Goal: Task Accomplishment & Management: Manage account settings

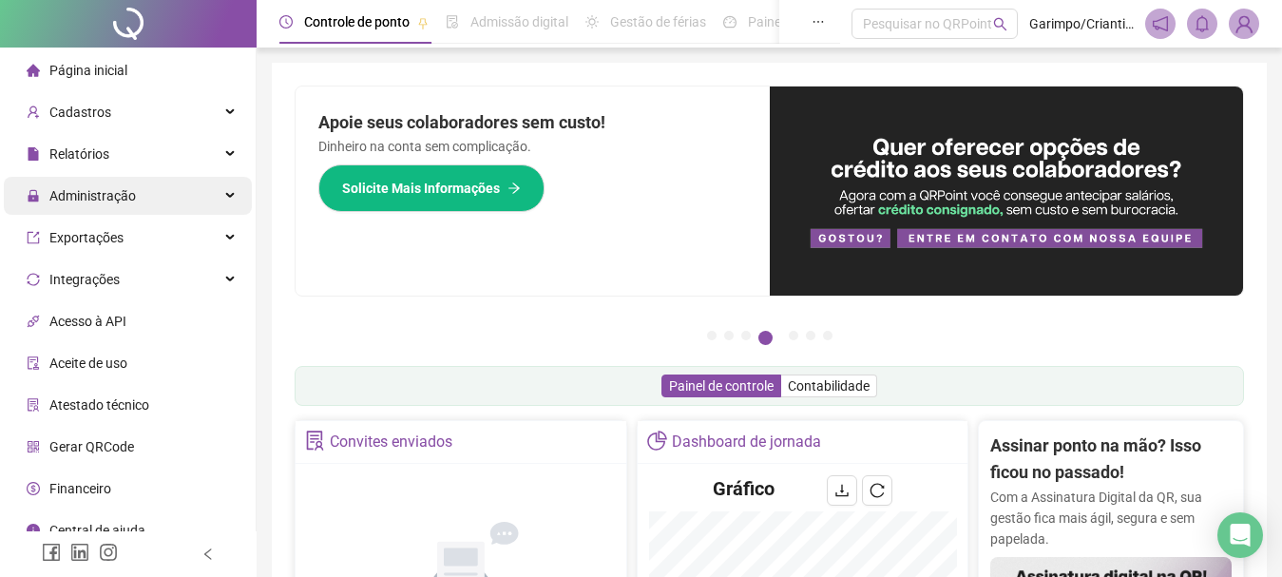
click at [126, 192] on span "Administração" at bounding box center [92, 195] width 86 height 15
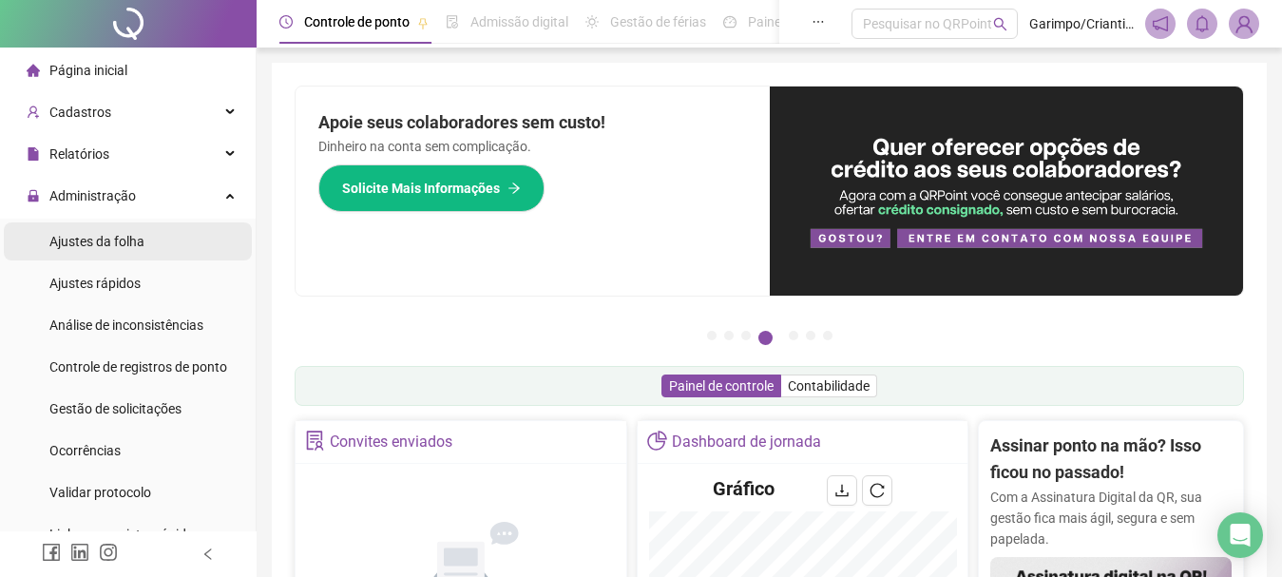
click at [121, 250] on div "Ajustes da folha" at bounding box center [96, 241] width 95 height 38
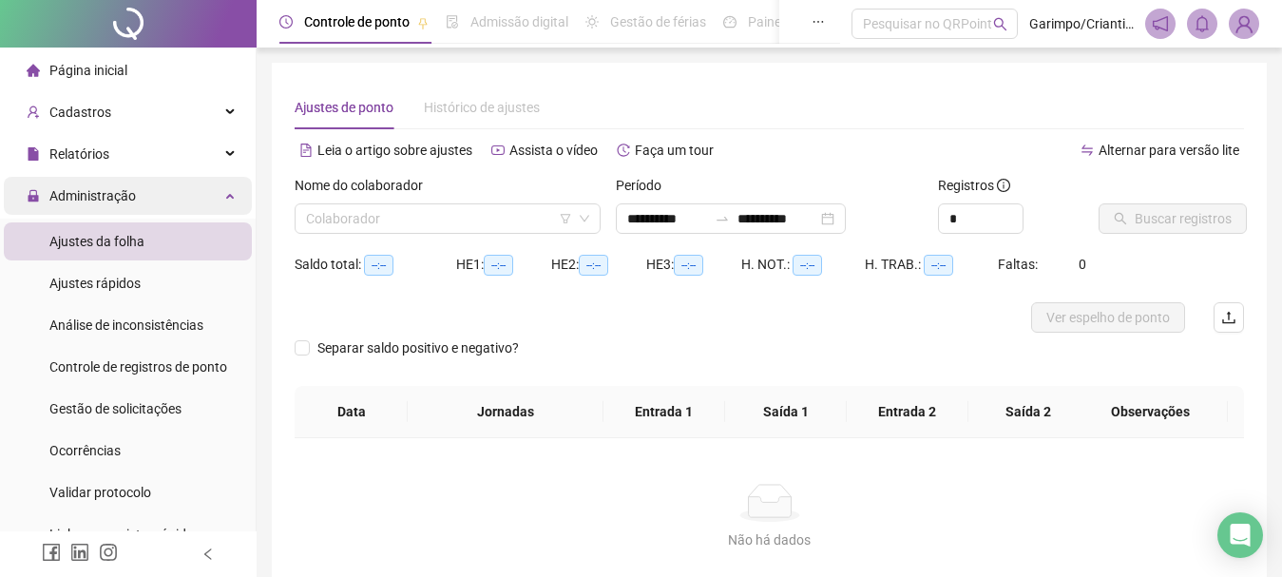
type input "**********"
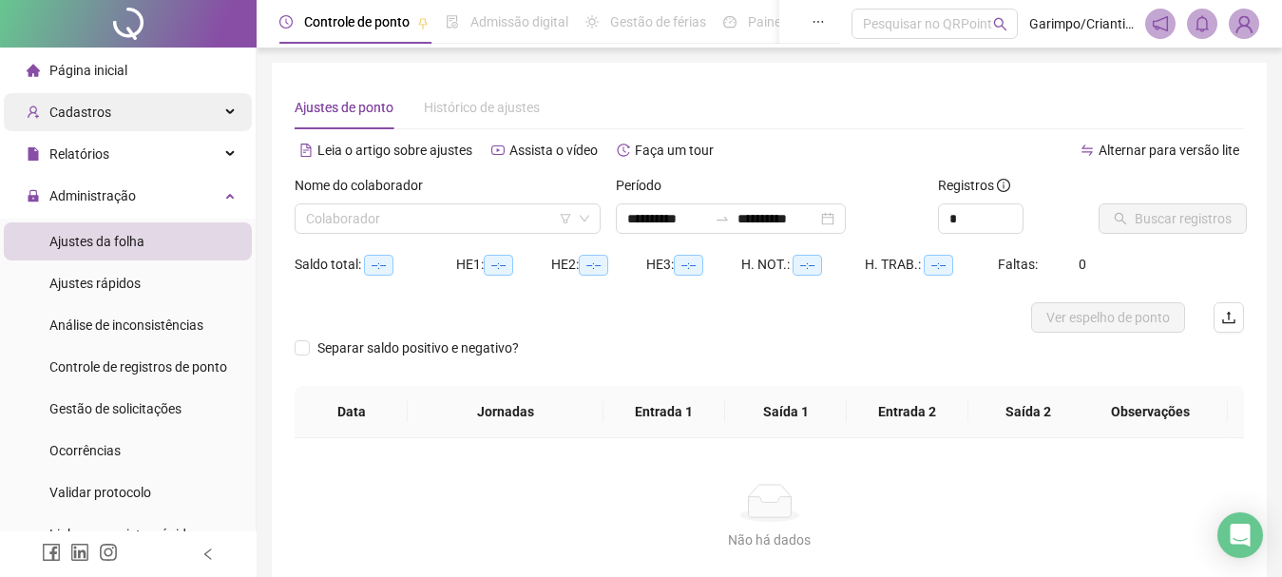
click at [154, 106] on div "Cadastros" at bounding box center [128, 112] width 248 height 38
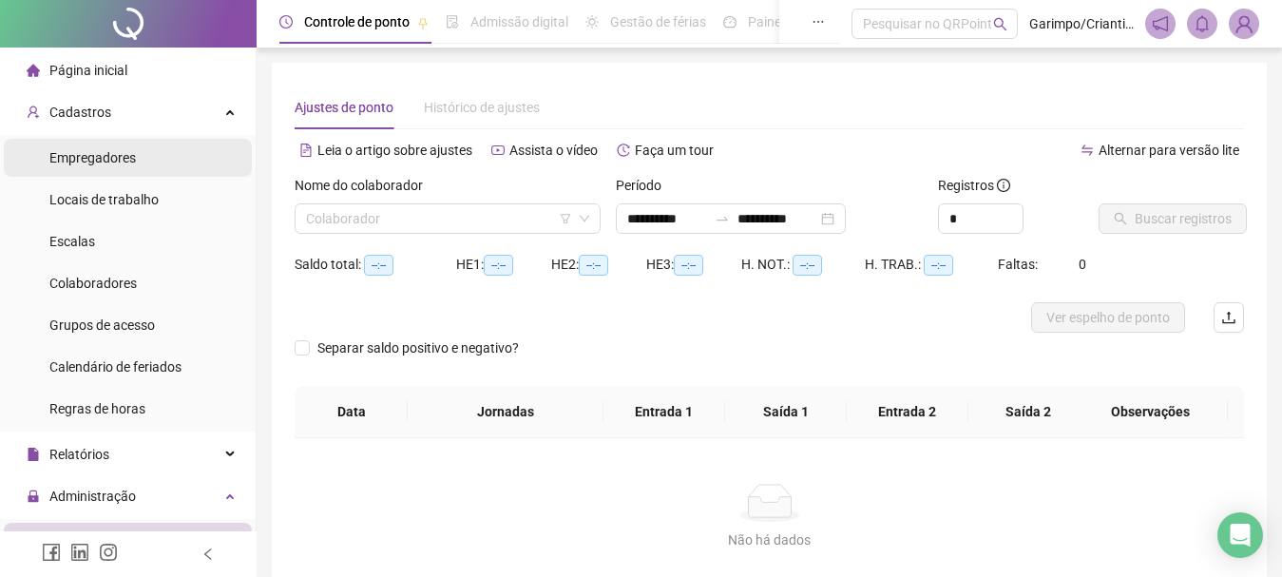
click at [163, 162] on li "Empregadores" at bounding box center [128, 158] width 248 height 38
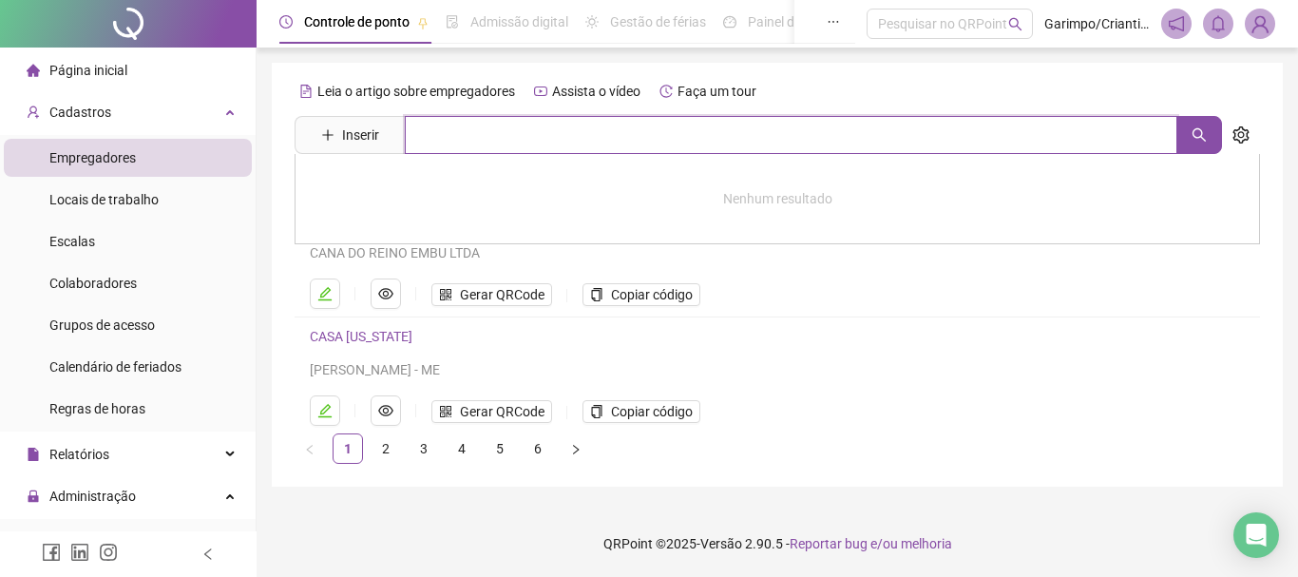
click at [478, 132] on input "text" at bounding box center [791, 135] width 773 height 38
type input "*"
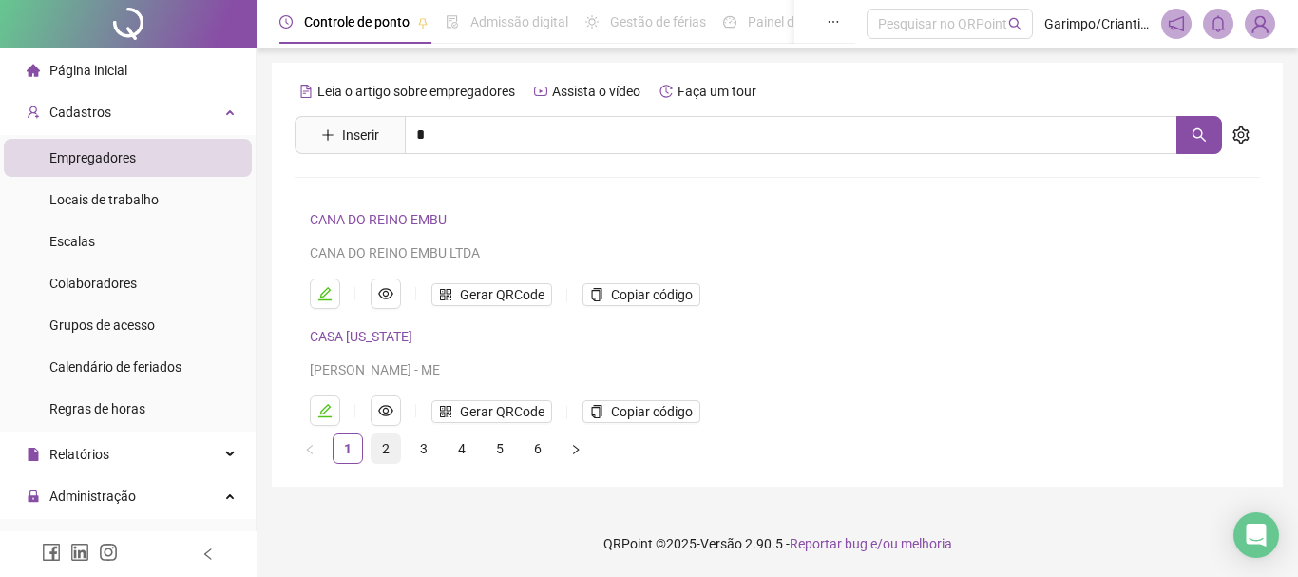
click at [379, 441] on link "2" at bounding box center [386, 448] width 29 height 29
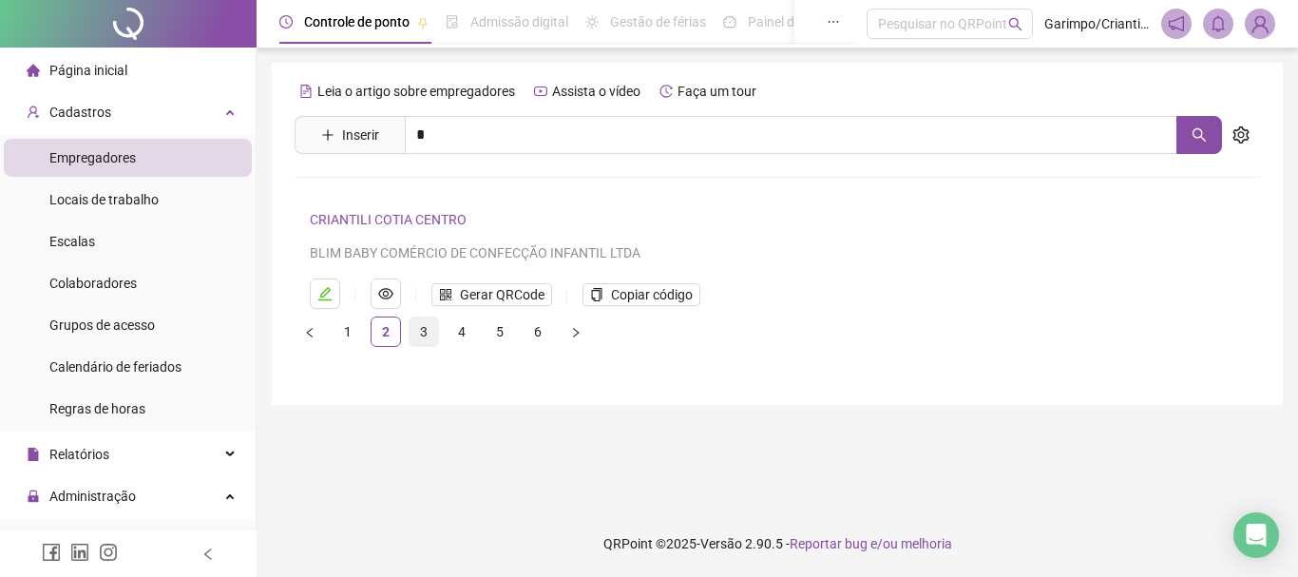
click at [424, 335] on link "3" at bounding box center [424, 331] width 29 height 29
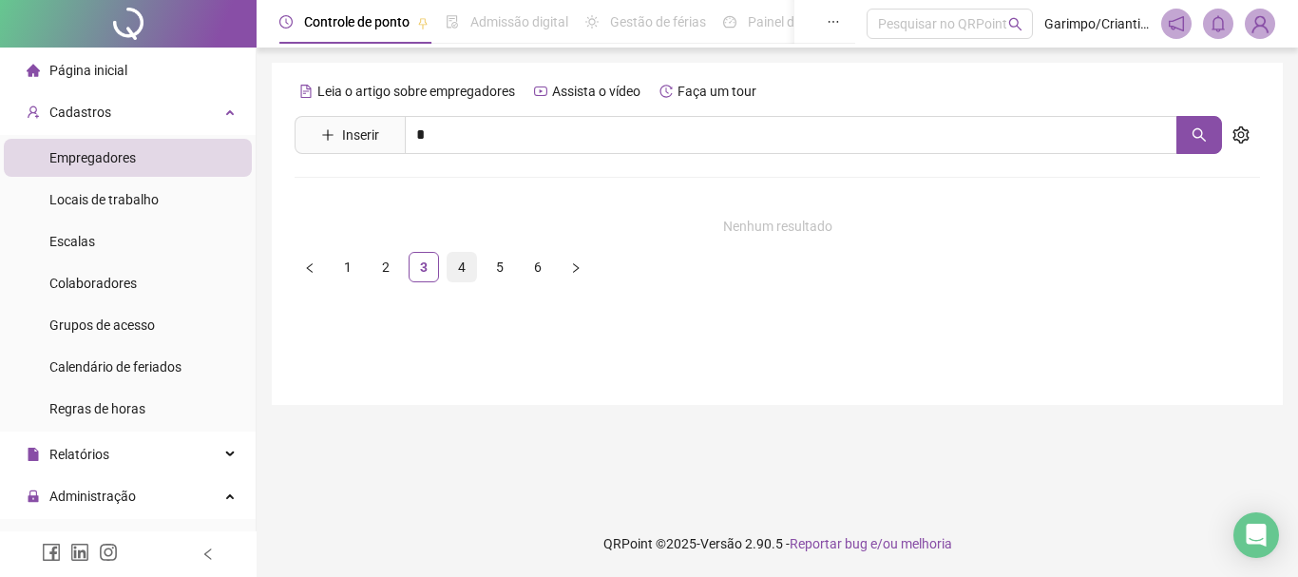
click at [455, 269] on link "4" at bounding box center [462, 267] width 29 height 29
click at [502, 272] on link "5" at bounding box center [500, 267] width 29 height 29
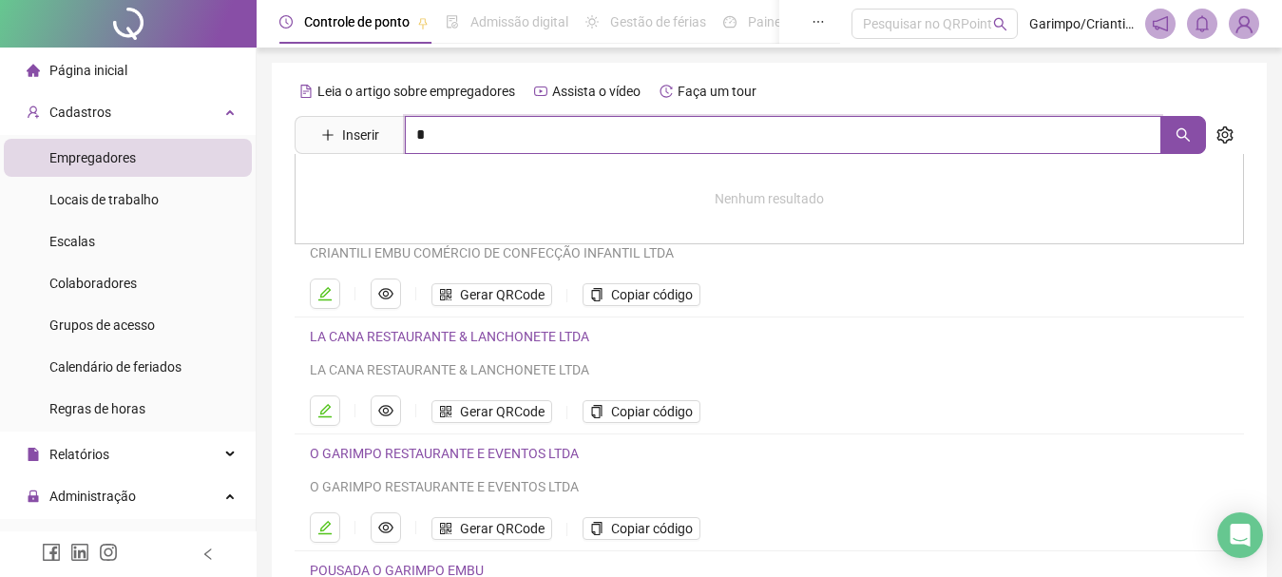
click at [472, 136] on input "*" at bounding box center [783, 135] width 756 height 38
click at [553, 454] on link "O GARIMPO RESTAURANTE E EVENTOS LTDA" at bounding box center [444, 453] width 269 height 15
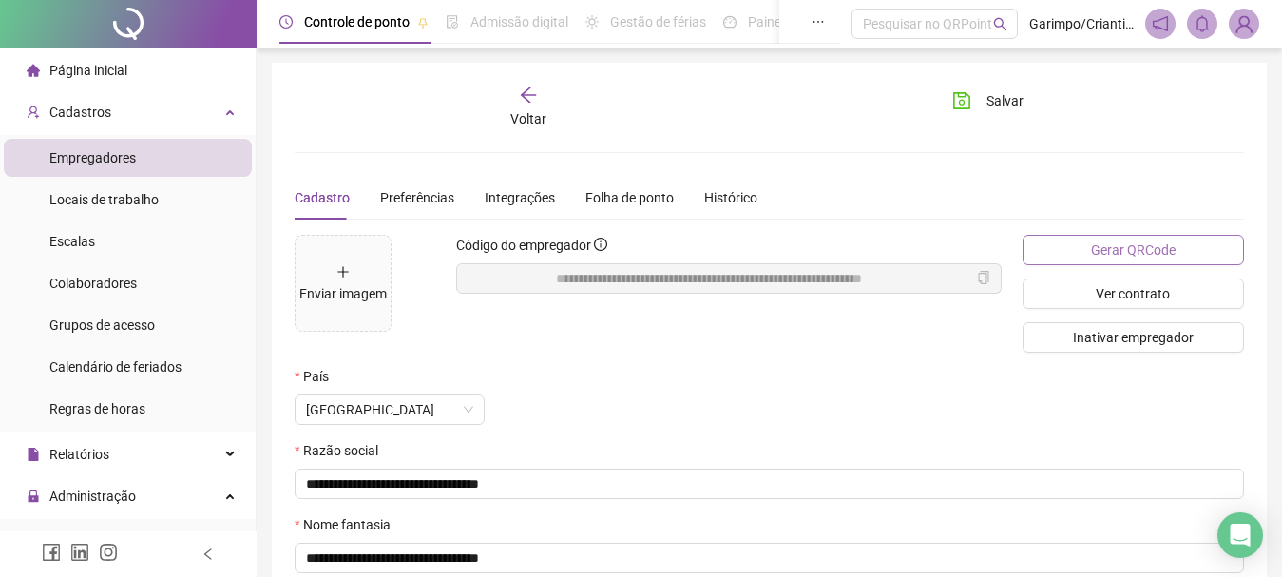
click at [1125, 241] on span "Gerar QRCode" at bounding box center [1133, 249] width 85 height 21
click at [985, 110] on button "Salvar" at bounding box center [988, 101] width 100 height 30
click at [992, 61] on div "**********" at bounding box center [769, 423] width 1025 height 847
click at [974, 103] on button "Salvar" at bounding box center [988, 101] width 100 height 30
drag, startPoint x: 133, startPoint y: 289, endPoint x: 247, endPoint y: 276, distance: 114.8
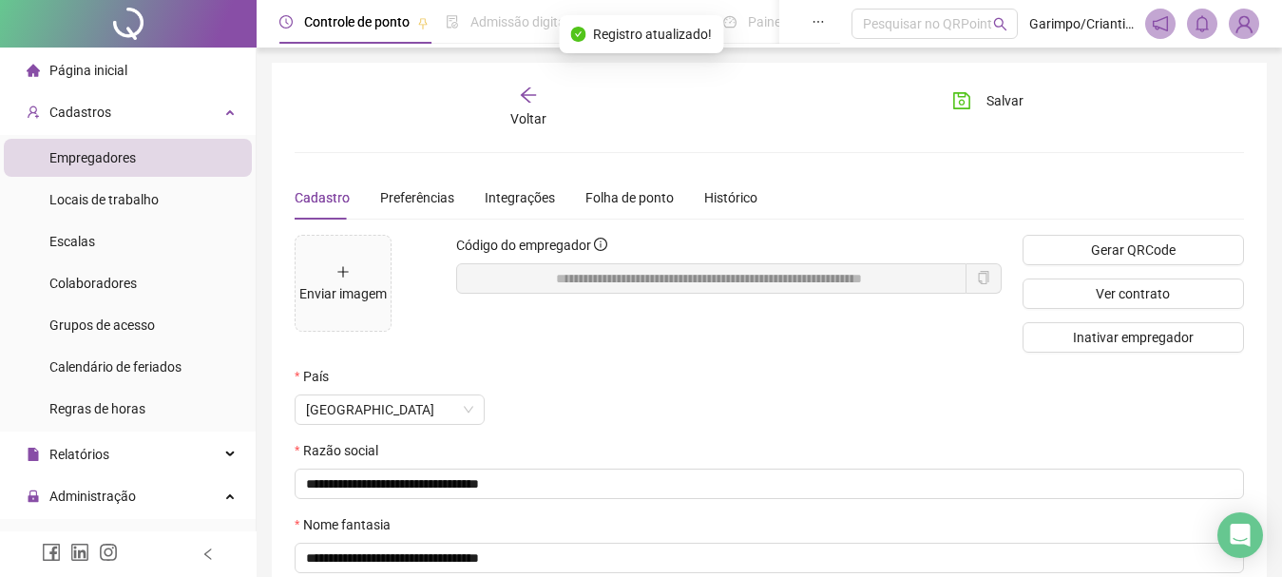
click at [133, 290] on span "Colaboradores" at bounding box center [92, 283] width 87 height 15
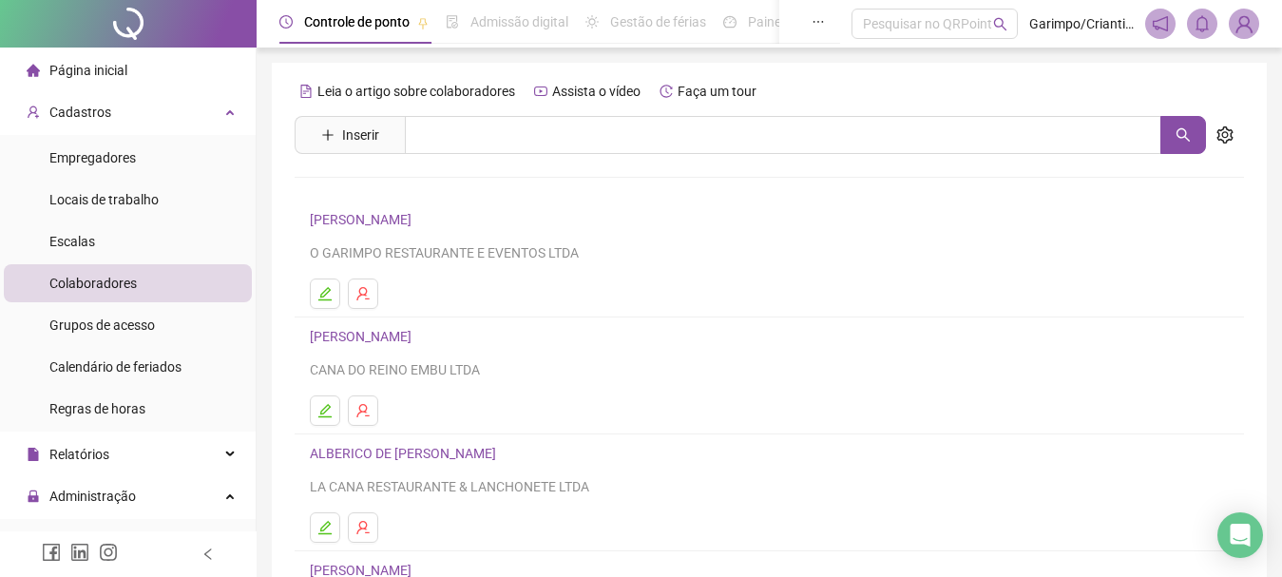
click at [417, 220] on link "[PERSON_NAME]" at bounding box center [363, 219] width 107 height 15
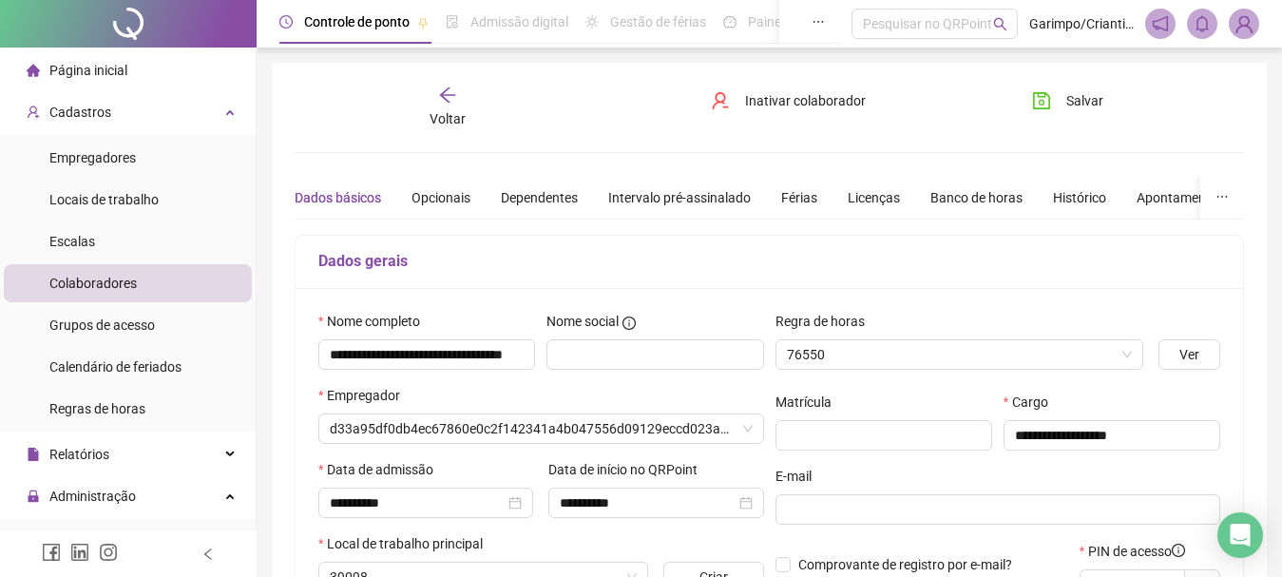
type input "**********"
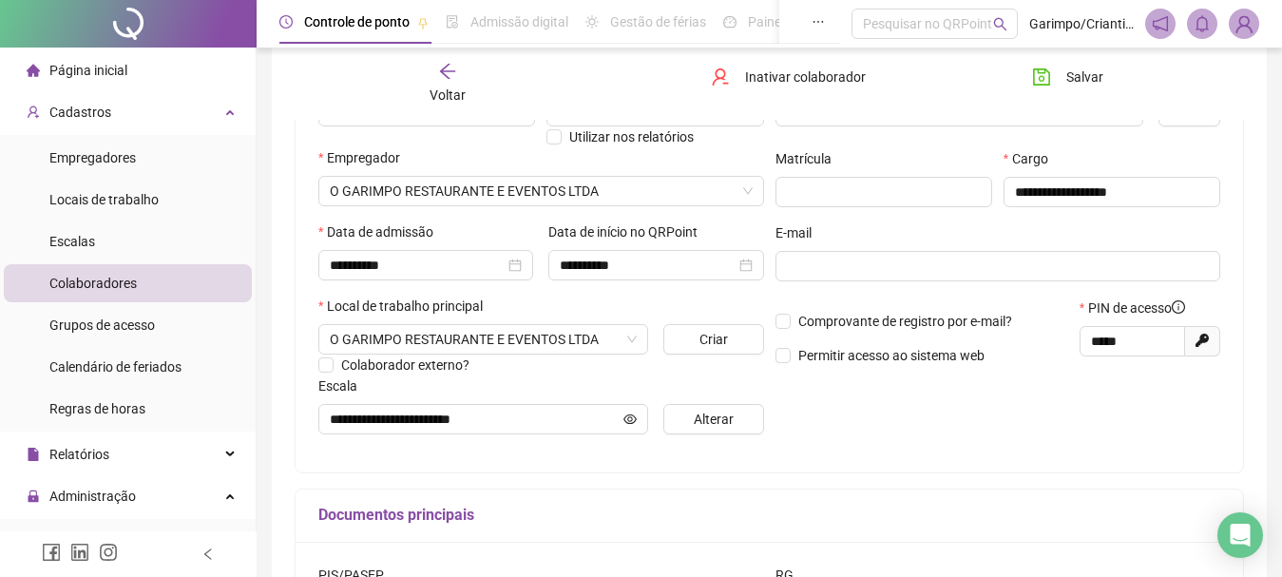
scroll to position [285, 0]
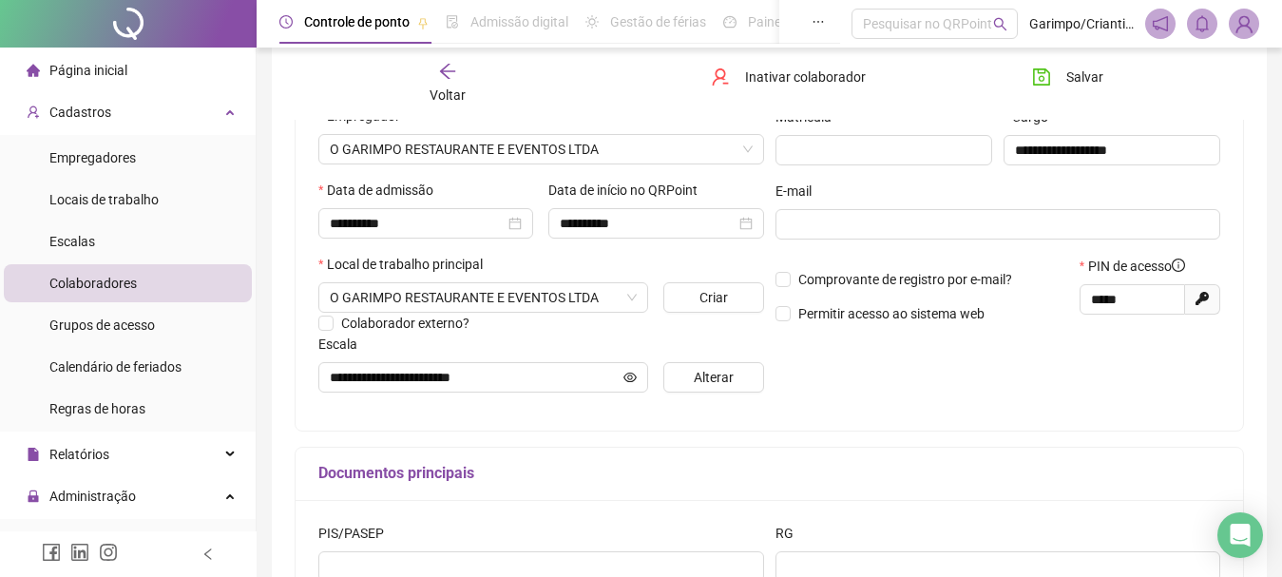
click at [118, 57] on div "Página inicial" at bounding box center [77, 70] width 101 height 38
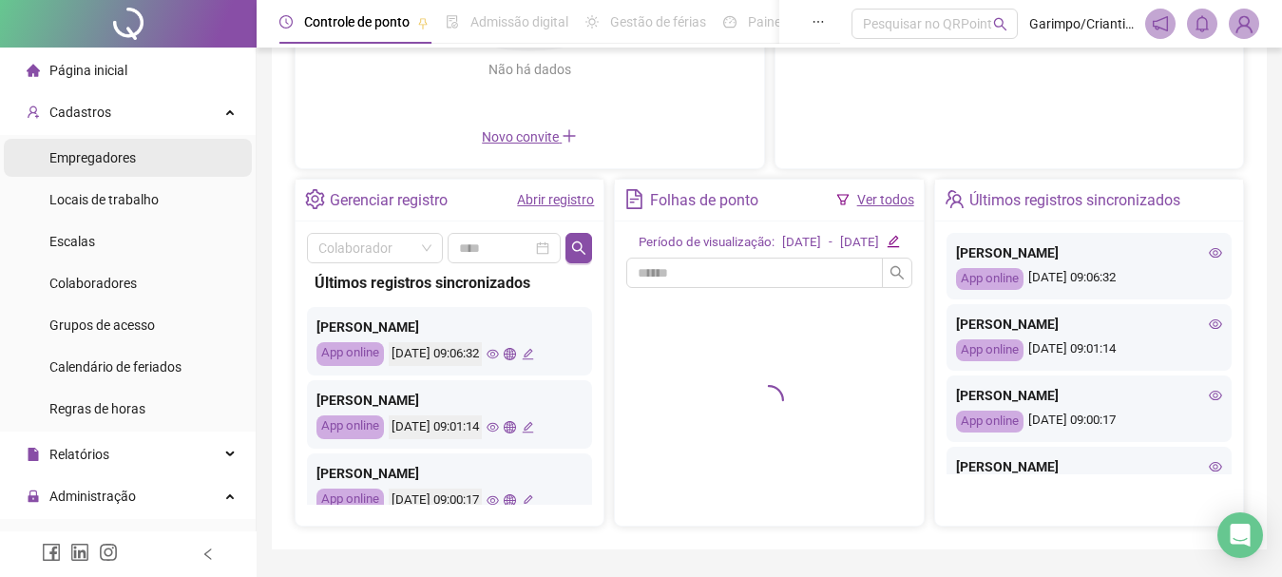
click at [119, 163] on span "Empregadores" at bounding box center [92, 157] width 86 height 15
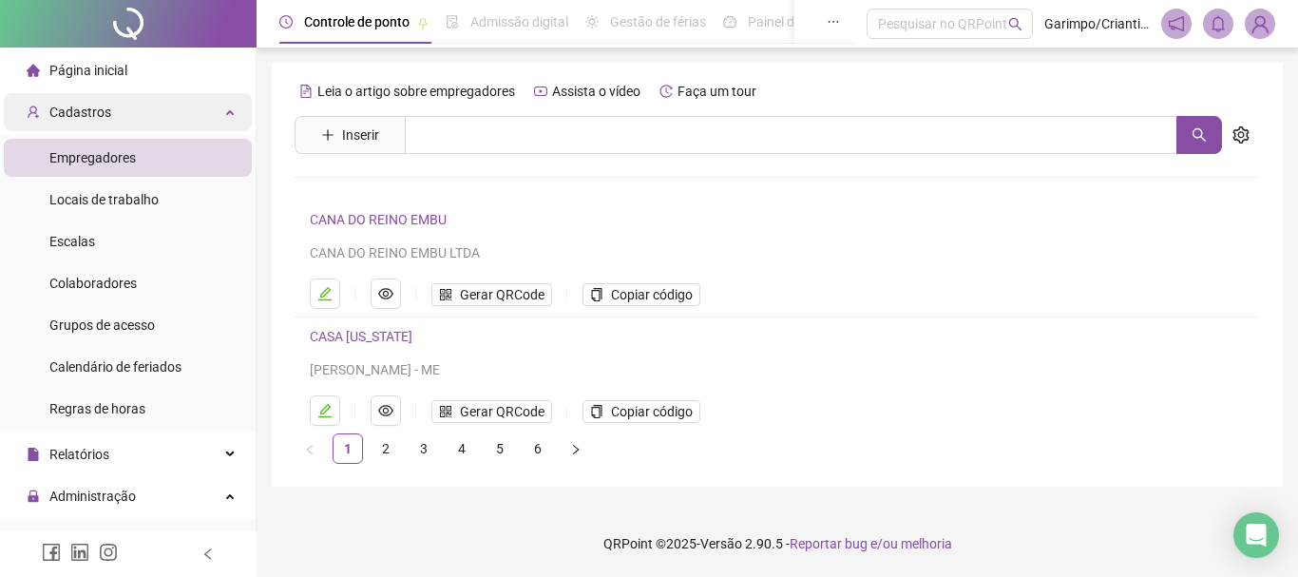
click at [190, 103] on div "Cadastros" at bounding box center [128, 112] width 248 height 38
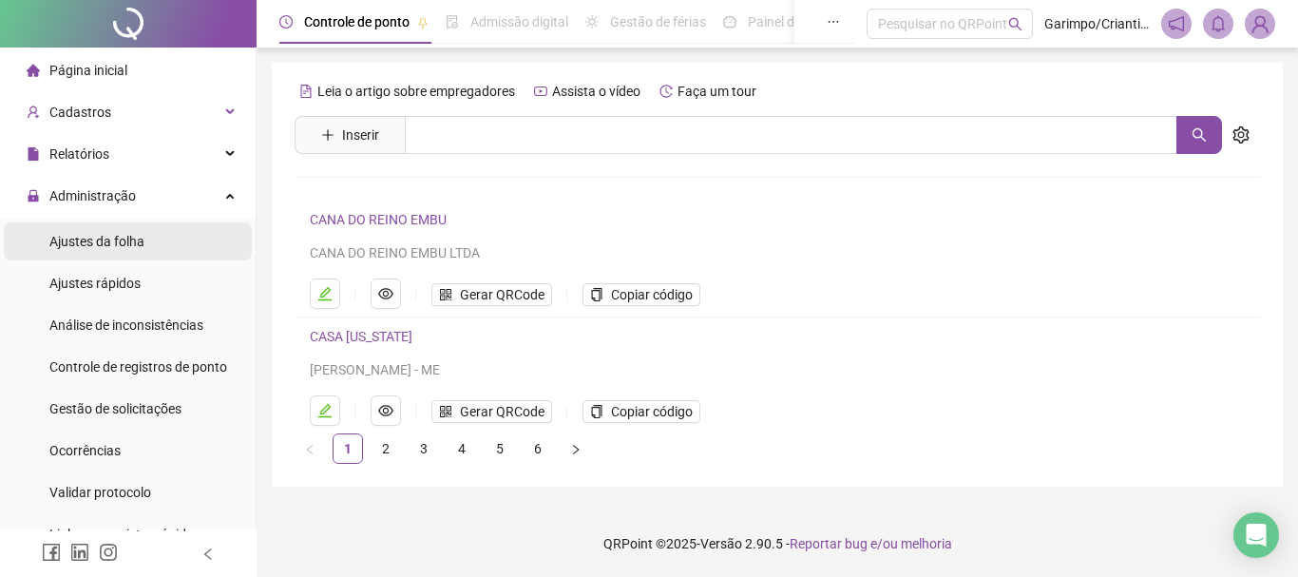
click at [123, 237] on span "Ajustes da folha" at bounding box center [96, 241] width 95 height 15
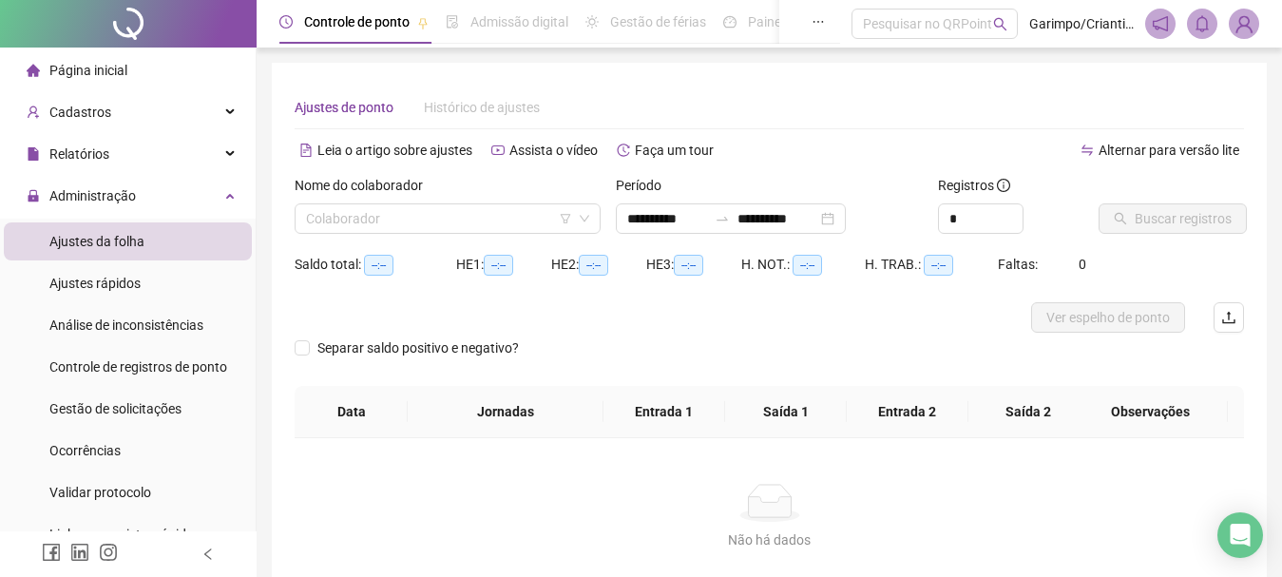
type input "**********"
click at [429, 230] on input "search" at bounding box center [439, 218] width 266 height 29
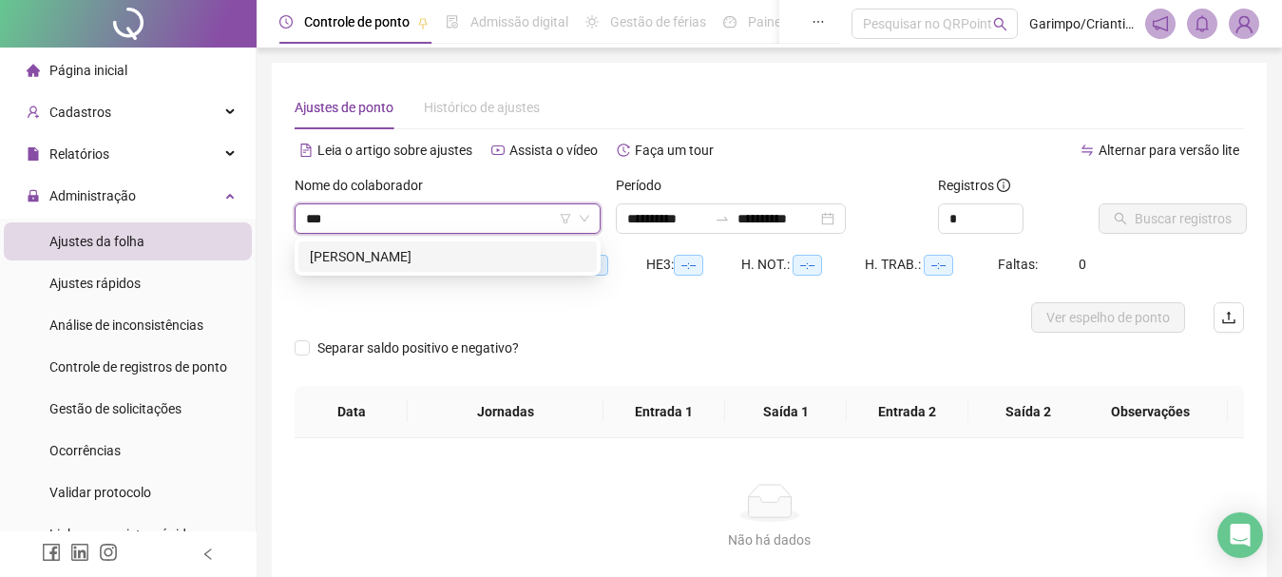
type input "****"
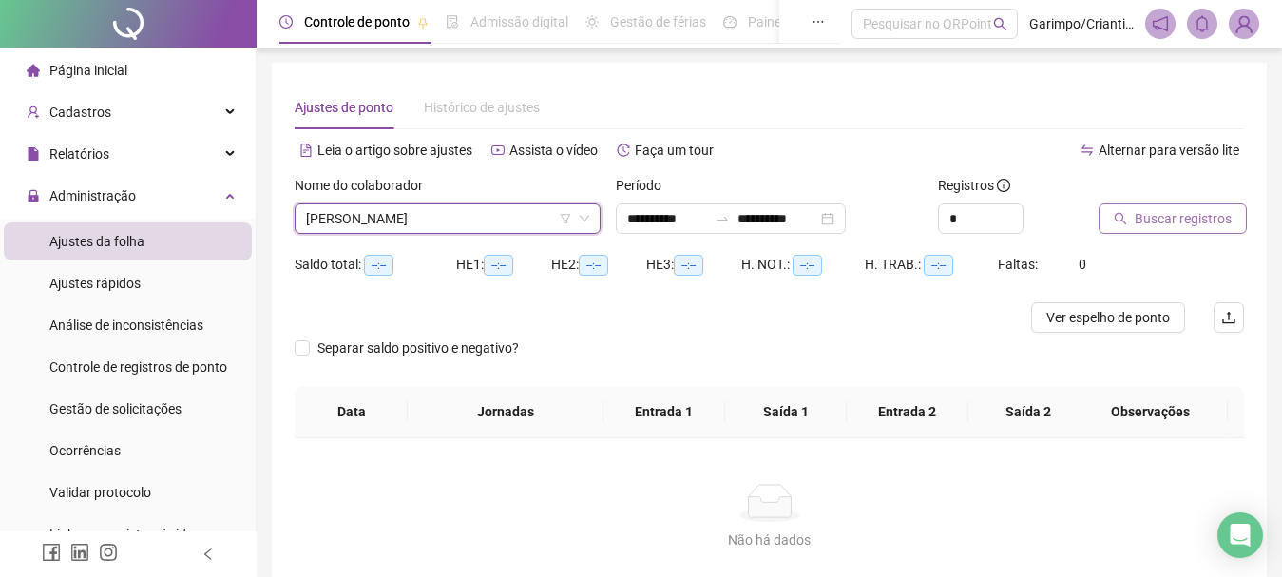
click at [1146, 216] on span "Buscar registros" at bounding box center [1183, 218] width 97 height 21
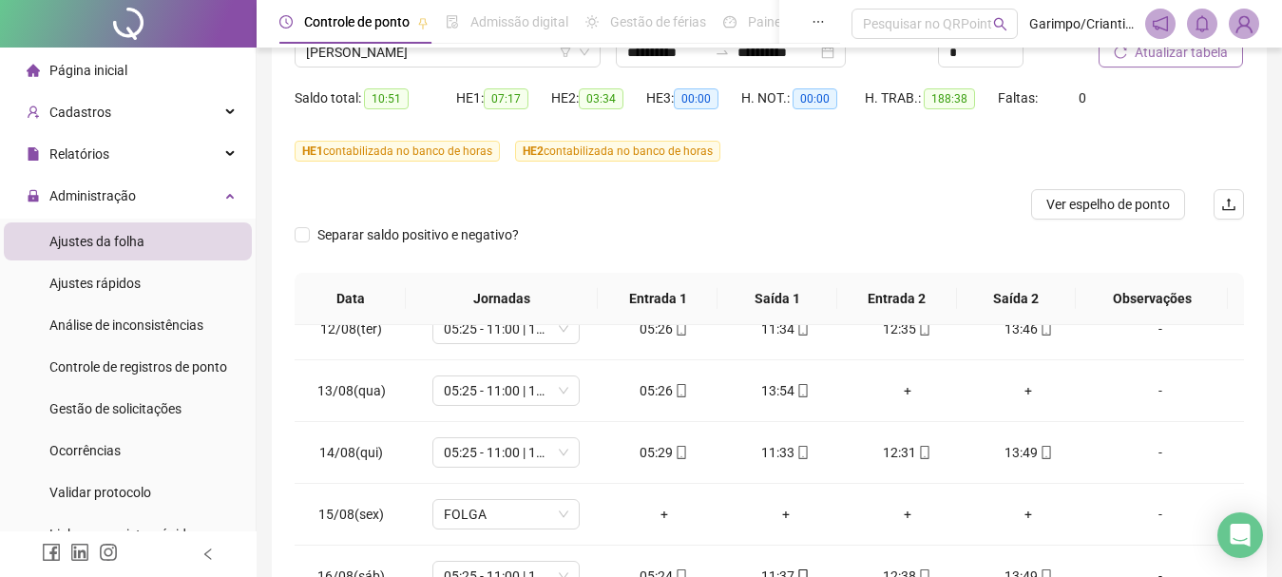
scroll to position [140, 0]
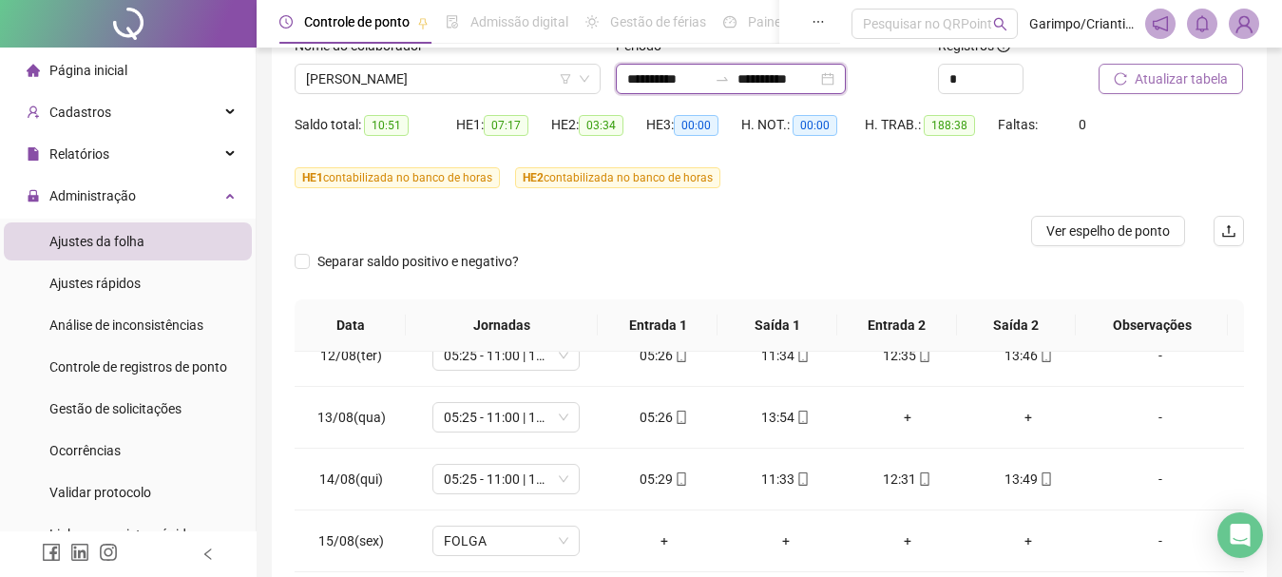
click at [804, 76] on input "**********" at bounding box center [777, 78] width 80 height 21
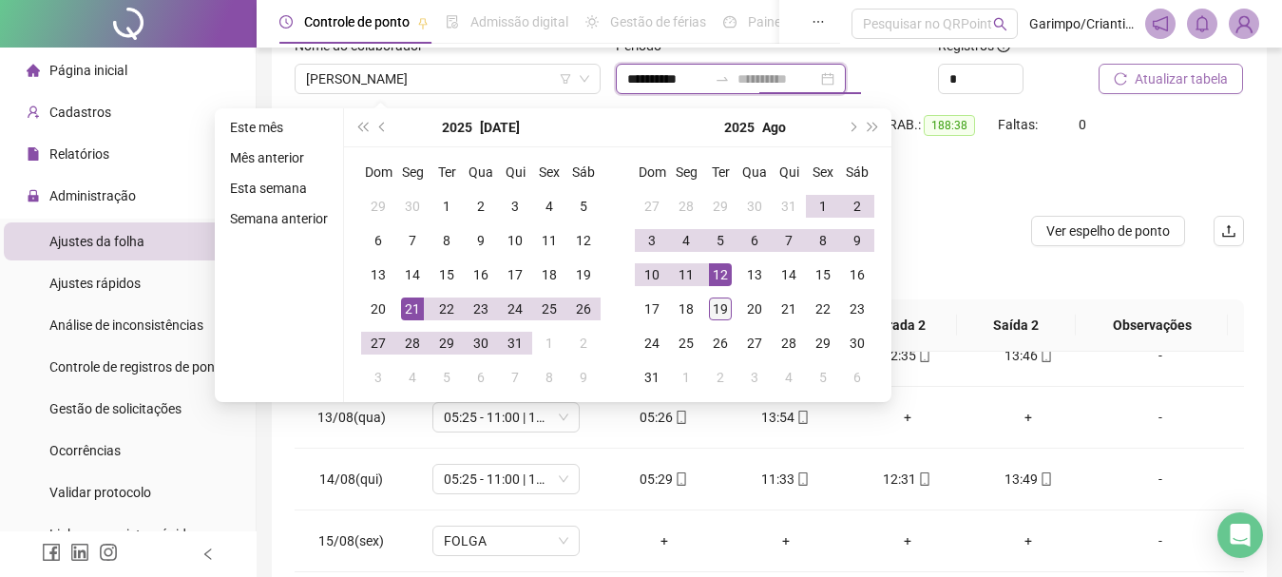
type input "**********"
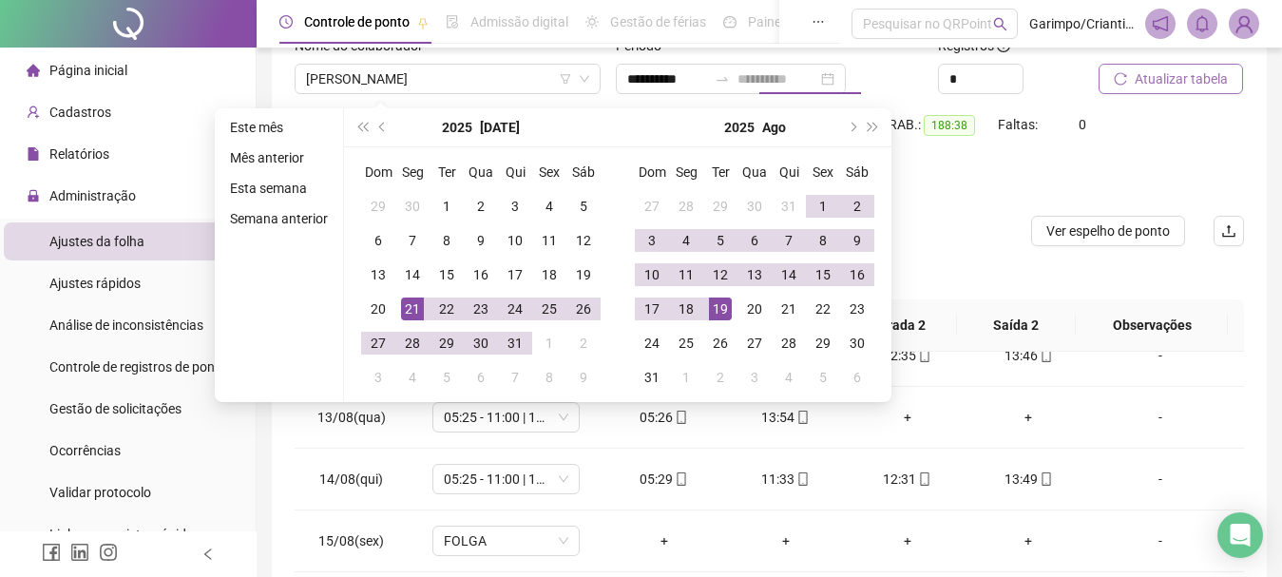
click at [726, 298] on div "19" at bounding box center [720, 308] width 23 height 23
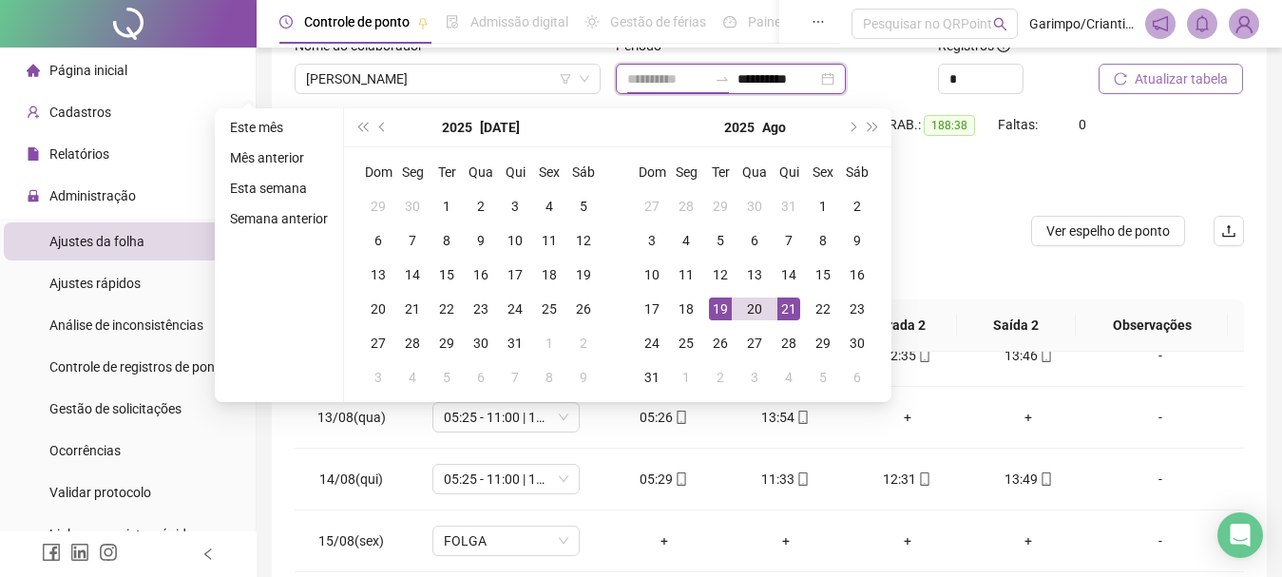
type input "**********"
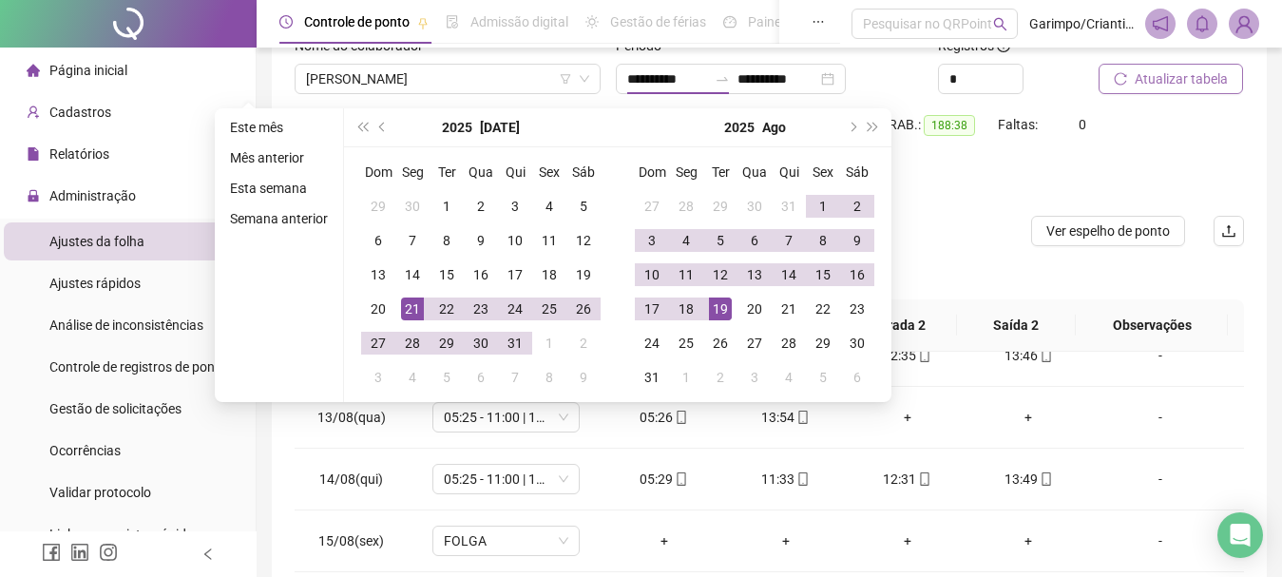
click at [1124, 90] on button "Atualizar tabela" at bounding box center [1171, 79] width 144 height 30
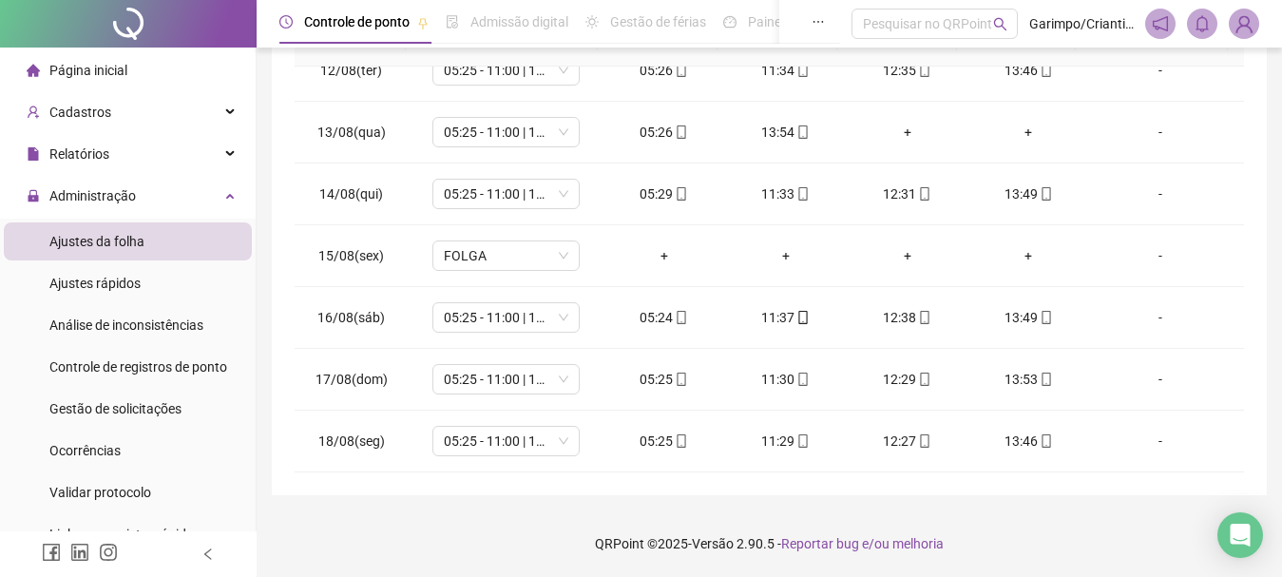
scroll to position [1447, 0]
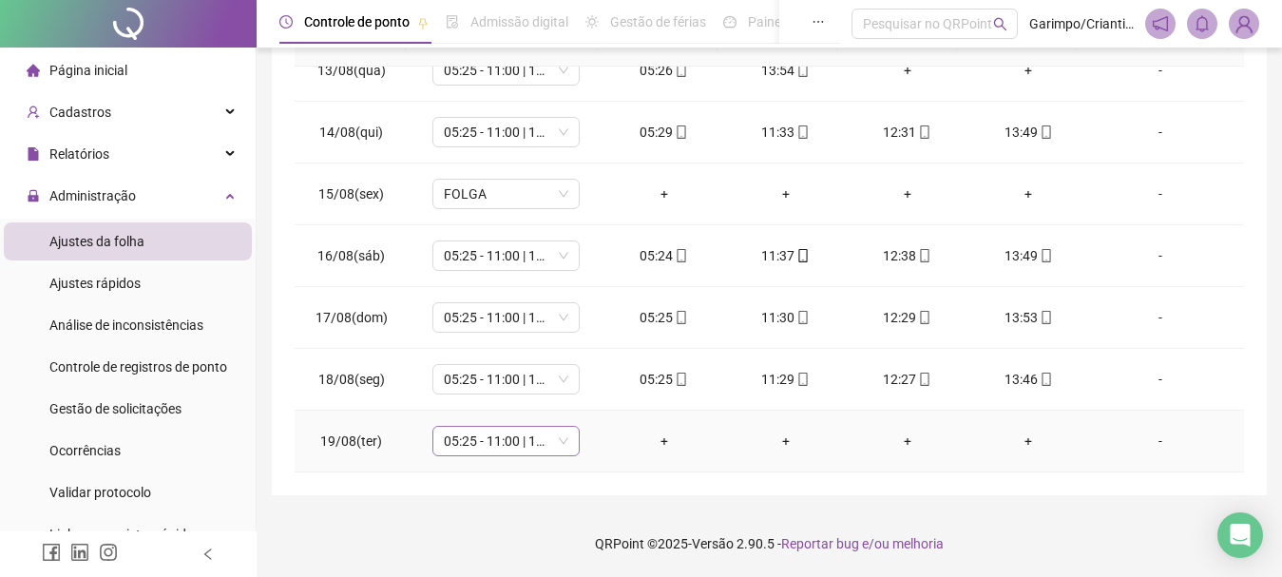
click at [477, 439] on span "05:25 - 11:00 | 12:00 - 13:45" at bounding box center [506, 441] width 124 height 29
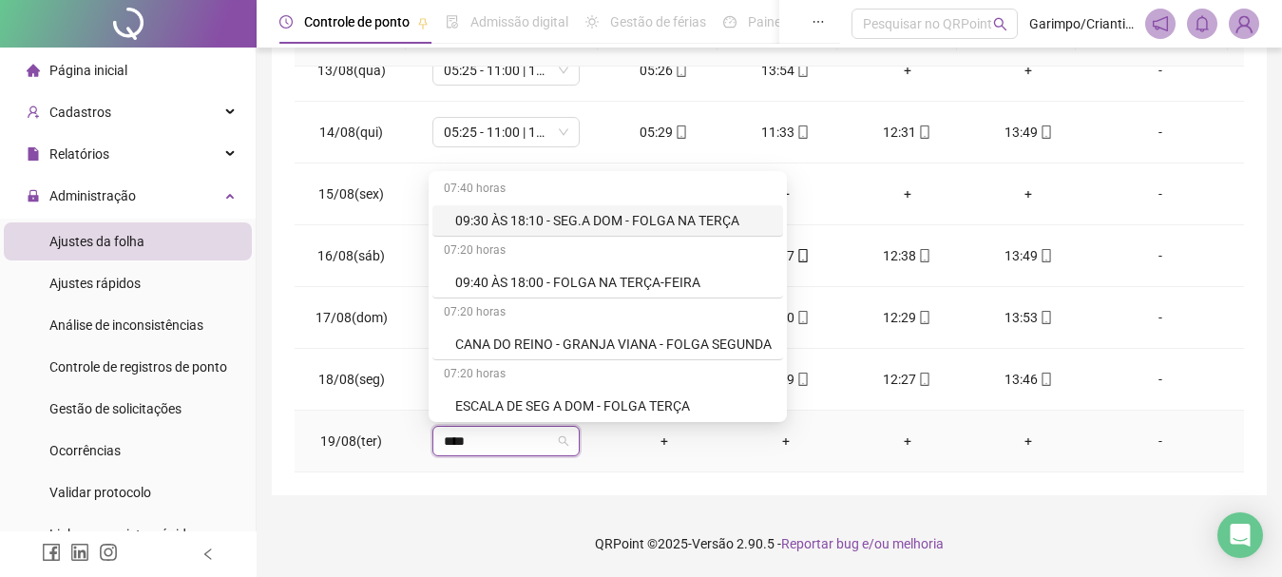
type input "*****"
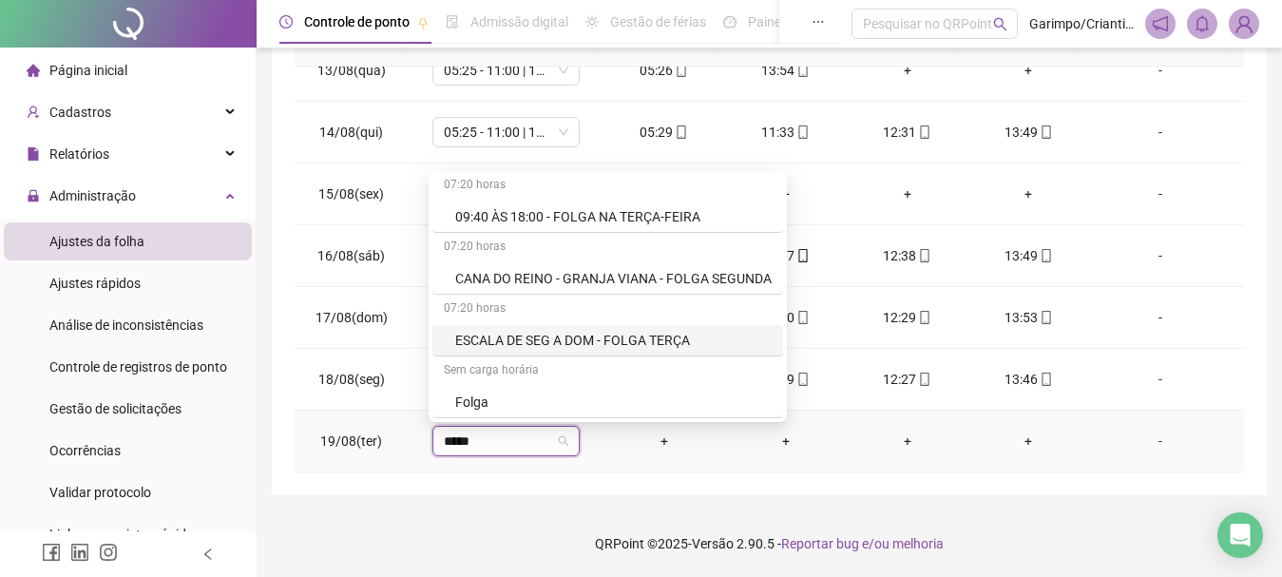
scroll to position [95, 0]
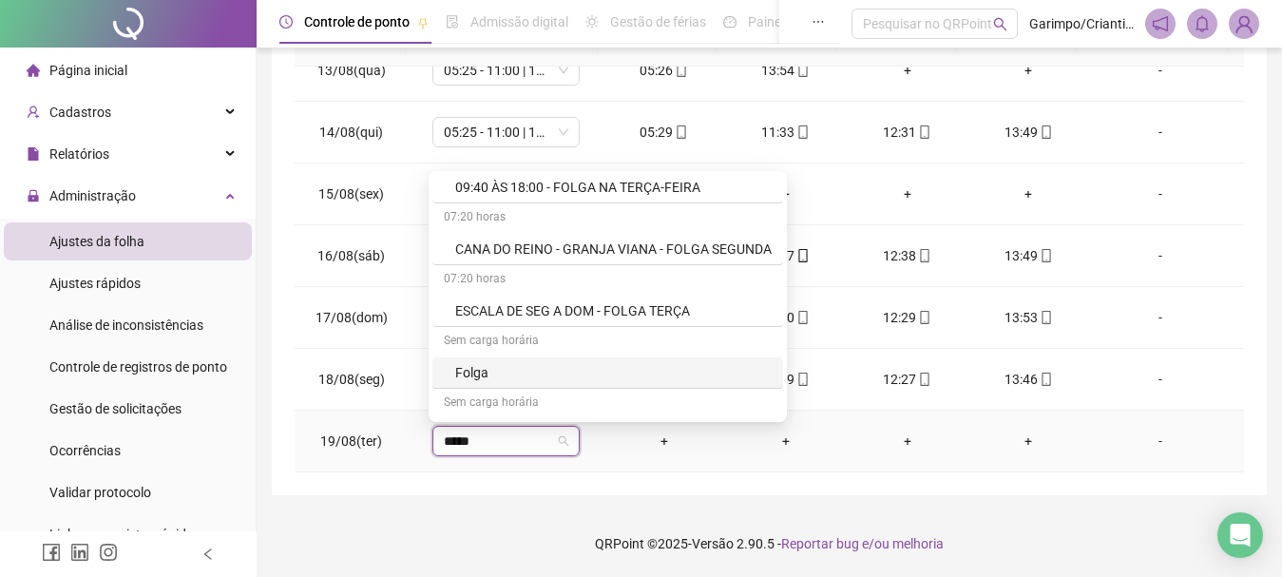
click at [482, 371] on div "Folga" at bounding box center [613, 372] width 316 height 21
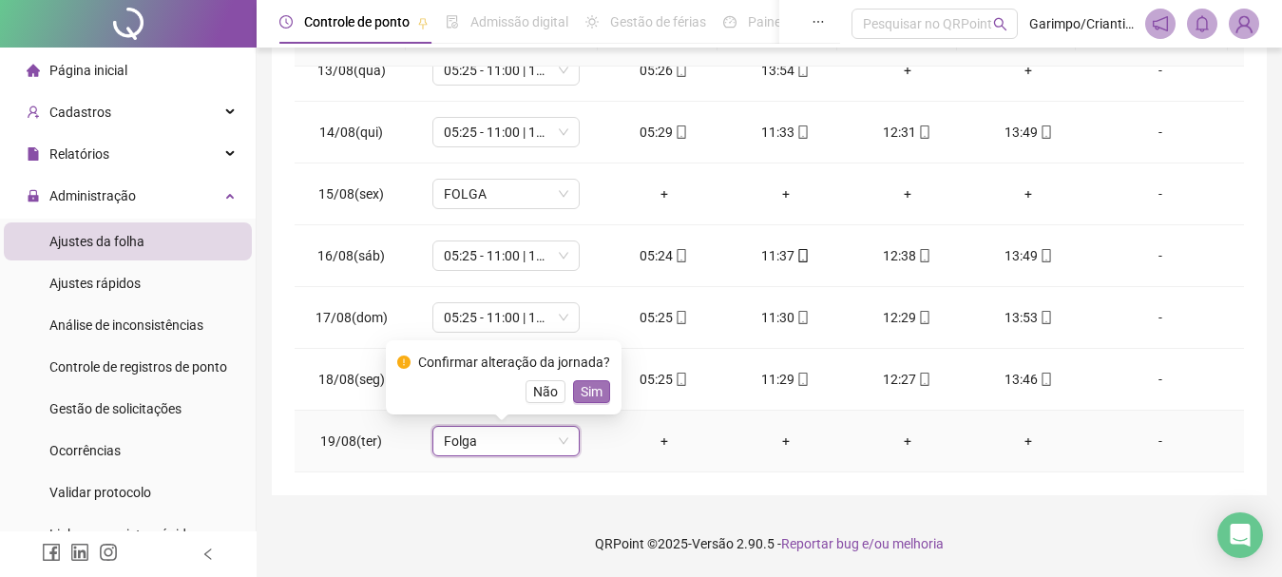
click at [581, 388] on span "Sim" at bounding box center [592, 391] width 22 height 21
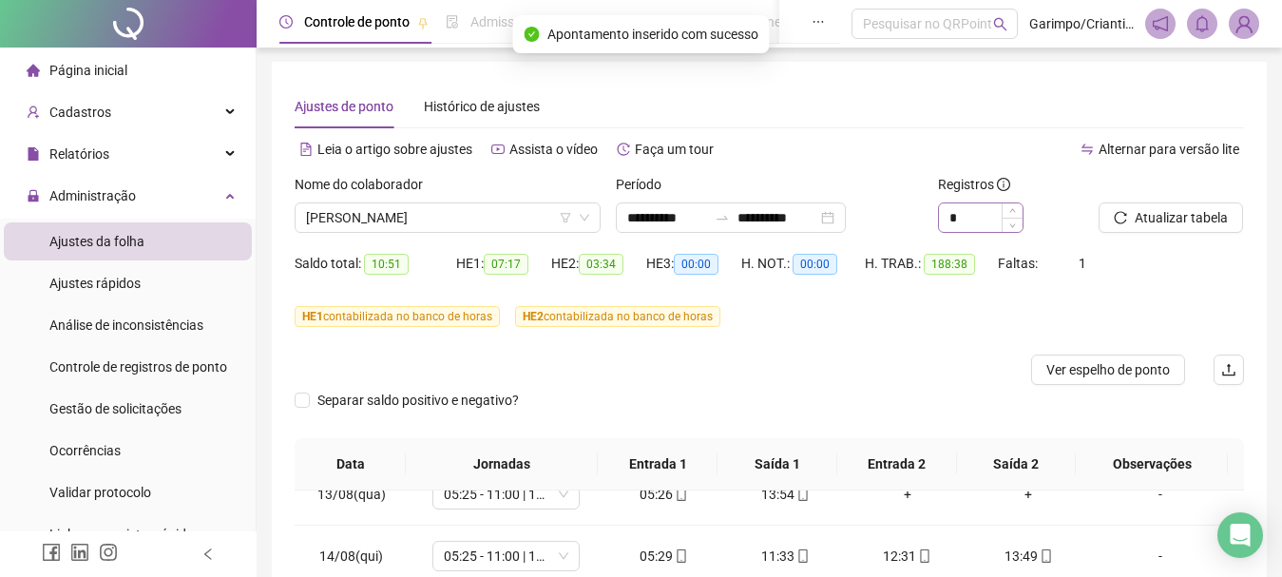
scroll to position [0, 0]
click at [522, 208] on span "[PERSON_NAME]" at bounding box center [447, 218] width 283 height 29
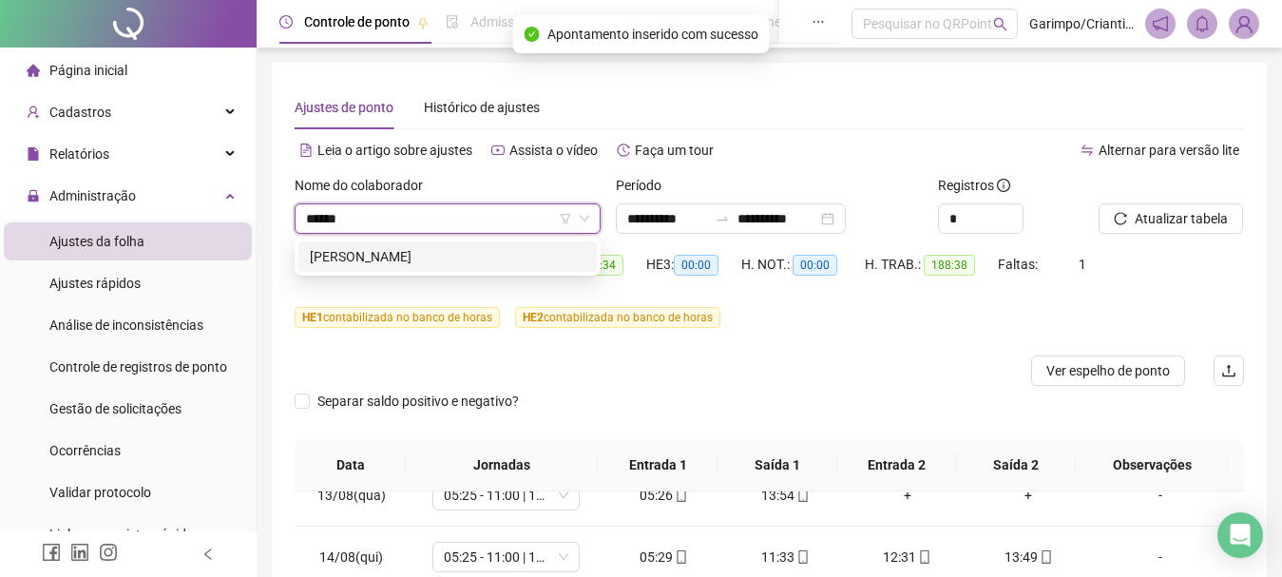
type input "*******"
drag, startPoint x: 439, startPoint y: 258, endPoint x: 470, endPoint y: 257, distance: 31.4
click at [439, 257] on div "[PERSON_NAME]" at bounding box center [448, 256] width 276 height 21
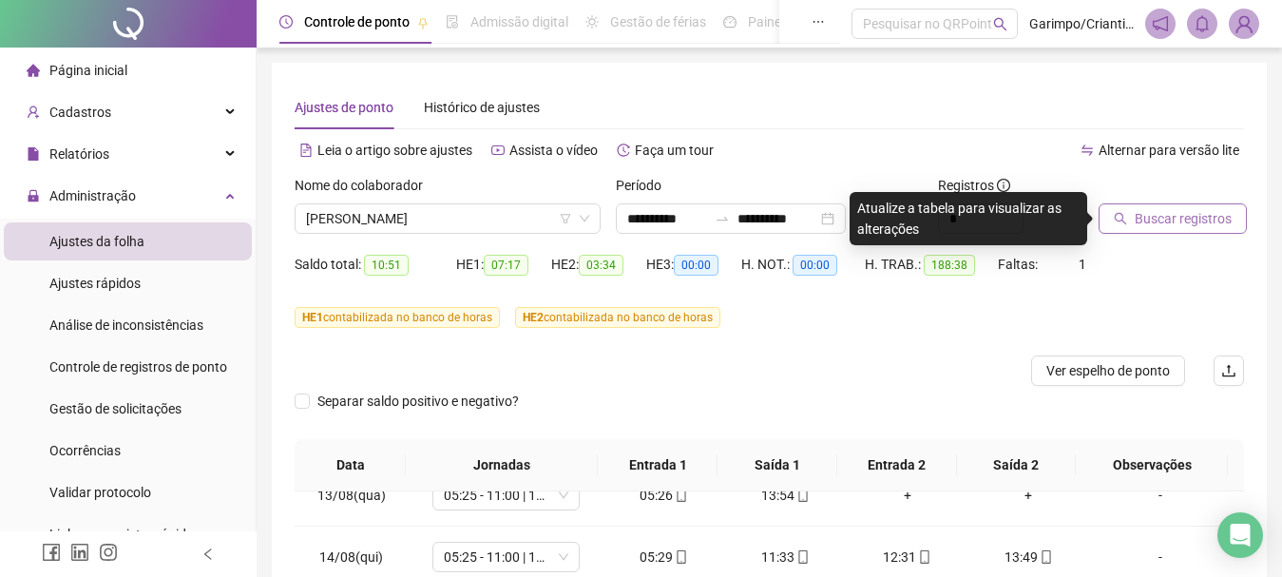
click at [1225, 206] on button "Buscar registros" at bounding box center [1173, 218] width 148 height 30
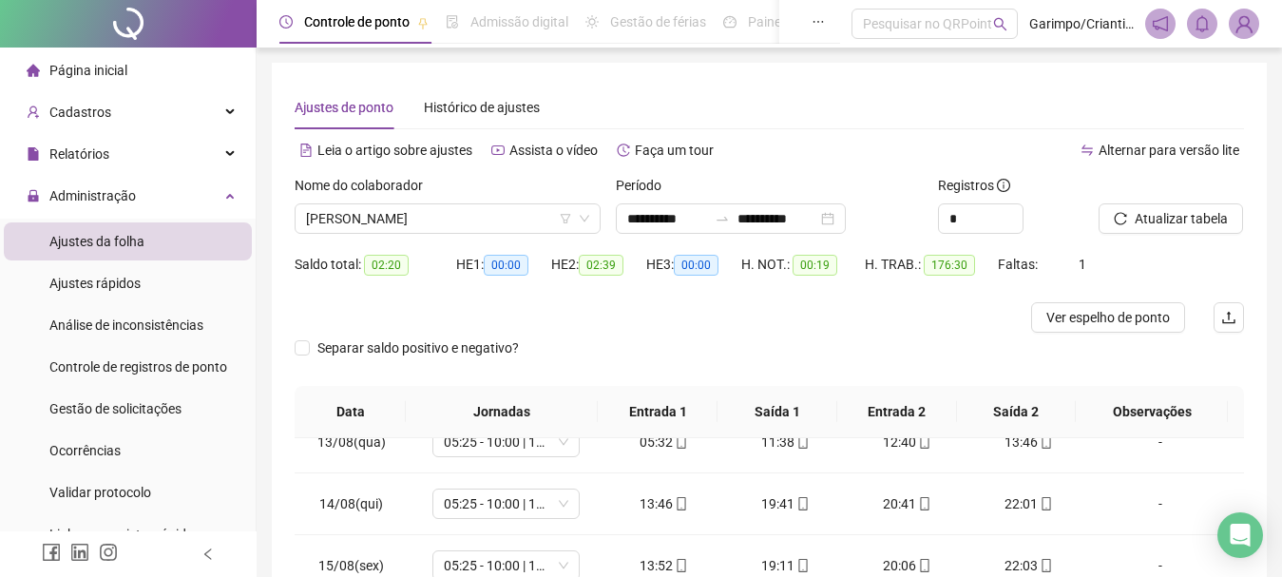
scroll to position [372, 0]
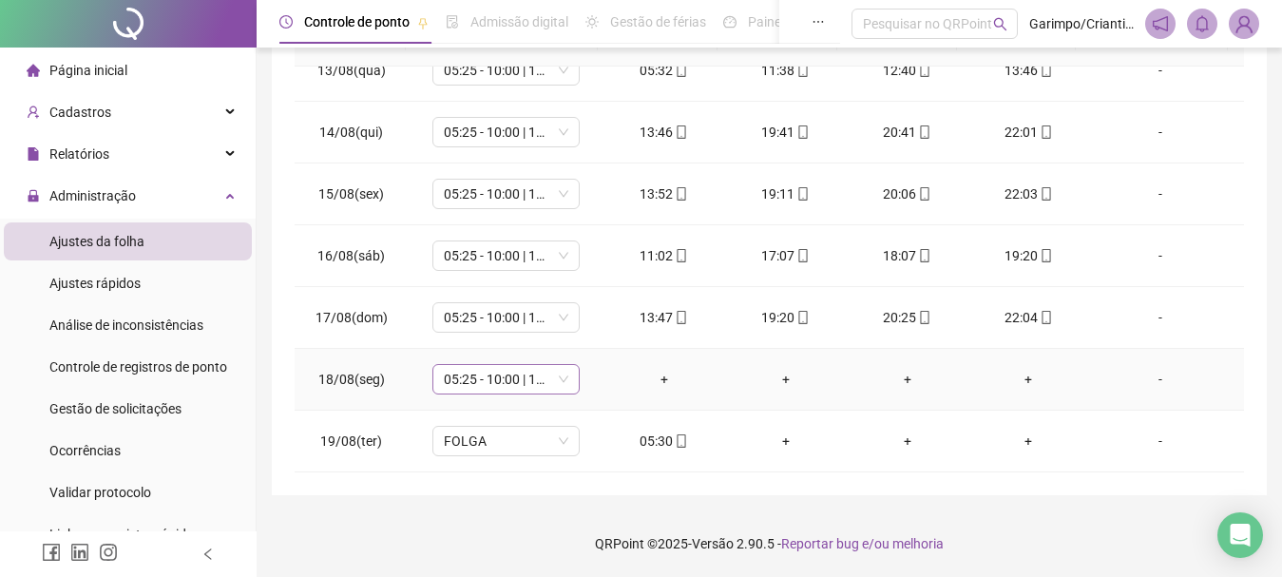
click at [480, 385] on span "05:25 - 10:00 | 11:00 - 13:45" at bounding box center [506, 379] width 124 height 29
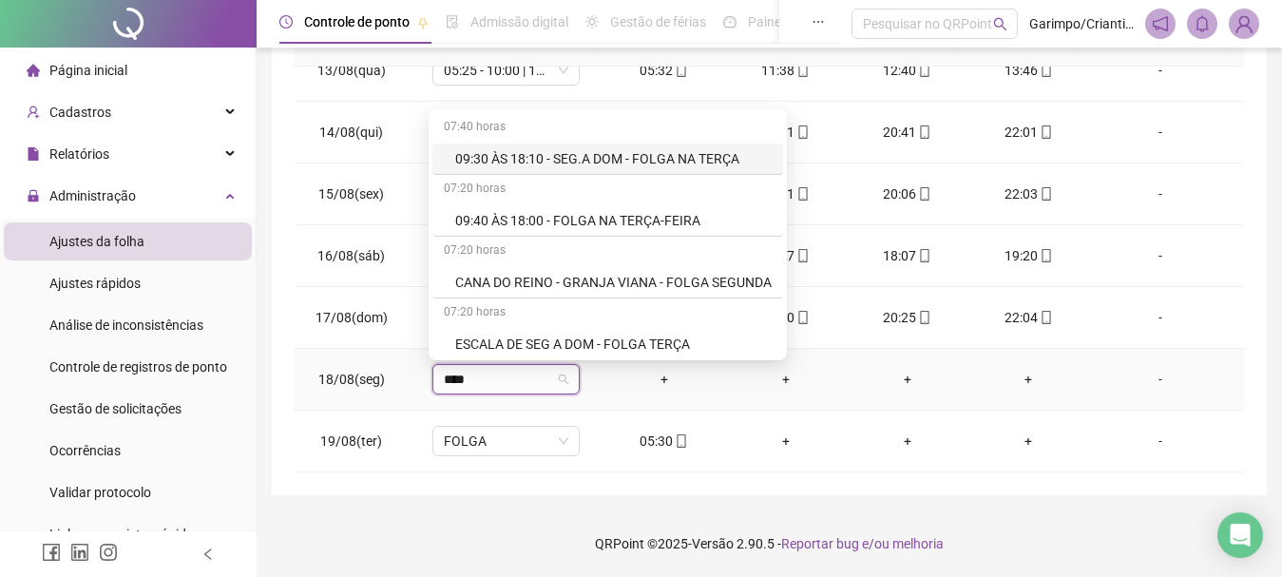
type input "*****"
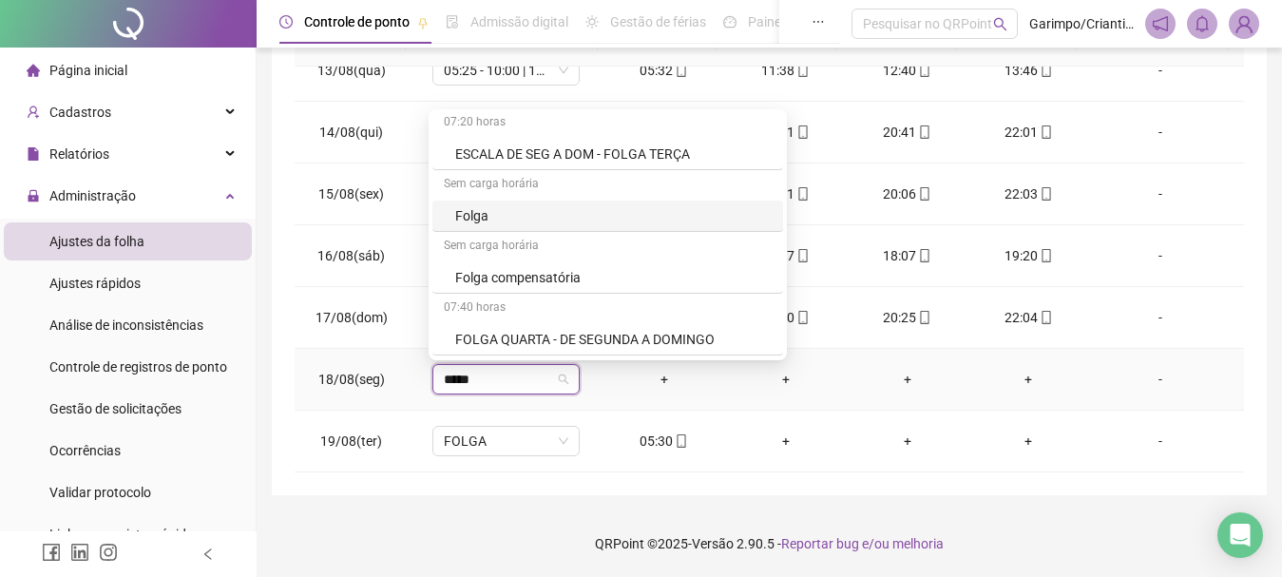
click at [508, 205] on div "Folga" at bounding box center [613, 215] width 316 height 21
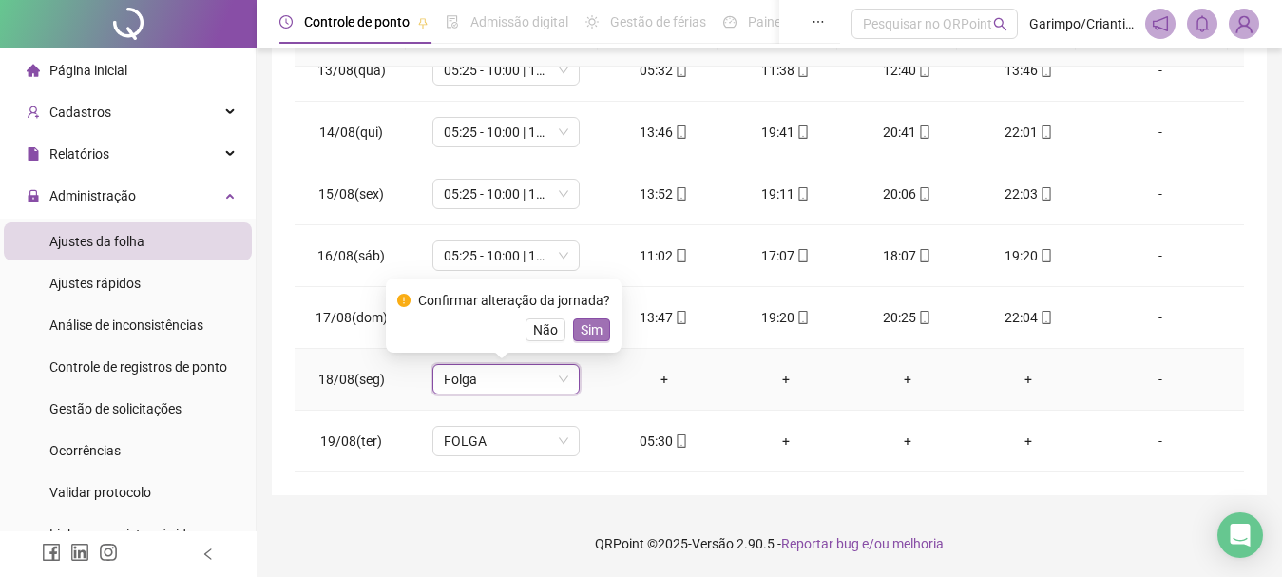
click at [584, 324] on span "Sim" at bounding box center [592, 329] width 22 height 21
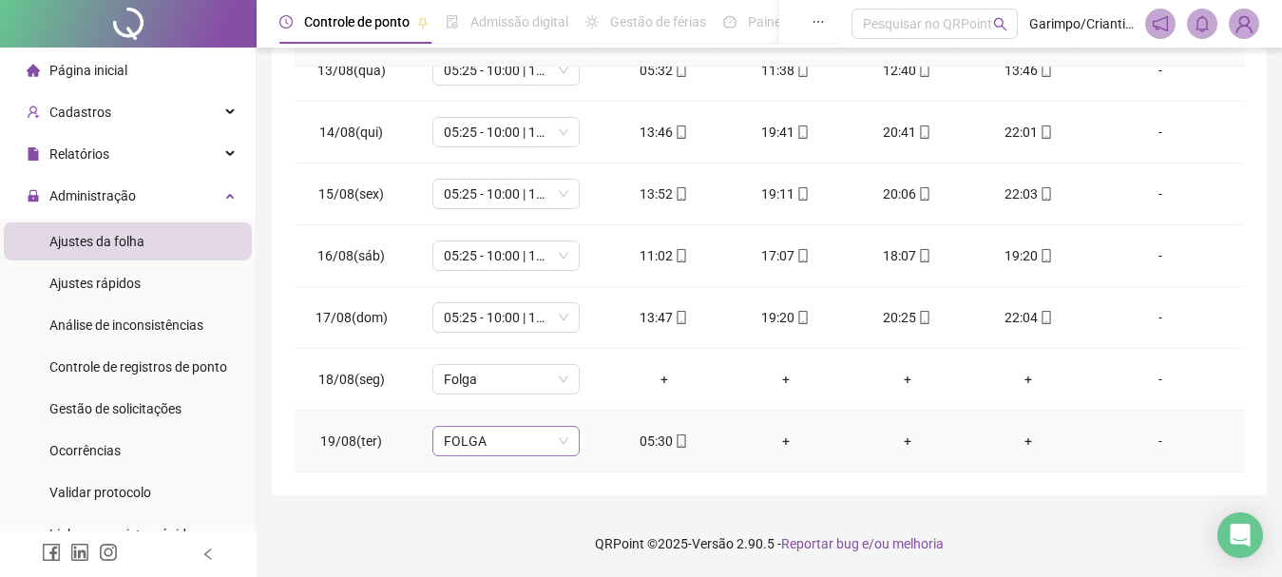
click at [492, 442] on span "FOLGA" at bounding box center [506, 441] width 124 height 29
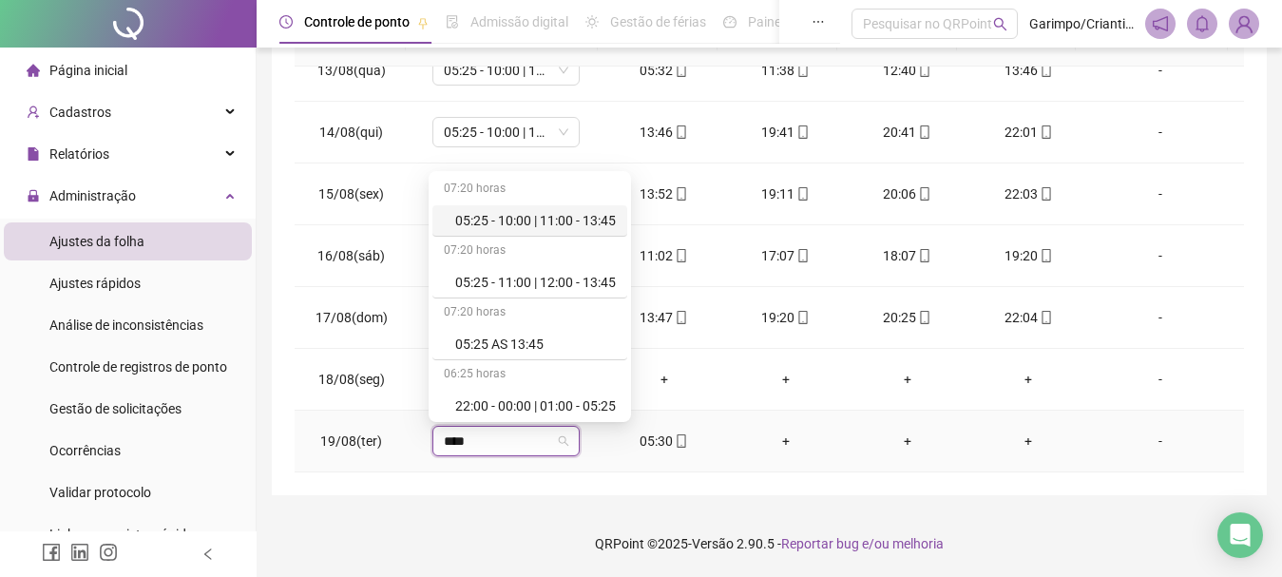
type input "*****"
click at [560, 222] on div "05:25 - 10:00 | 11:00 - 13:45" at bounding box center [535, 220] width 161 height 21
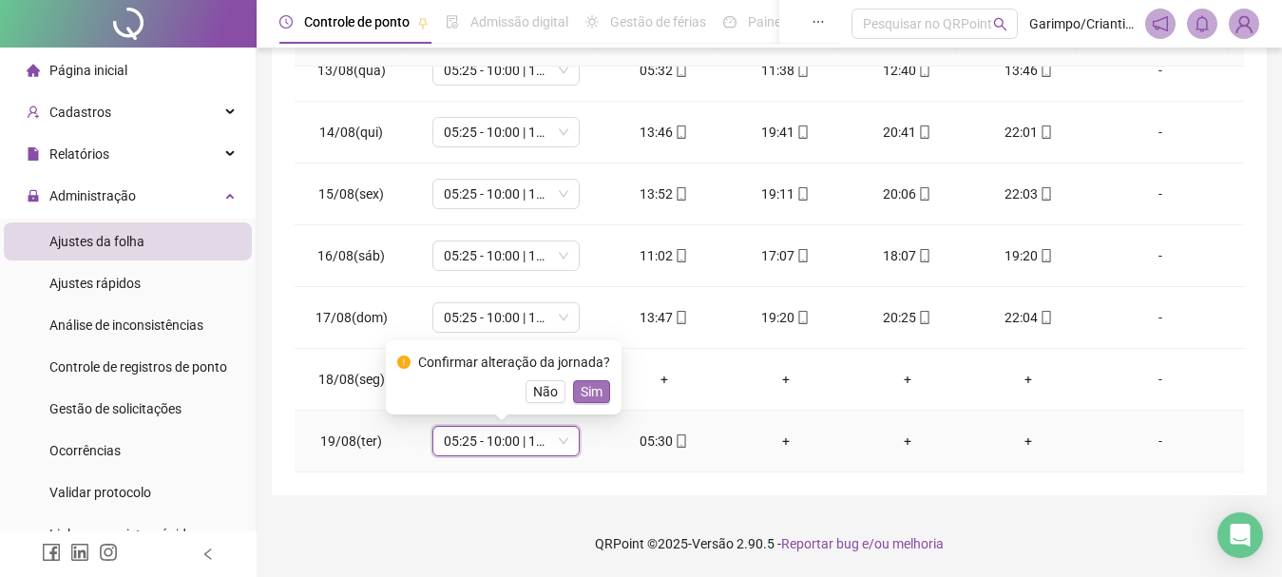
click at [585, 400] on span "Sim" at bounding box center [592, 391] width 22 height 21
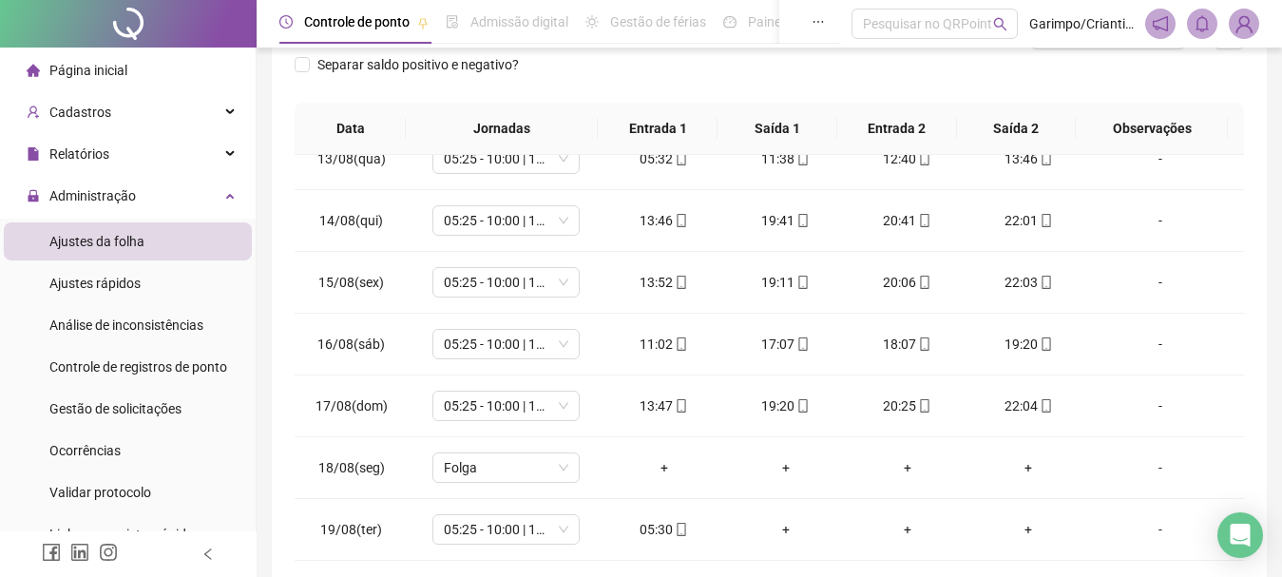
scroll to position [108, 0]
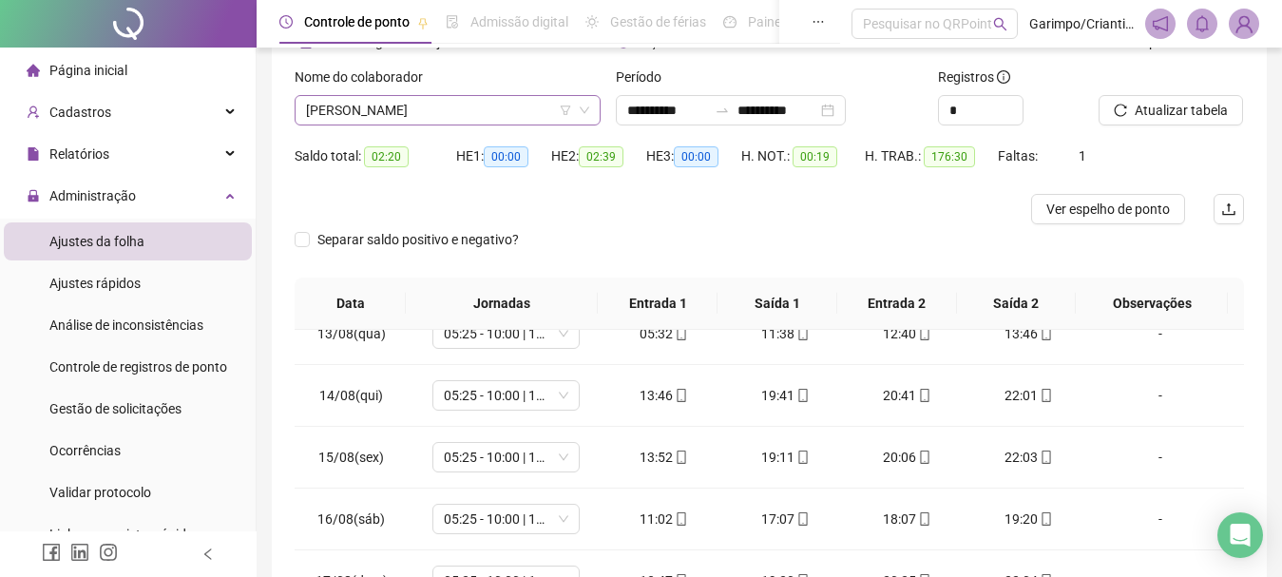
click at [418, 124] on span "[PERSON_NAME]" at bounding box center [447, 110] width 283 height 29
click at [420, 124] on span "[PERSON_NAME]" at bounding box center [447, 110] width 283 height 29
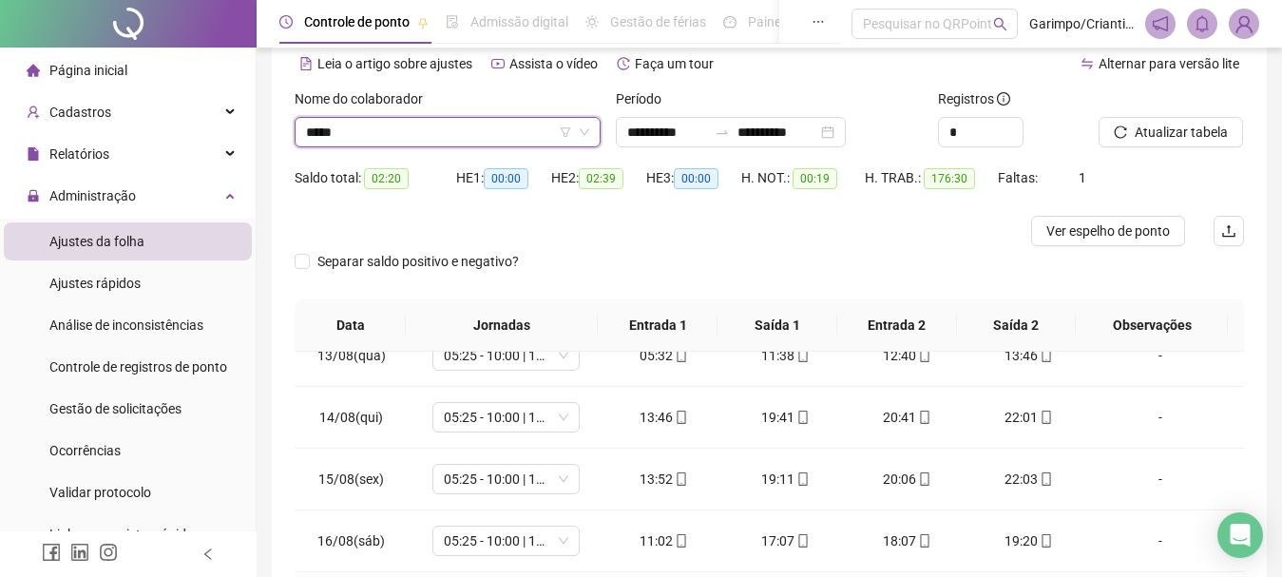
type input "******"
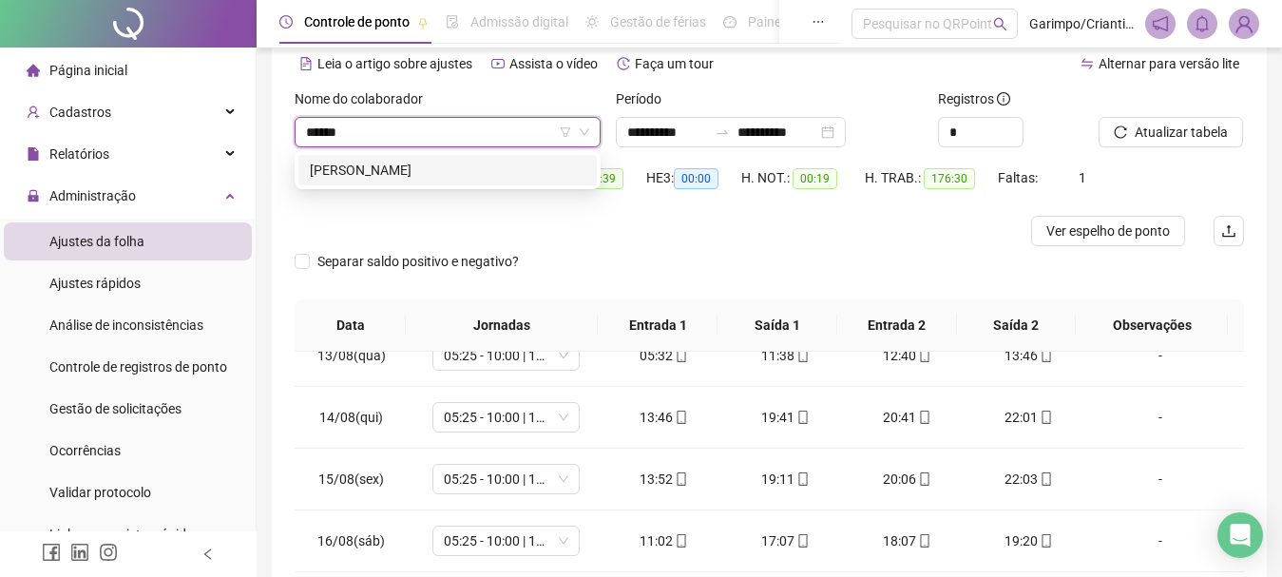
drag, startPoint x: 423, startPoint y: 167, endPoint x: 701, endPoint y: 176, distance: 278.6
click at [422, 167] on div "[PERSON_NAME]" at bounding box center [448, 170] width 276 height 21
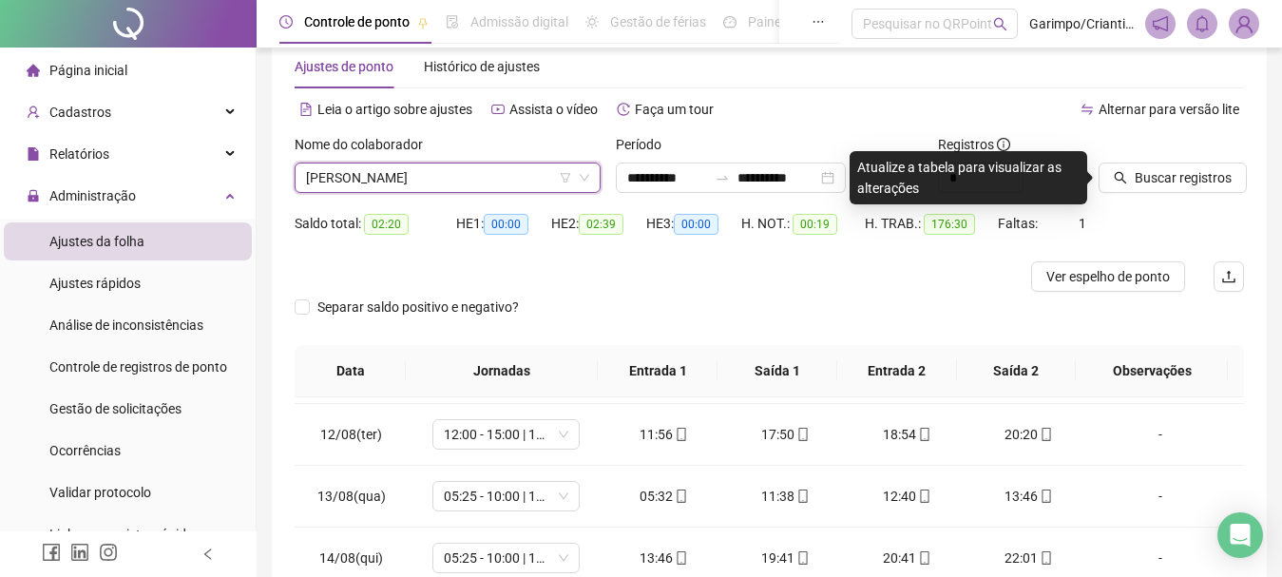
scroll to position [0, 0]
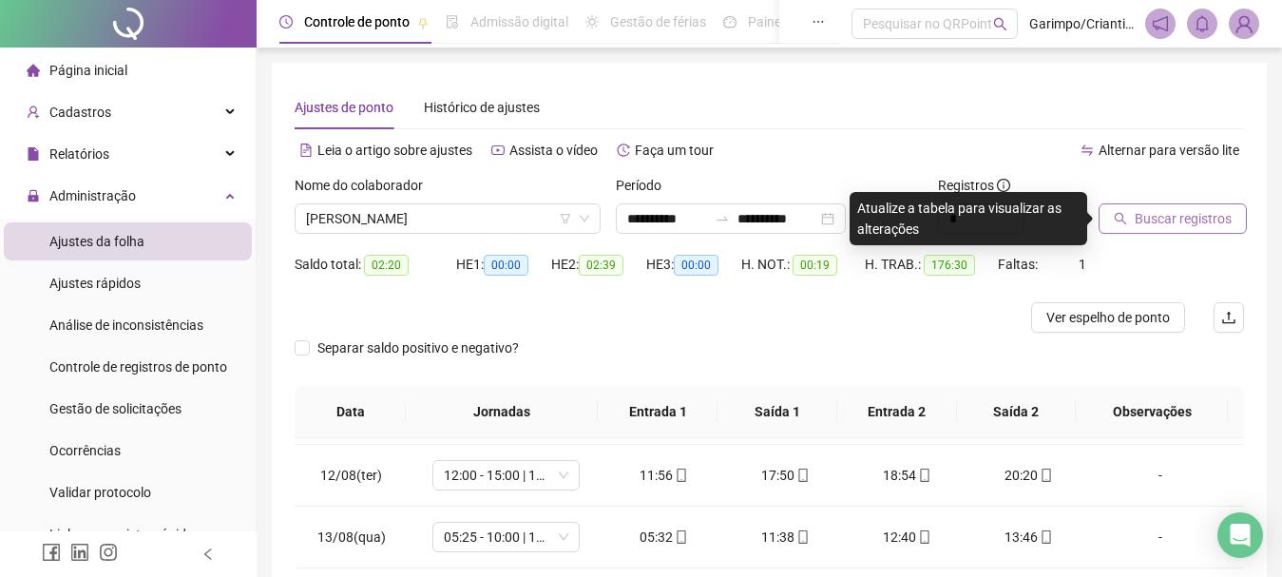
click at [1186, 220] on span "Buscar registros" at bounding box center [1183, 218] width 97 height 21
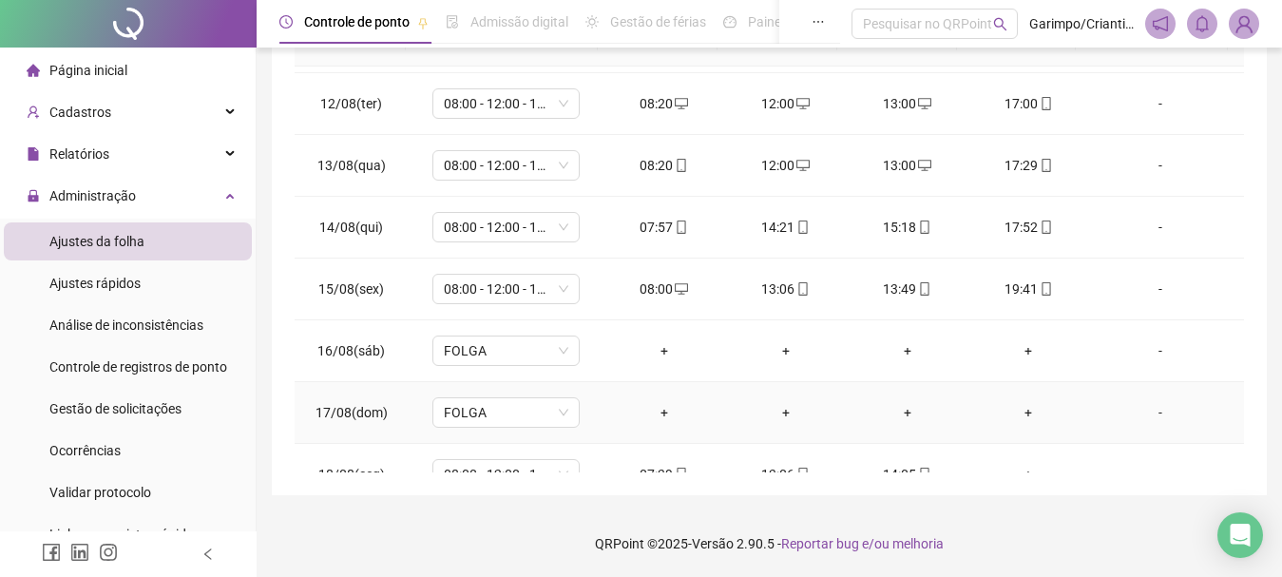
scroll to position [1447, 0]
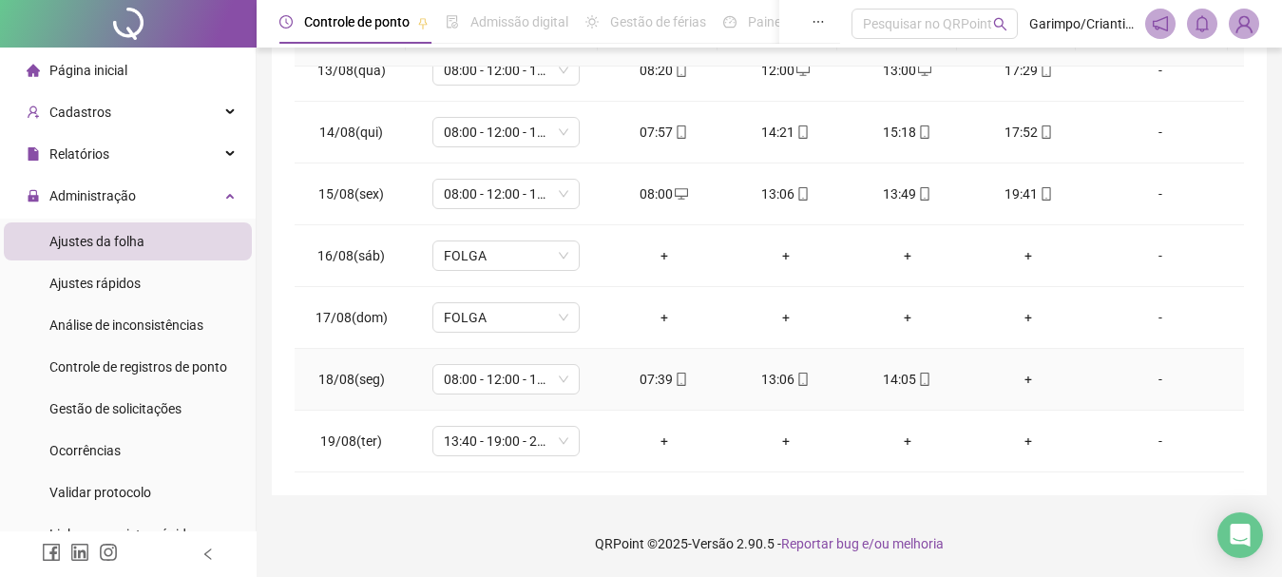
click at [1019, 379] on div "+" at bounding box center [1029, 379] width 91 height 21
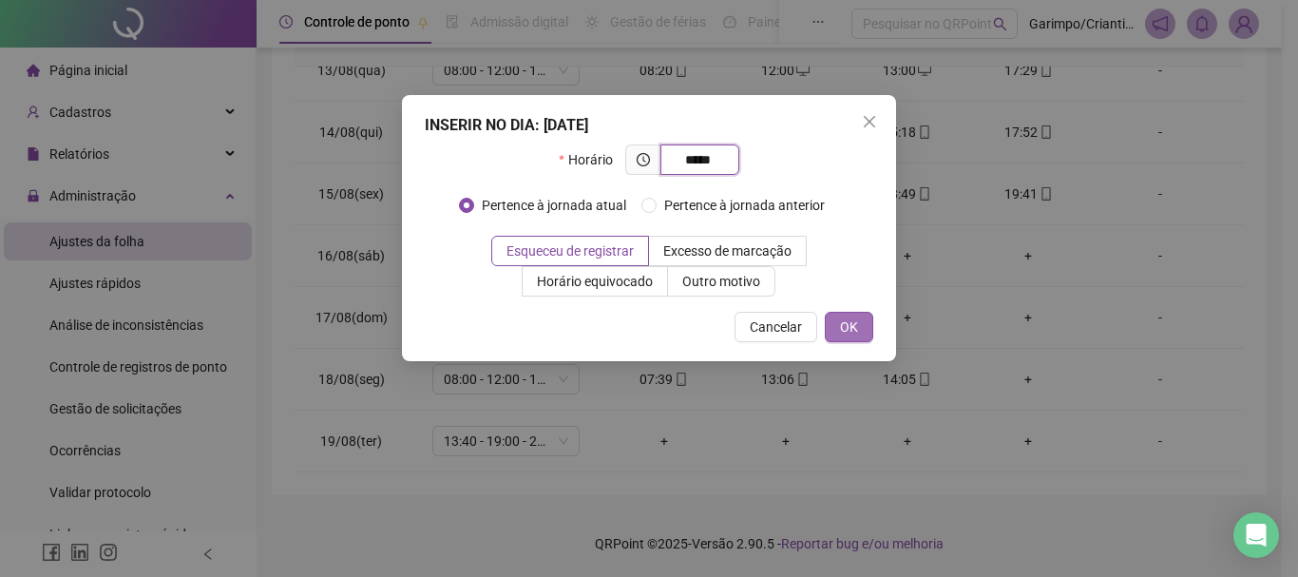
type input "*****"
click at [856, 330] on span "OK" at bounding box center [849, 326] width 18 height 21
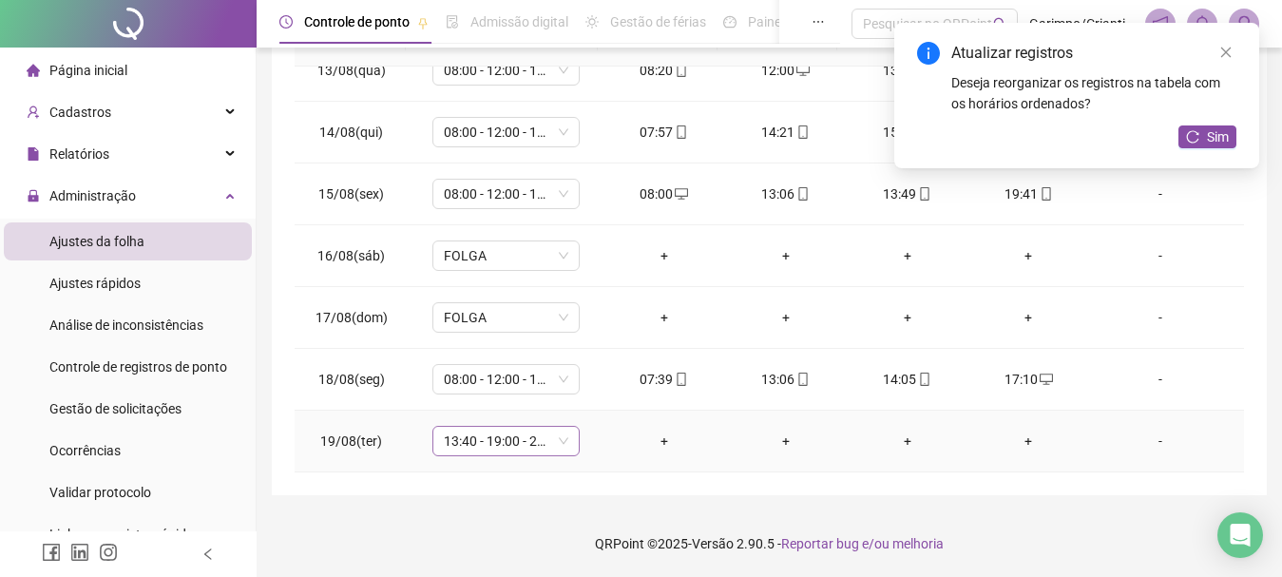
click at [491, 454] on span "13:40 - 19:00 - 20:00 - 22:00" at bounding box center [506, 441] width 124 height 29
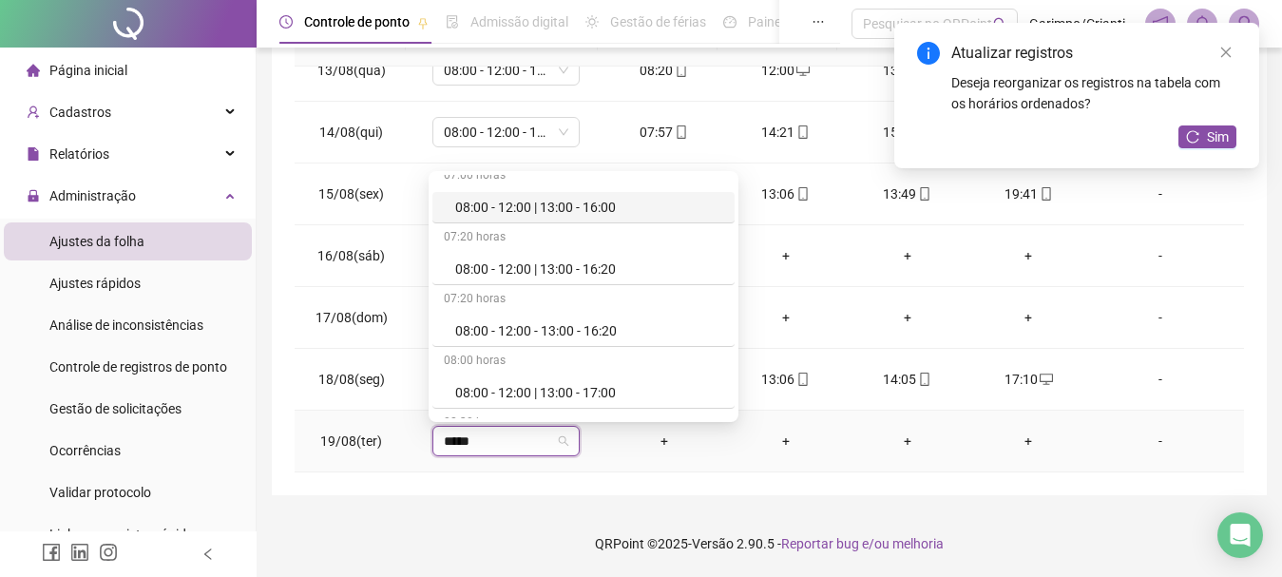
scroll to position [760, 0]
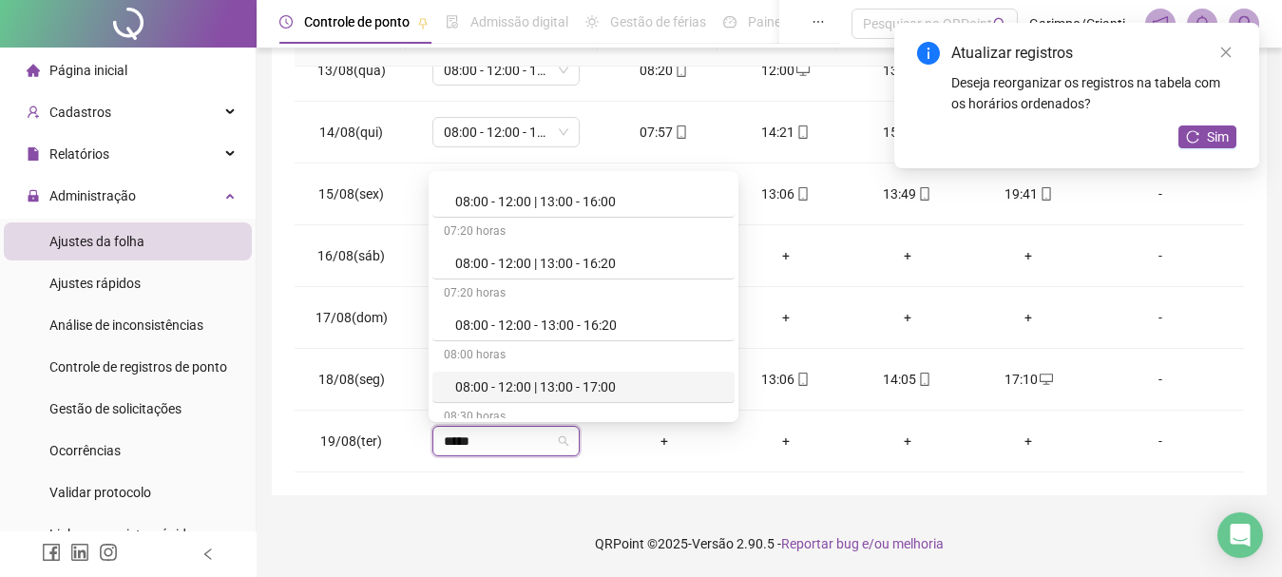
type input "*****"
click at [506, 513] on footer "QRPoint © 2025 - Versão 2.90.5 - Reportar bug e/ou melhoria" at bounding box center [769, 543] width 1025 height 67
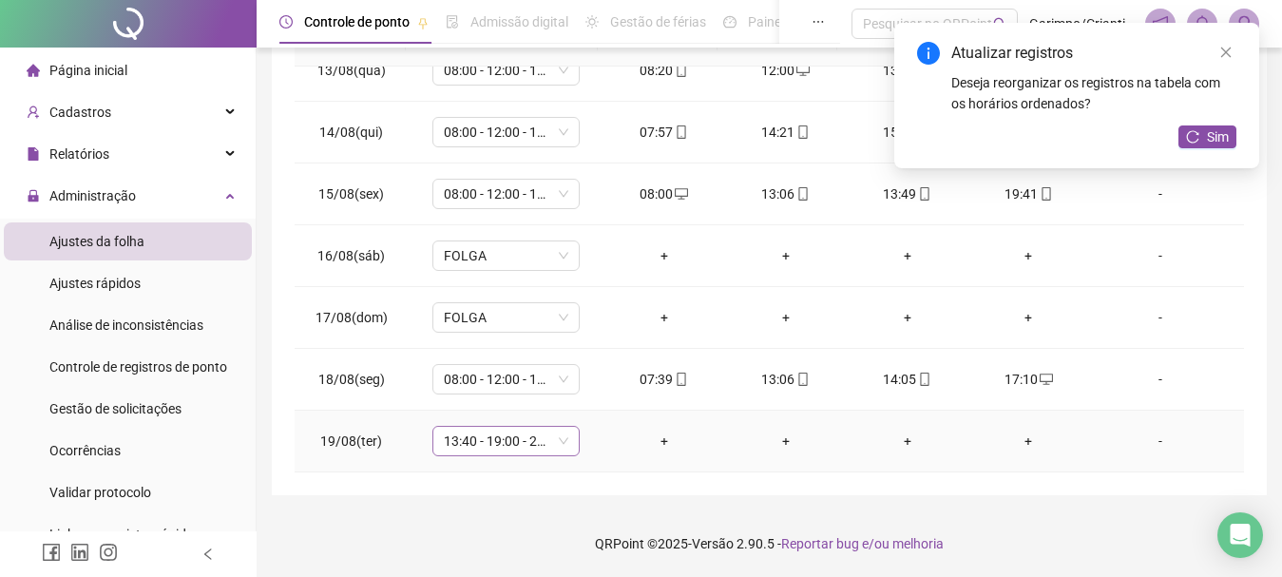
click at [498, 439] on span "13:40 - 19:00 - 20:00 - 22:00" at bounding box center [506, 441] width 124 height 29
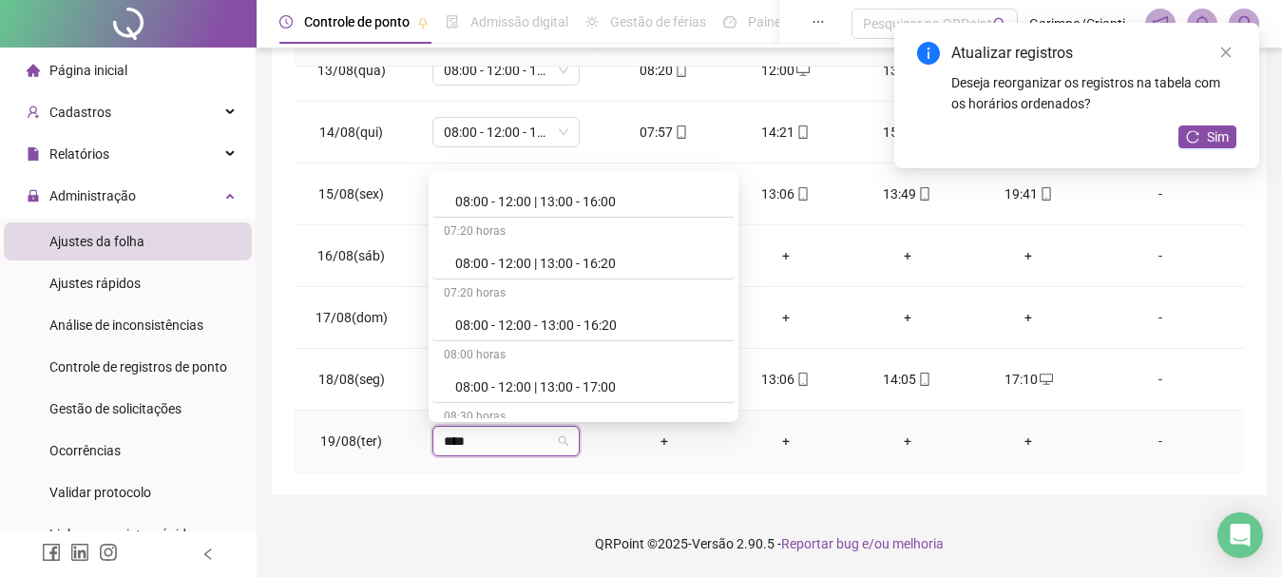
type input "*****"
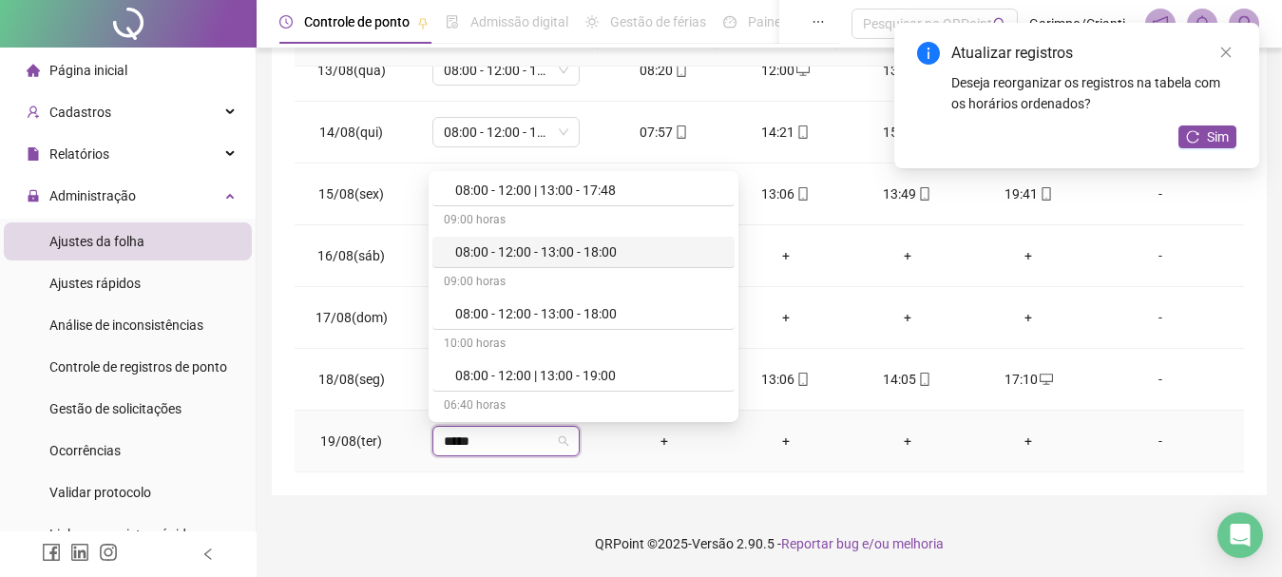
scroll to position [1235, 0]
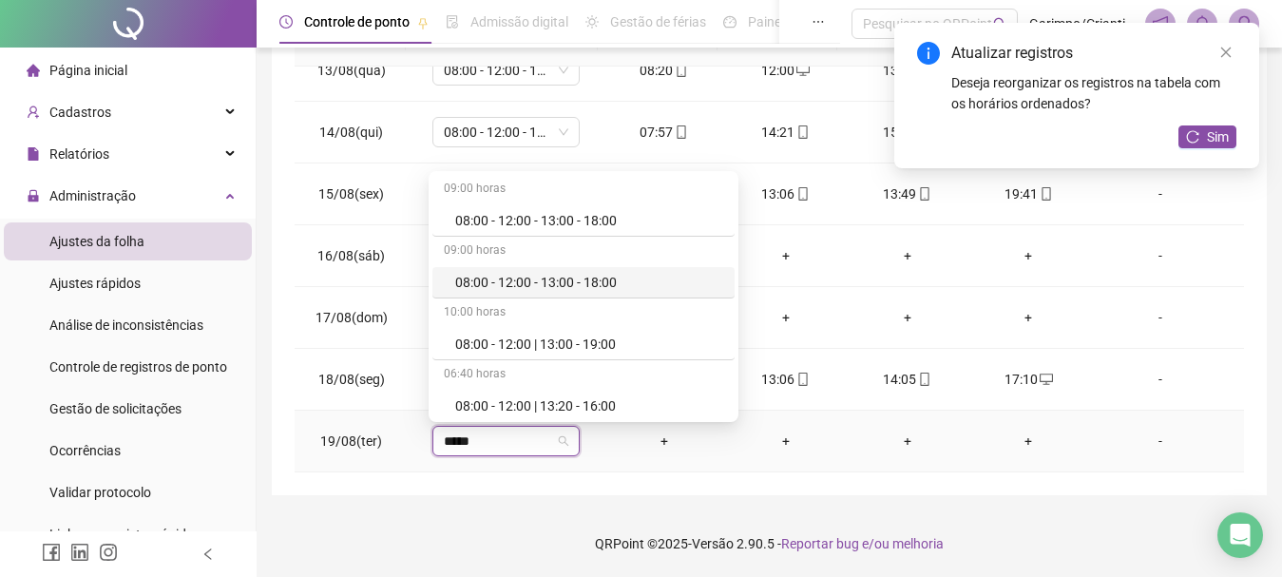
click at [603, 283] on div "08:00 - 12:00 - 13:00 - 18:00" at bounding box center [589, 282] width 268 height 21
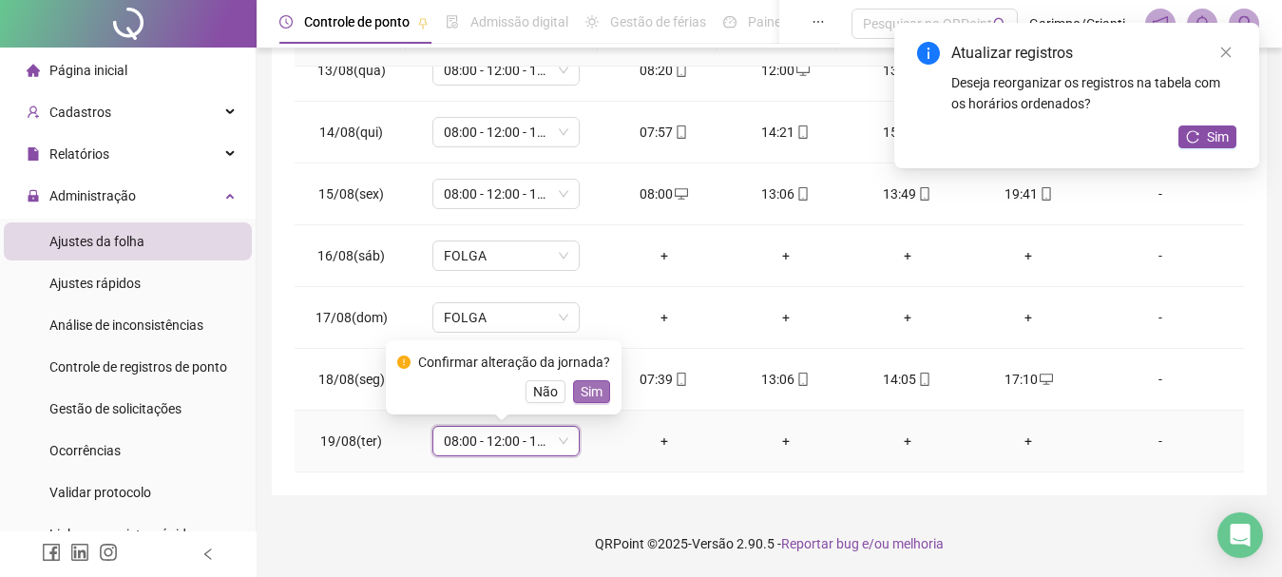
click at [596, 398] on span "Sim" at bounding box center [592, 391] width 22 height 21
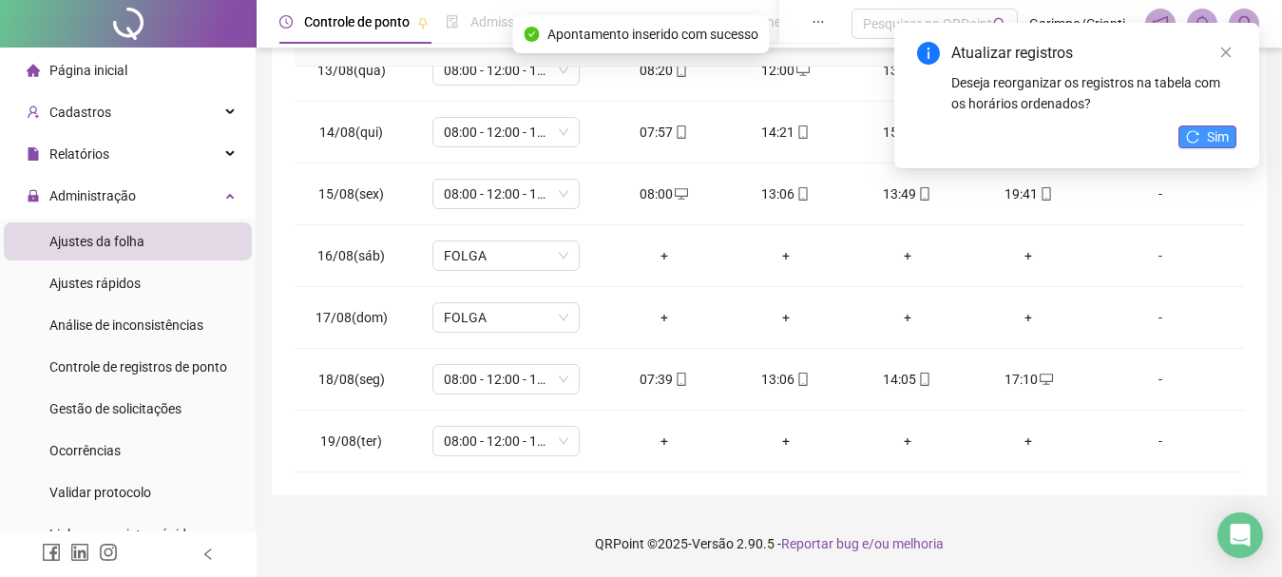
click at [1202, 147] on button "Sim" at bounding box center [1207, 136] width 58 height 23
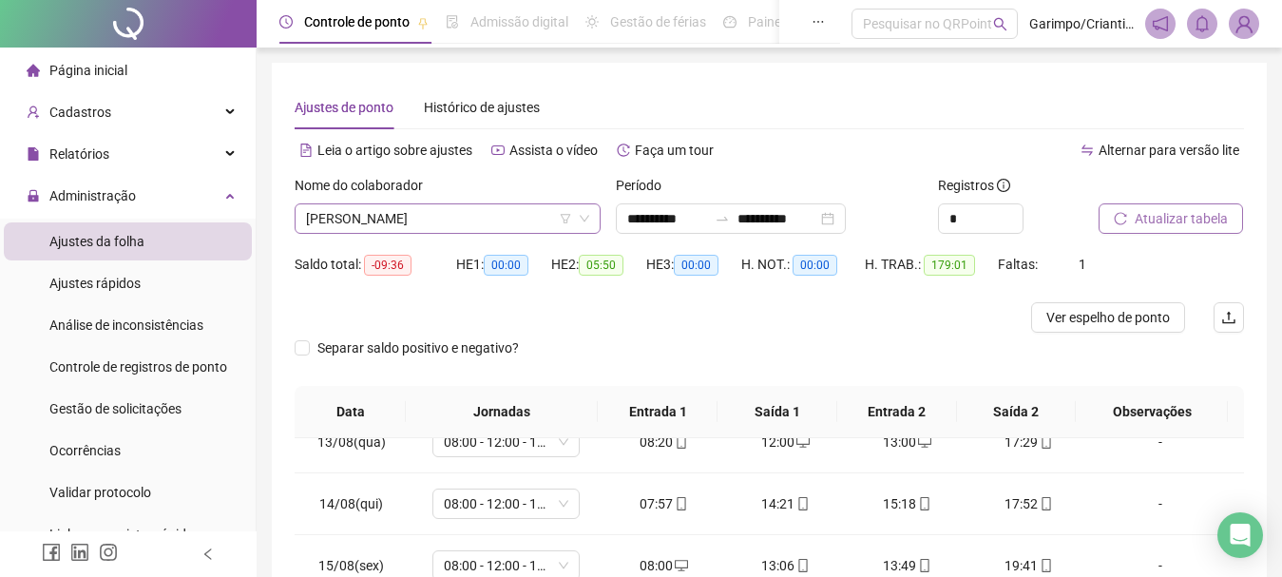
scroll to position [730, 0]
click at [437, 223] on span "[PERSON_NAME]" at bounding box center [447, 218] width 283 height 29
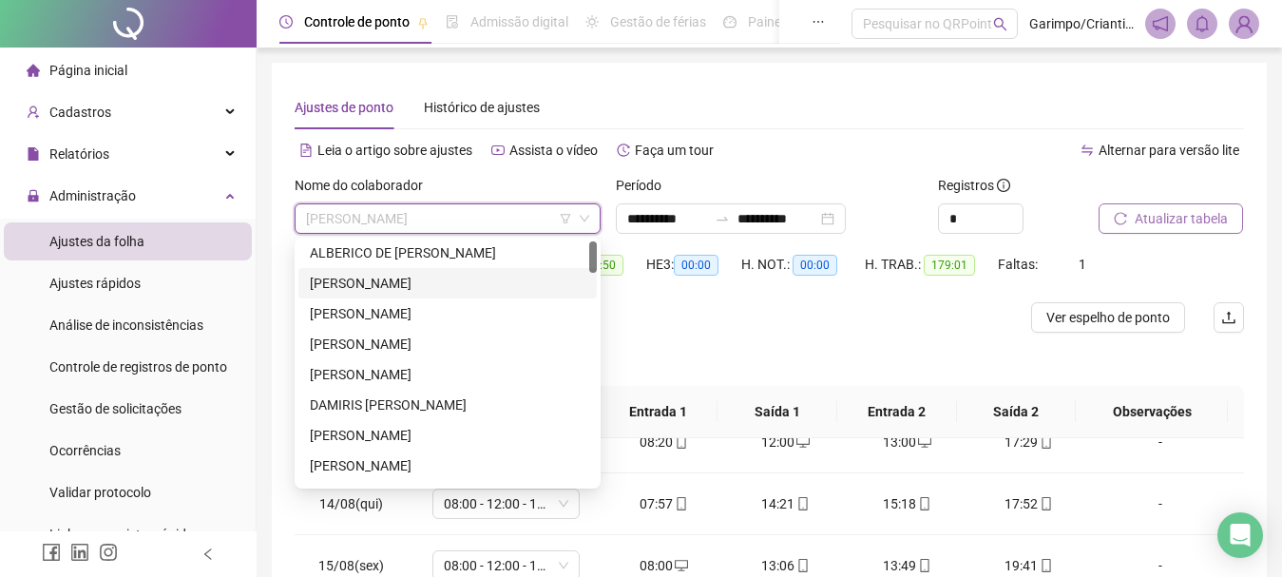
scroll to position [0, 0]
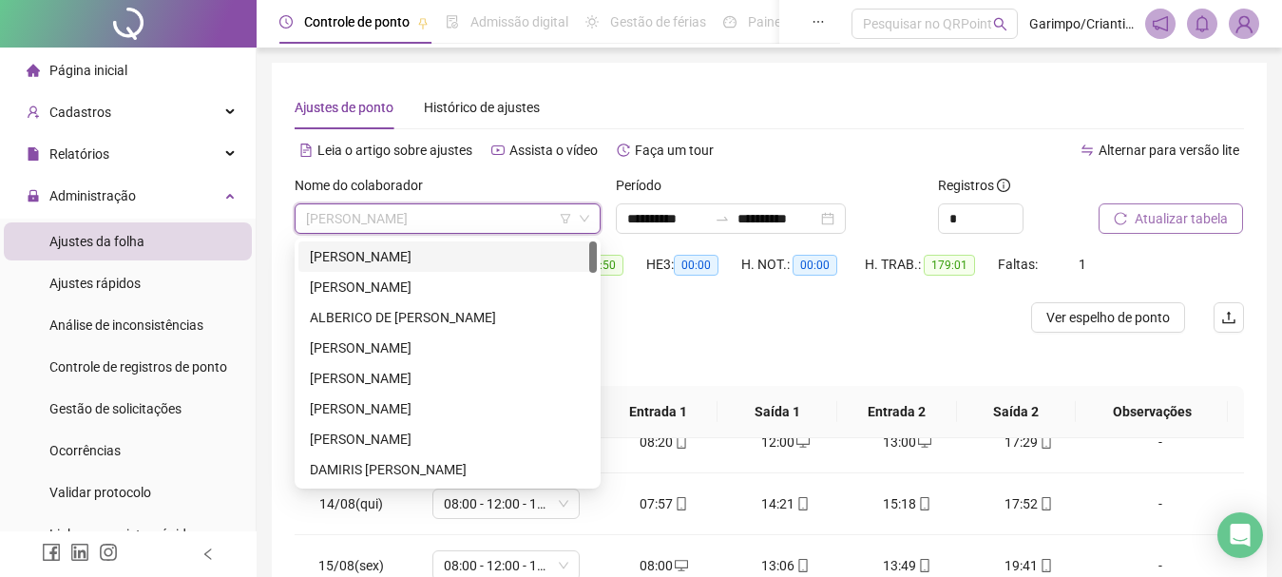
click at [385, 260] on div "[PERSON_NAME]" at bounding box center [448, 256] width 276 height 21
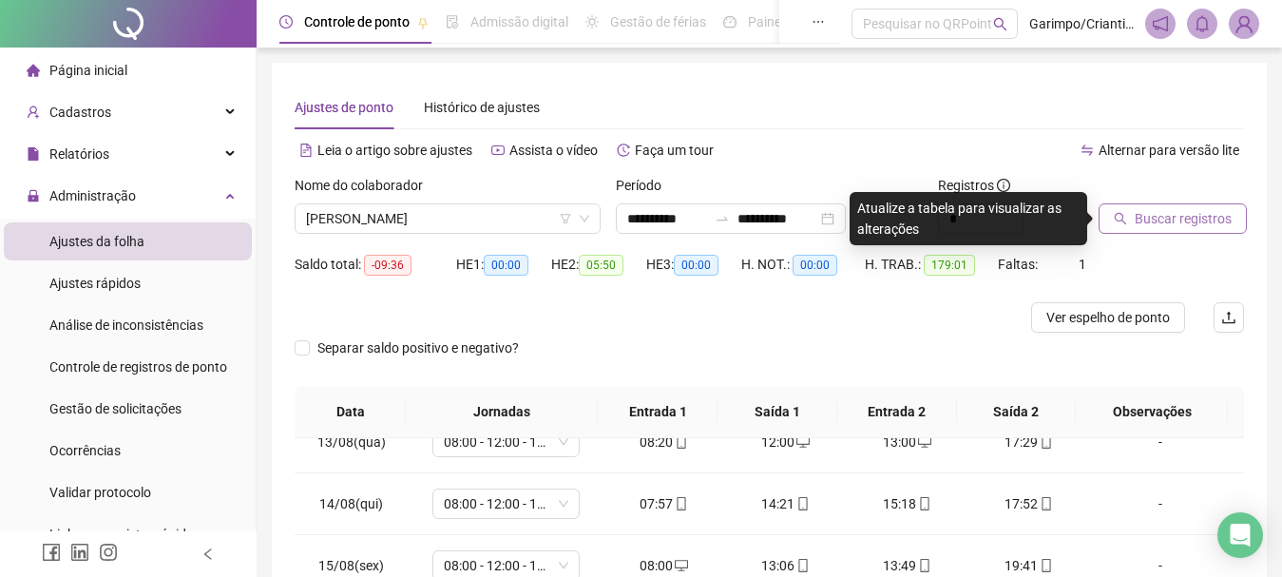
click at [1184, 218] on span "Buscar registros" at bounding box center [1183, 218] width 97 height 21
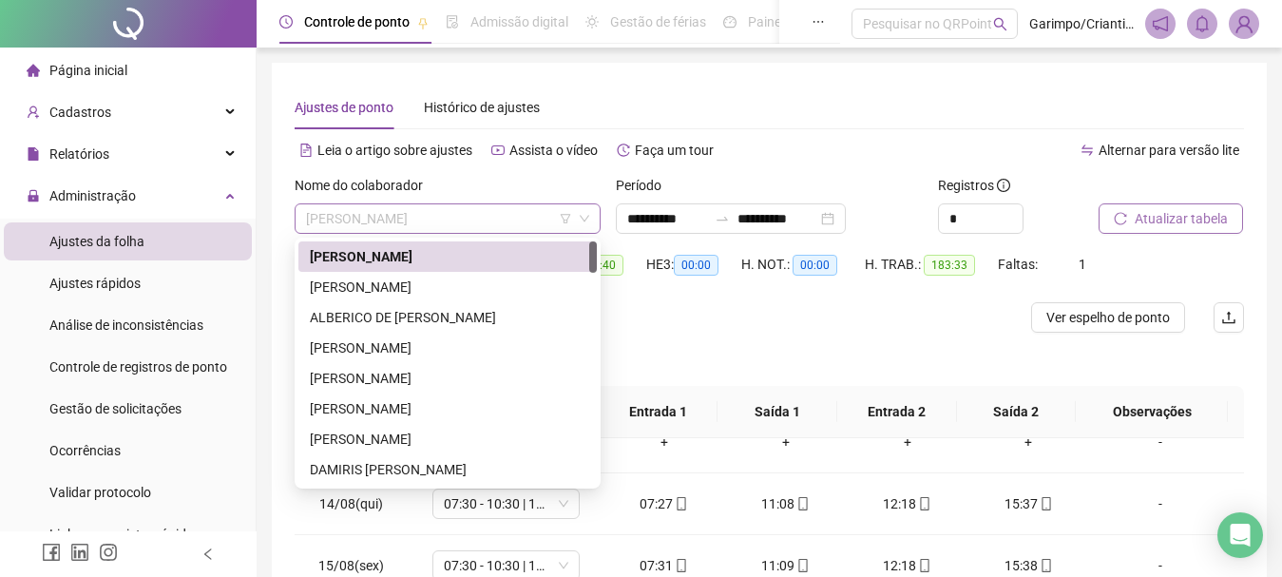
click at [442, 227] on span "[PERSON_NAME]" at bounding box center [447, 218] width 283 height 29
click at [406, 372] on div "[PERSON_NAME]" at bounding box center [448, 378] width 276 height 21
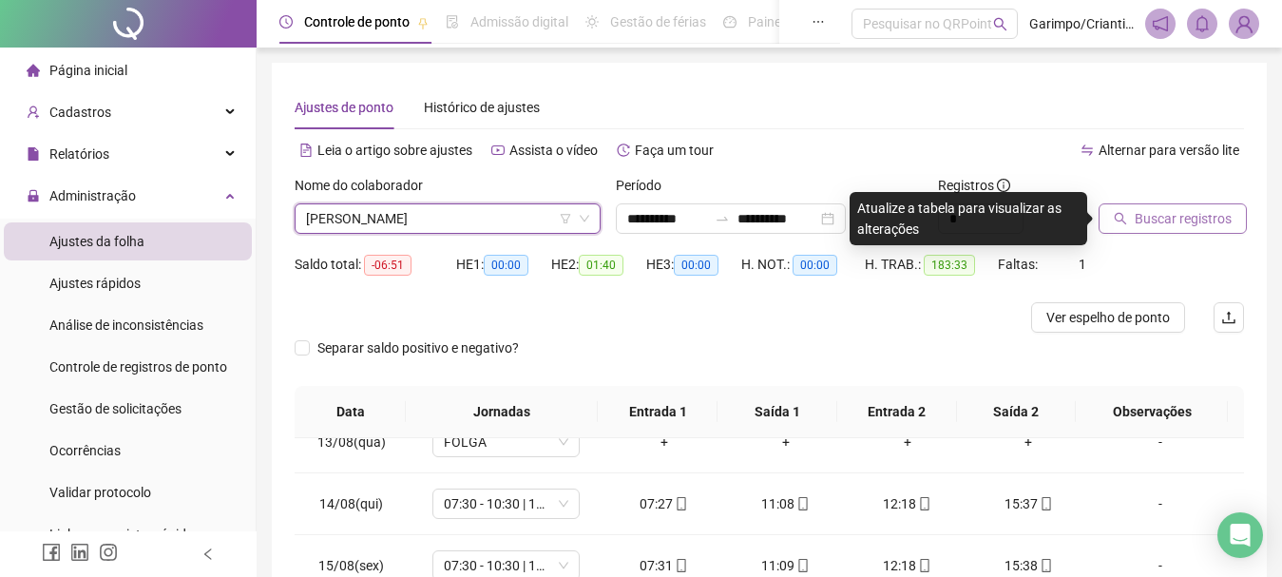
click at [1148, 222] on span "Buscar registros" at bounding box center [1183, 218] width 97 height 21
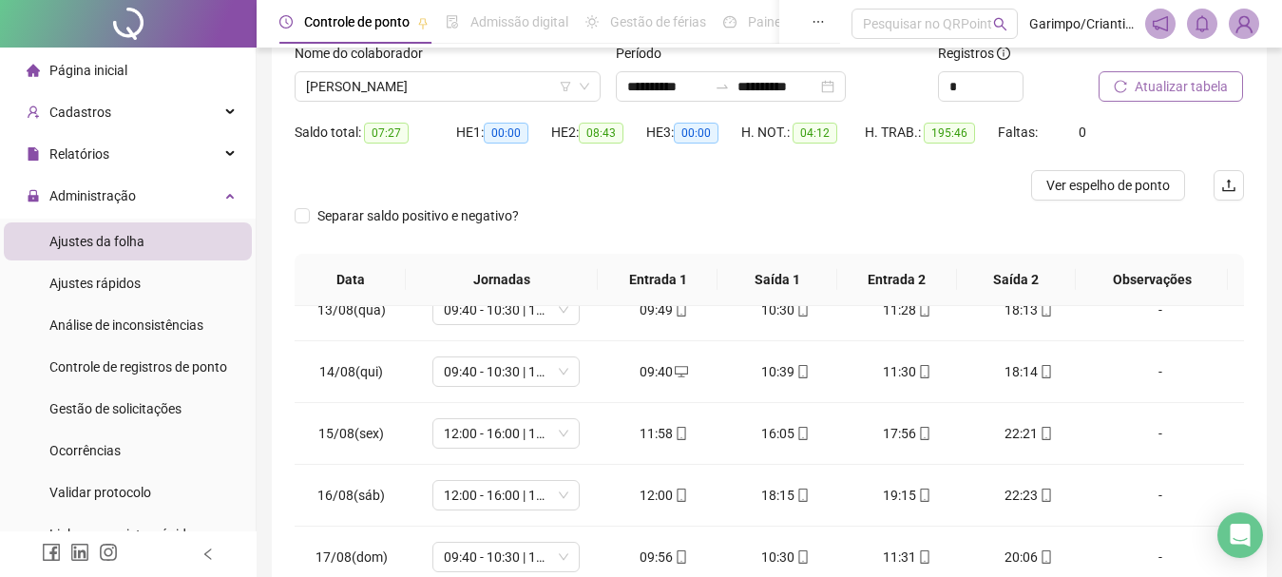
scroll to position [372, 0]
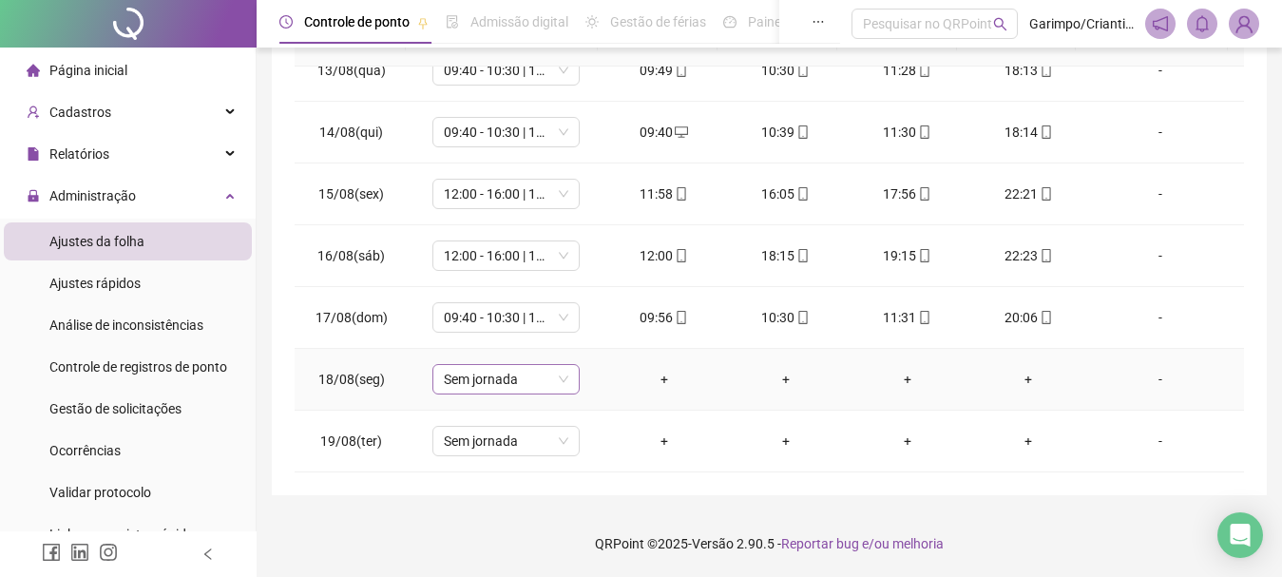
click at [507, 387] on span "Sem jornada" at bounding box center [506, 379] width 124 height 29
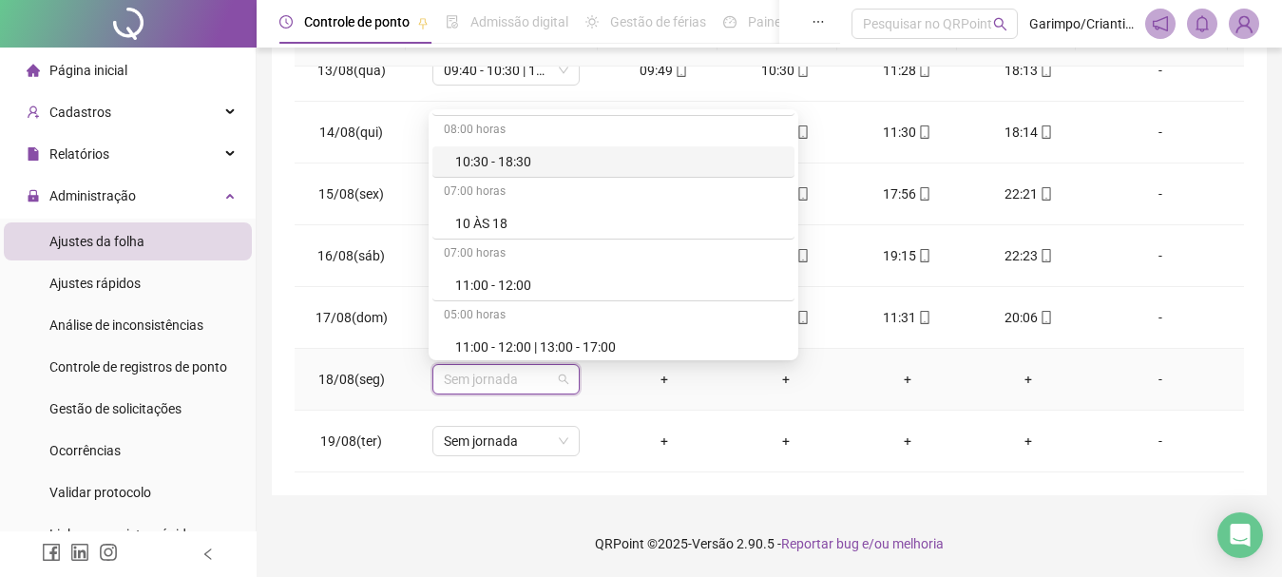
scroll to position [11689, 0]
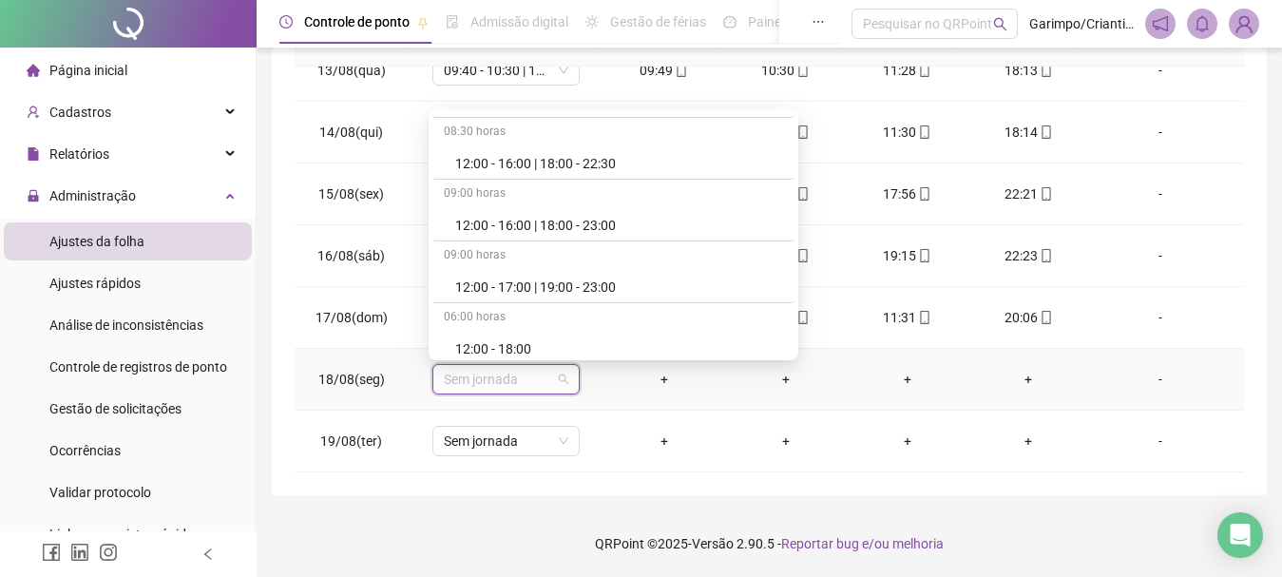
type input "*"
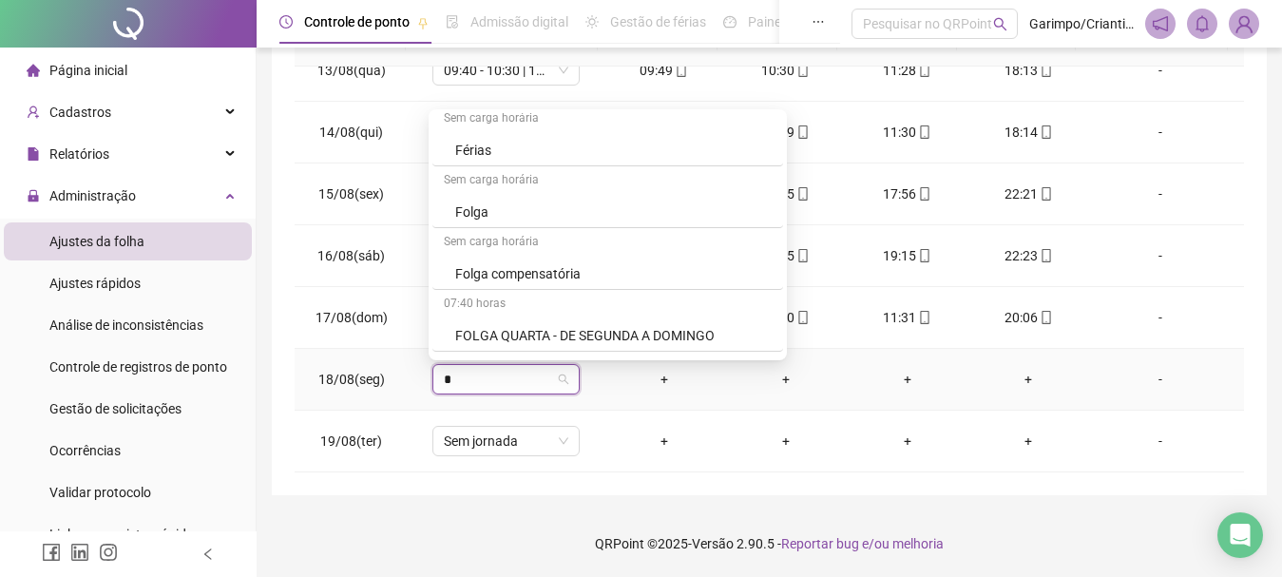
scroll to position [550, 0]
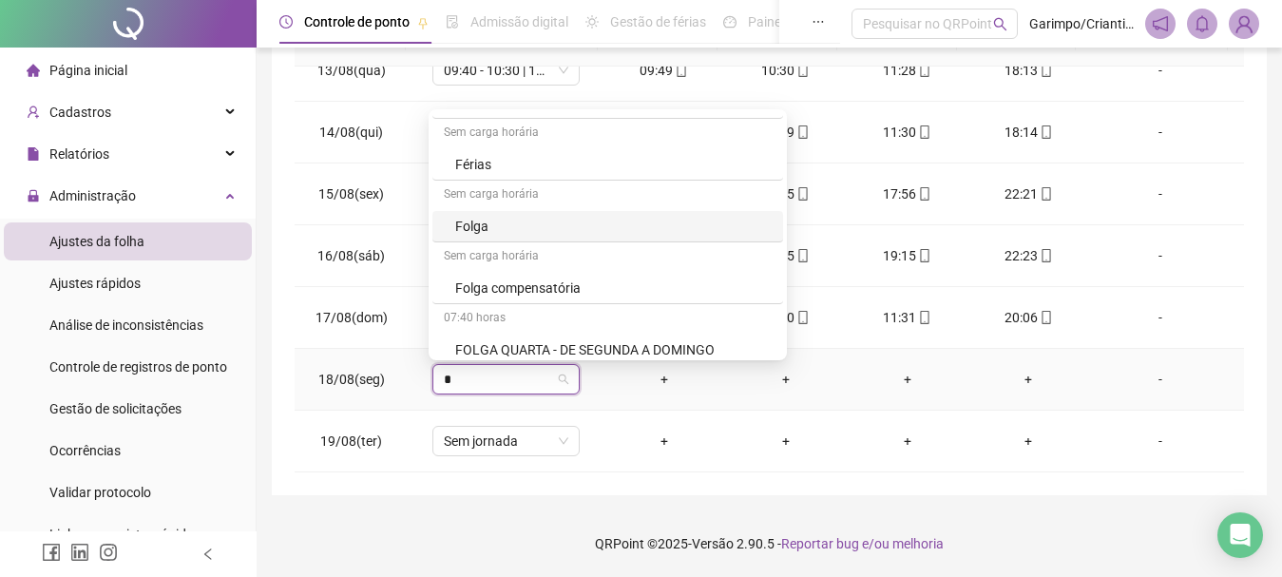
click at [490, 223] on div "Folga" at bounding box center [613, 226] width 316 height 21
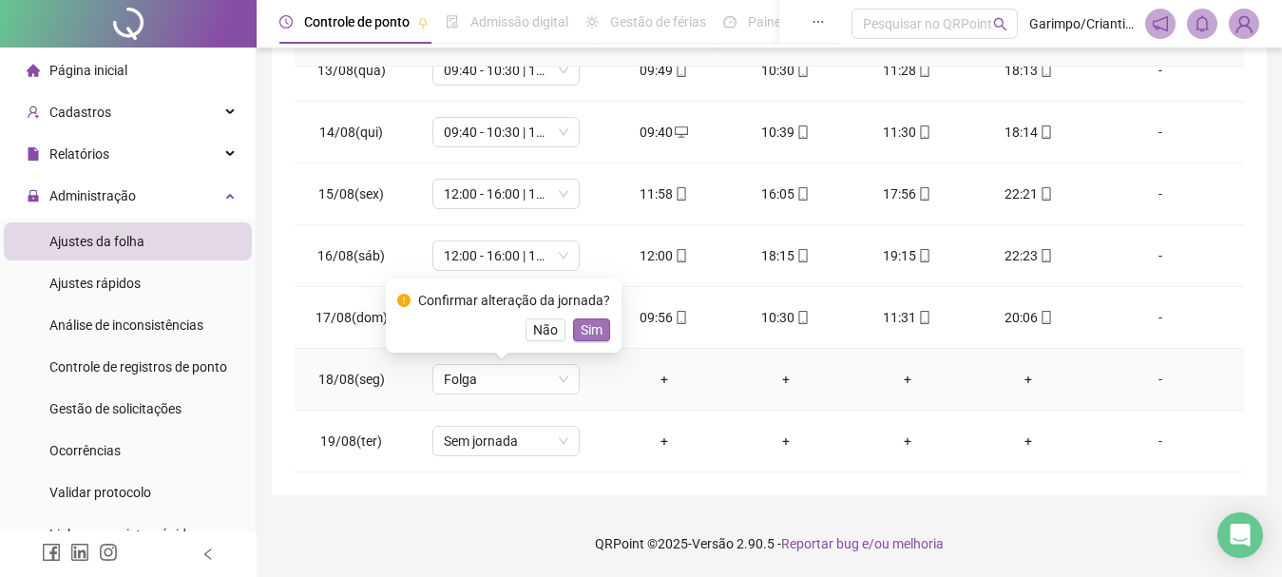
click at [591, 325] on span "Sim" at bounding box center [592, 329] width 22 height 21
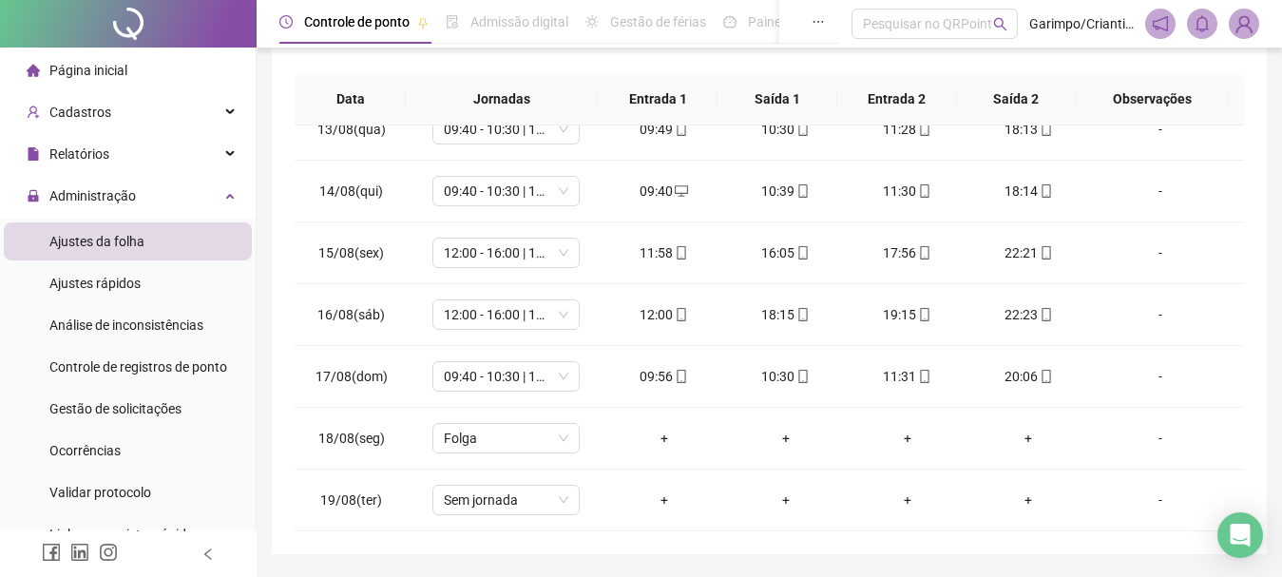
scroll to position [0, 0]
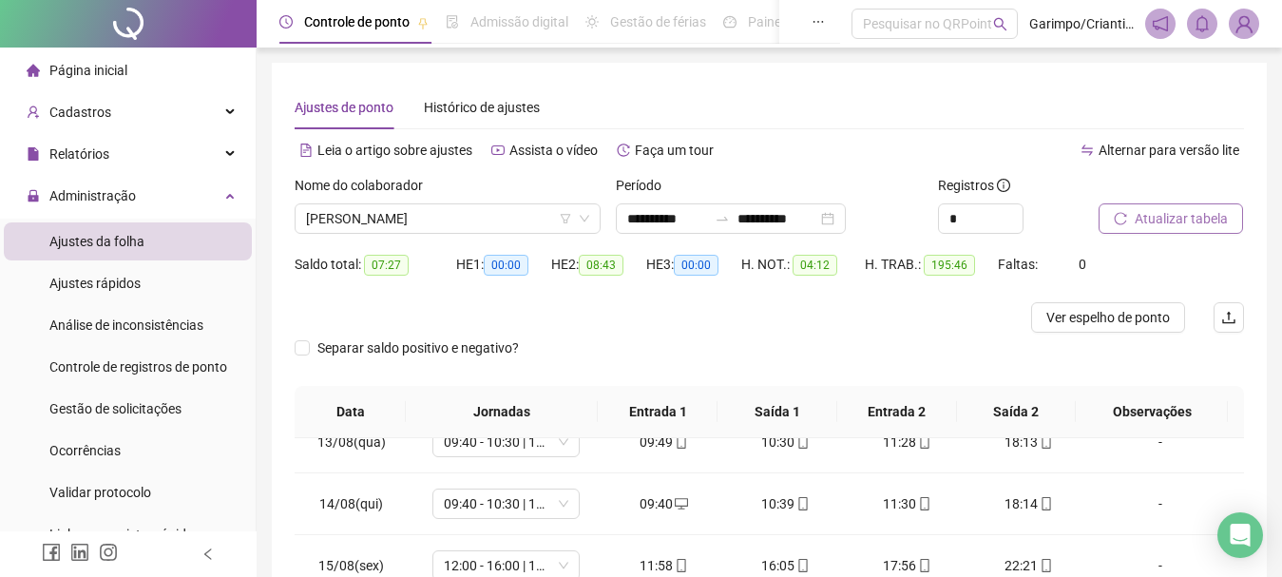
click at [1152, 220] on span "Atualizar tabela" at bounding box center [1181, 218] width 93 height 21
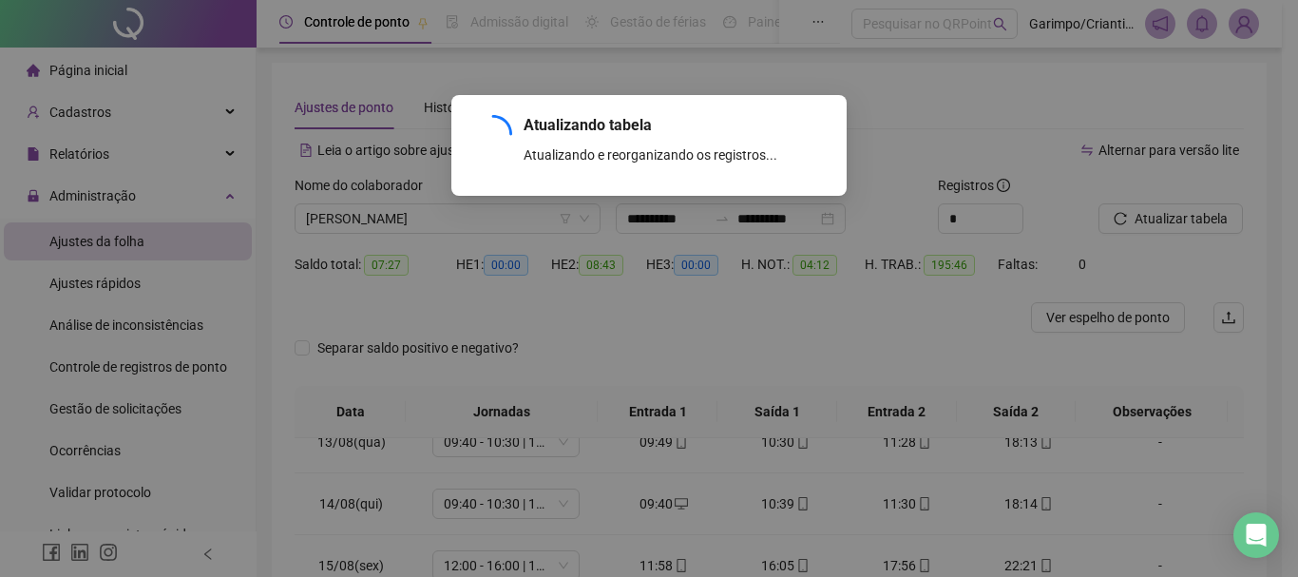
click at [295, 220] on div "Atualizando tabela Atualizando e reorganizando os registros... OK" at bounding box center [649, 288] width 1298 height 577
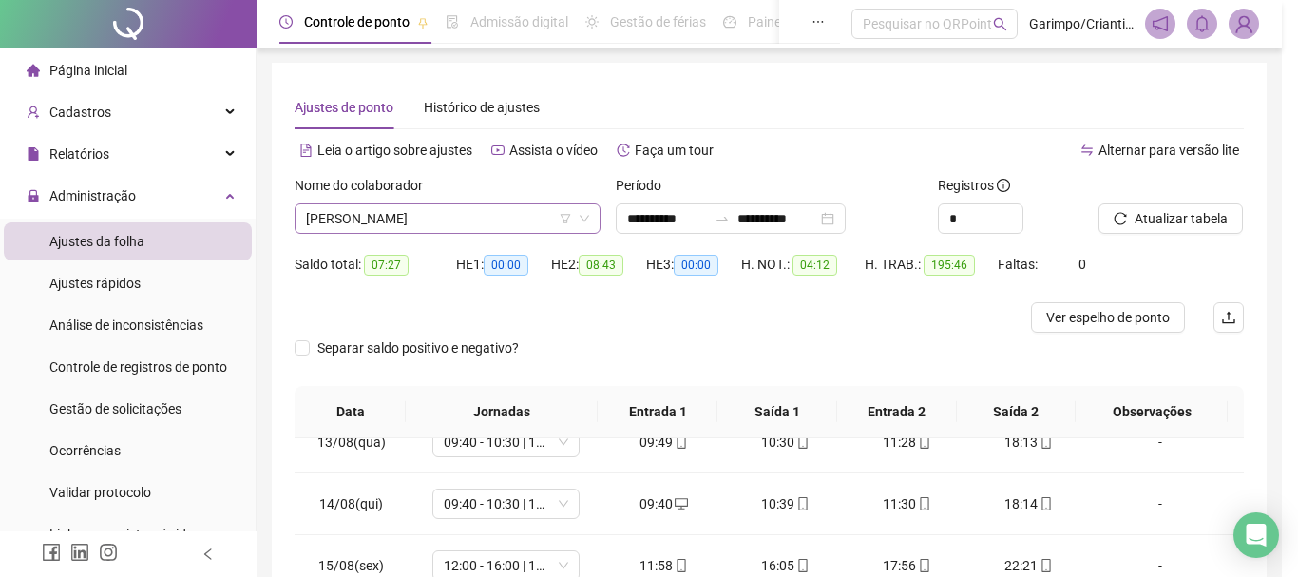
click at [374, 220] on span "[PERSON_NAME]" at bounding box center [447, 218] width 283 height 29
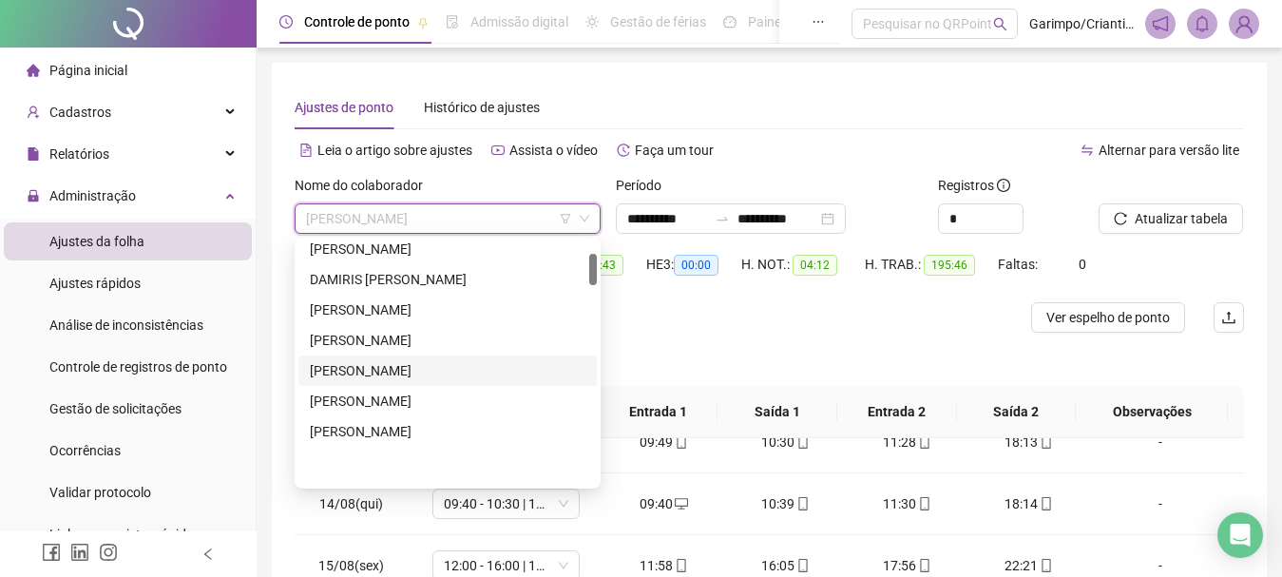
scroll to position [95, 0]
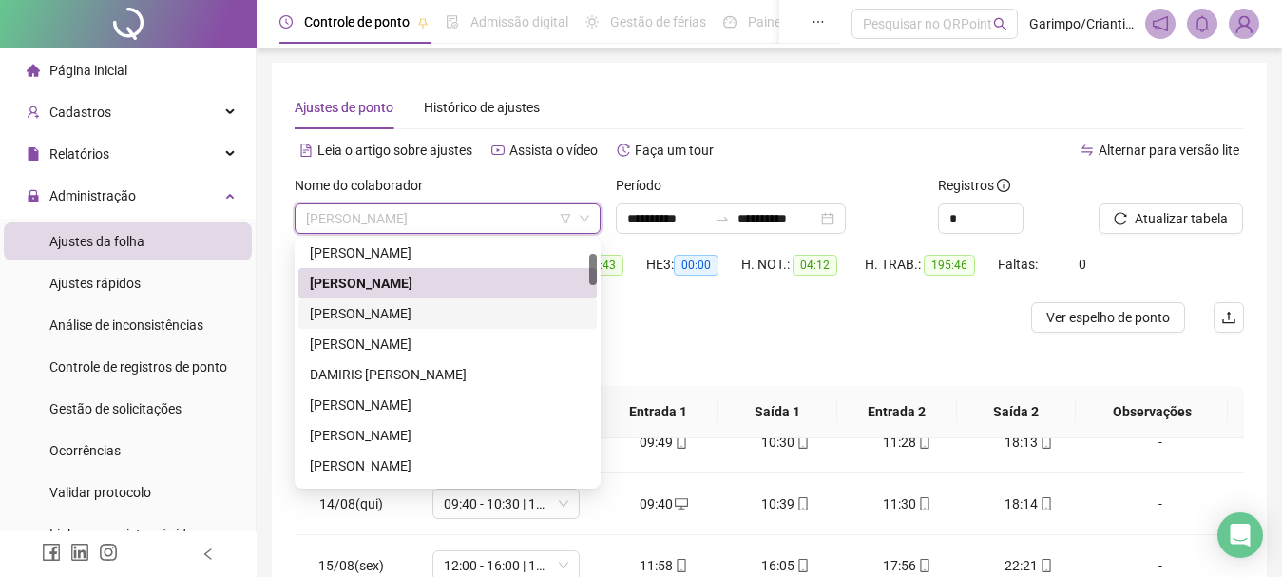
click at [385, 308] on div "[PERSON_NAME]" at bounding box center [448, 313] width 276 height 21
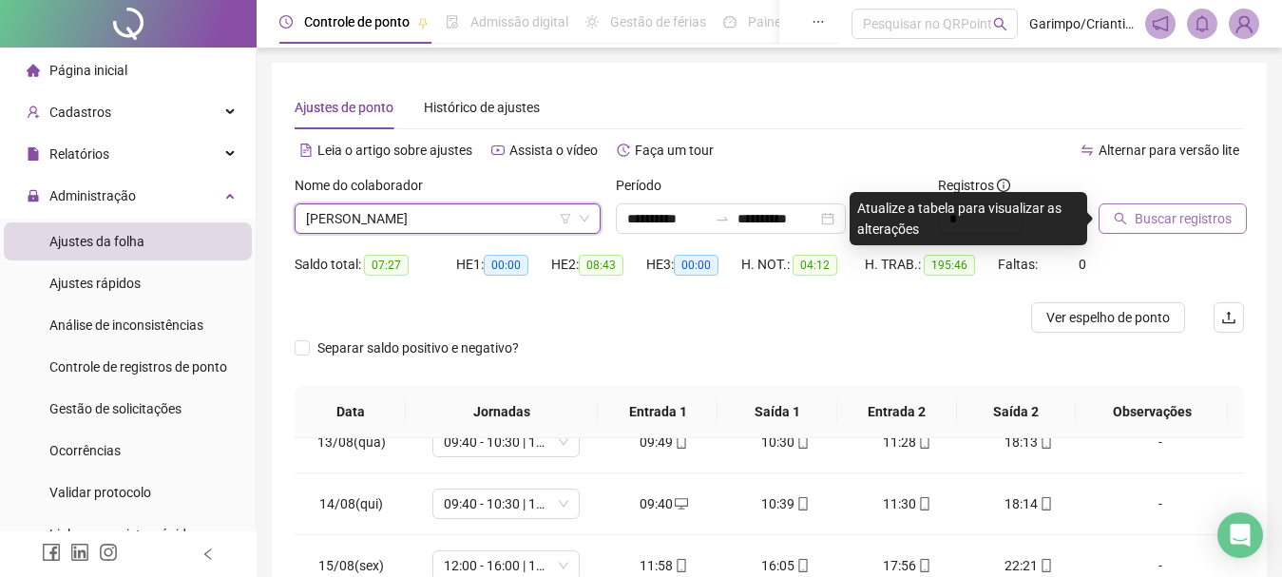
click at [1214, 220] on span "Buscar registros" at bounding box center [1183, 218] width 97 height 21
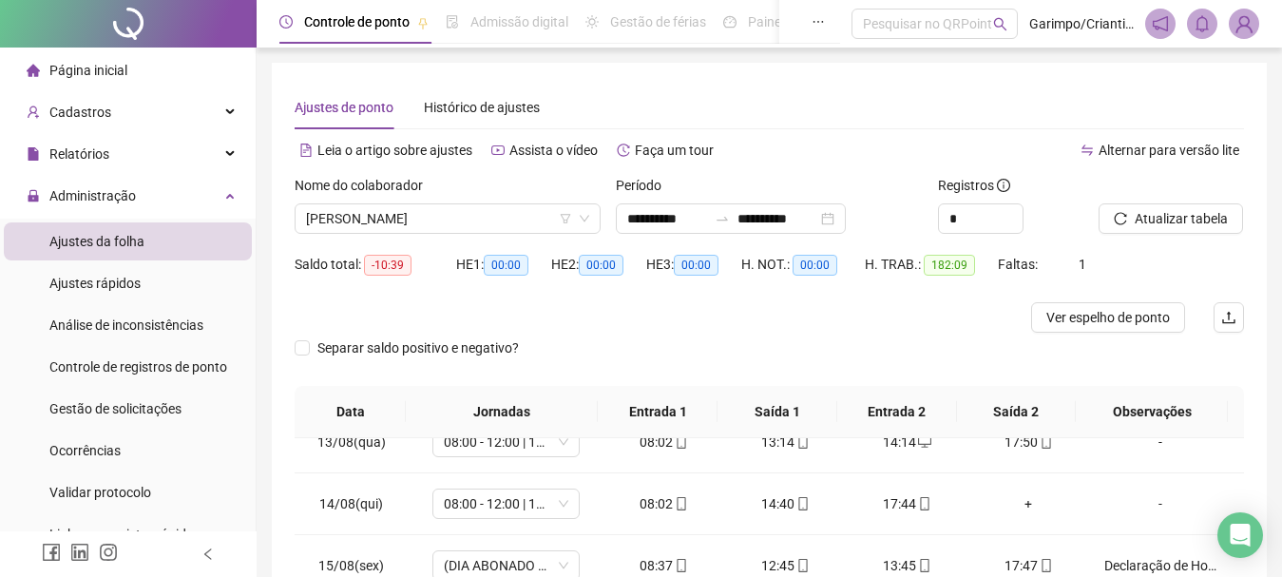
scroll to position [372, 0]
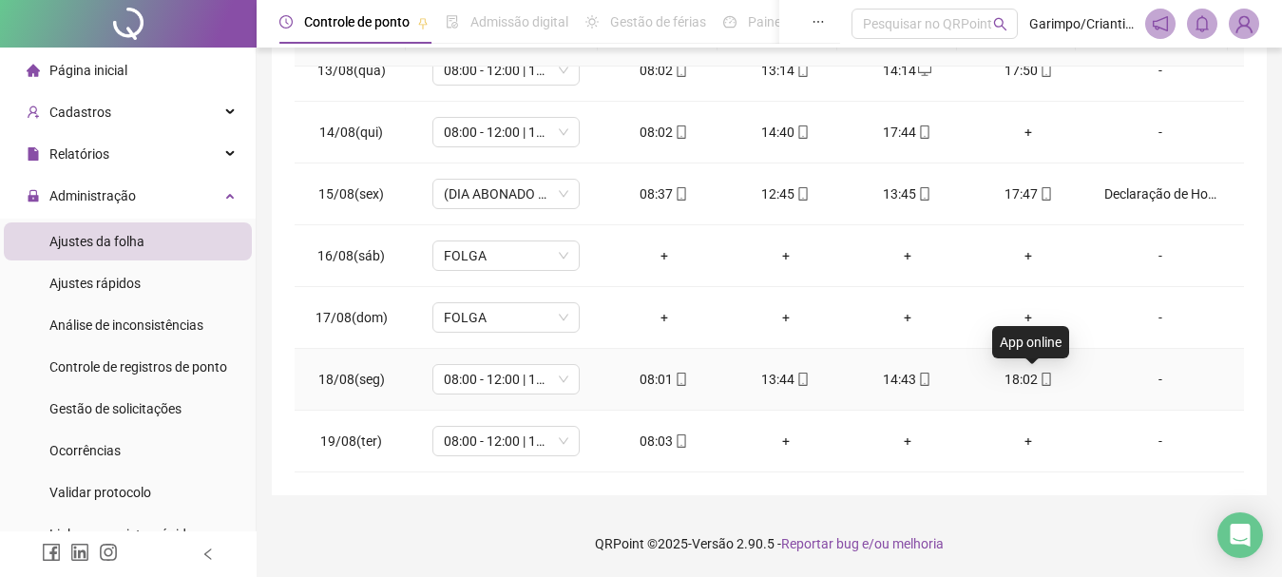
click at [1040, 384] on icon "mobile" at bounding box center [1046, 379] width 13 height 13
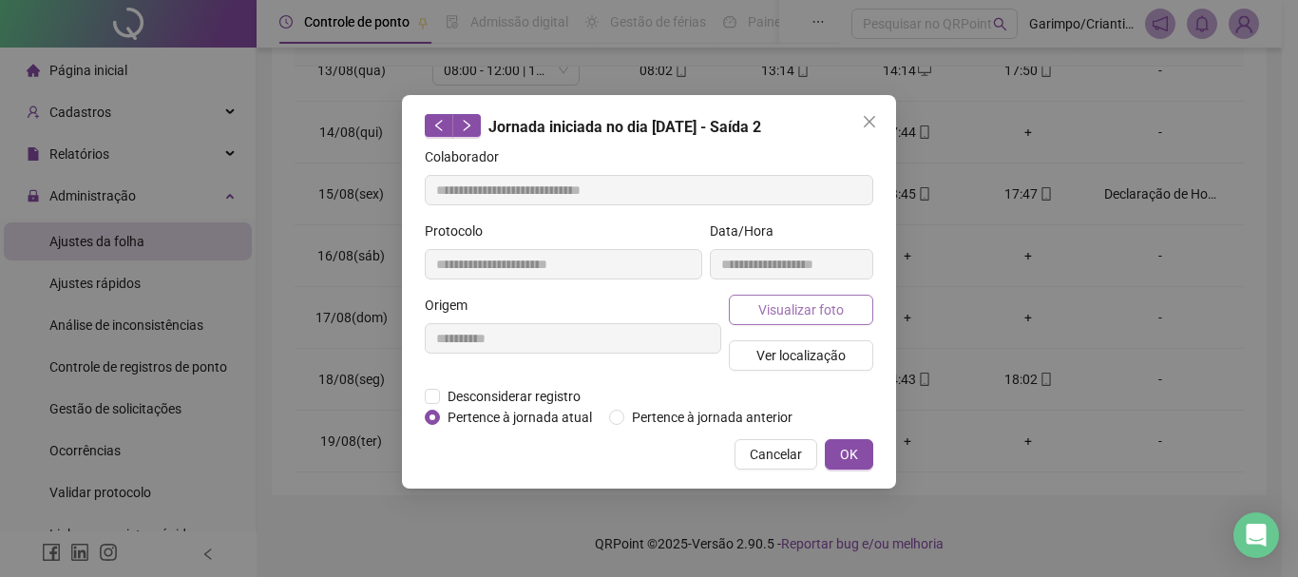
click at [806, 310] on span "Visualizar foto" at bounding box center [801, 309] width 86 height 21
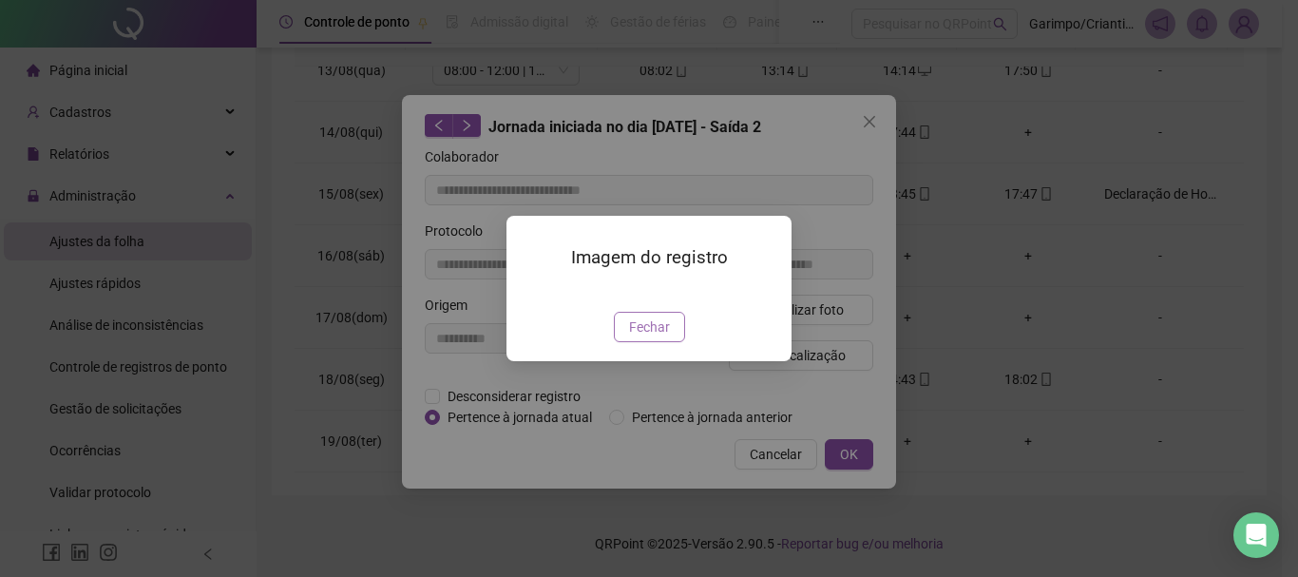
click at [653, 337] on span "Fechar" at bounding box center [649, 326] width 41 height 21
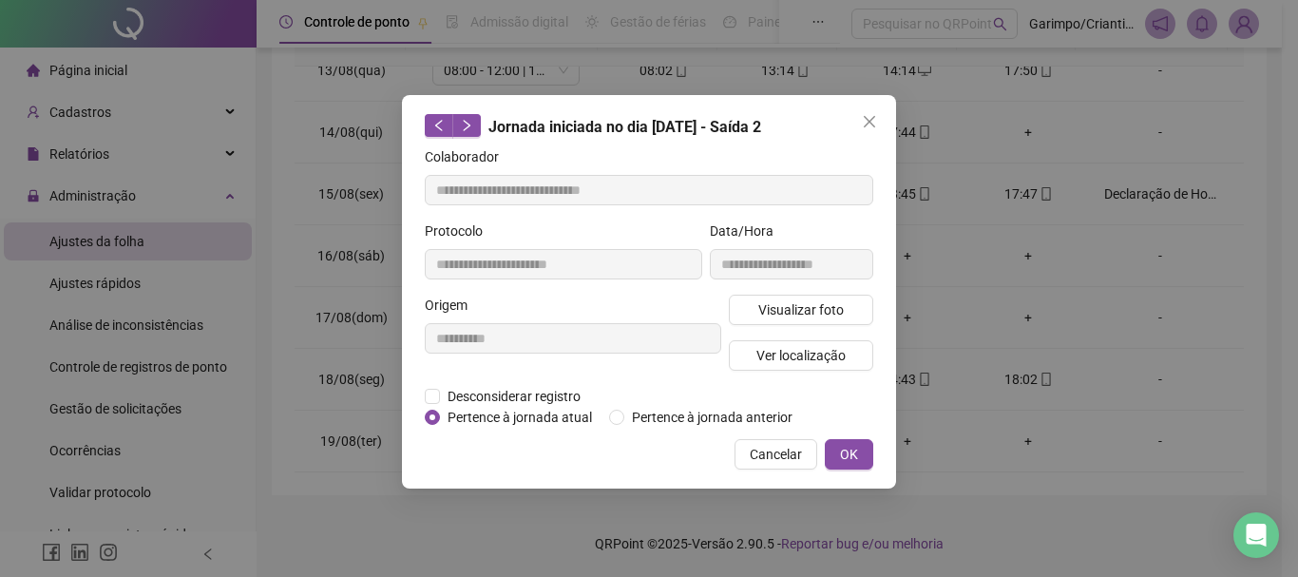
click at [796, 460] on span "Cancelar" at bounding box center [776, 454] width 52 height 21
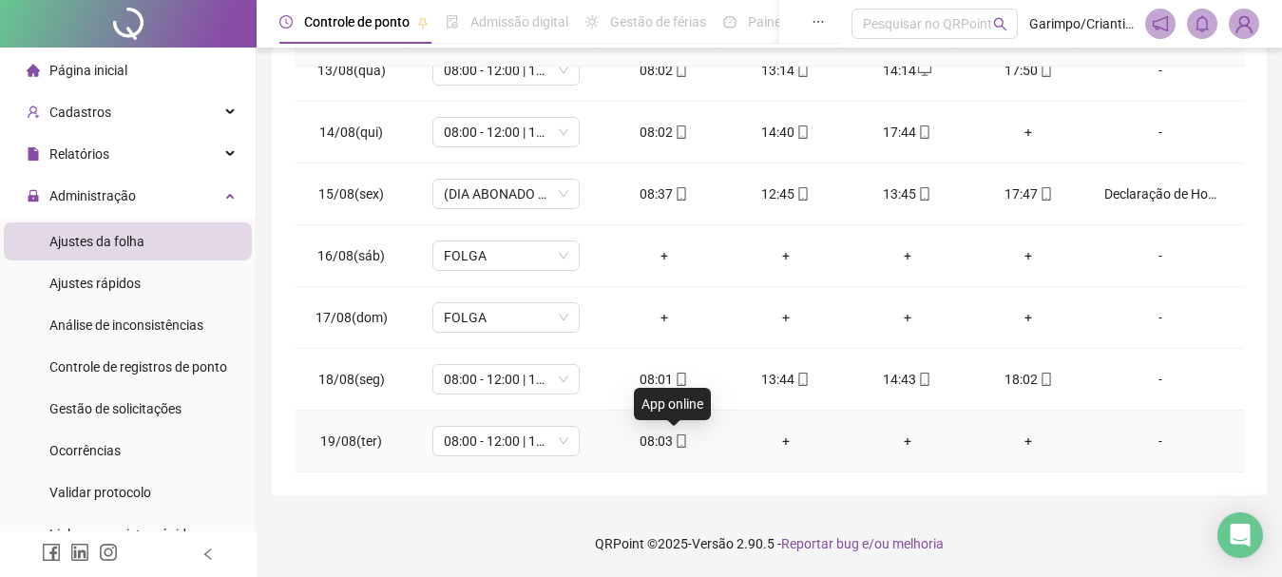
click at [677, 442] on icon "mobile" at bounding box center [681, 440] width 13 height 13
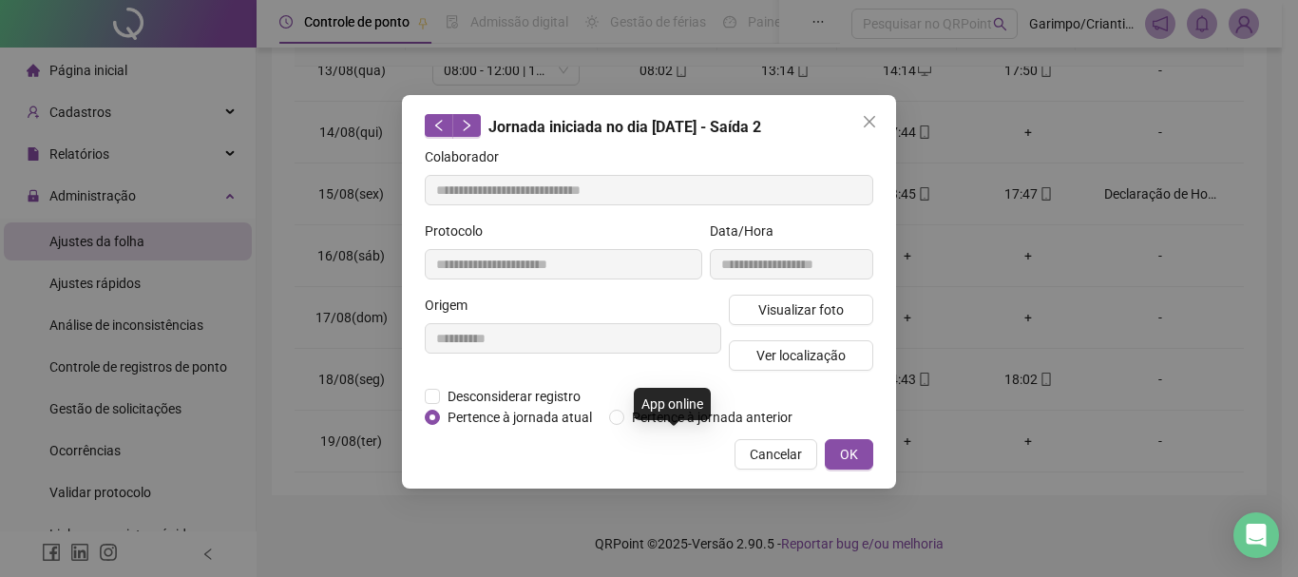
type input "**********"
click at [829, 305] on span "Visualizar foto" at bounding box center [801, 309] width 86 height 21
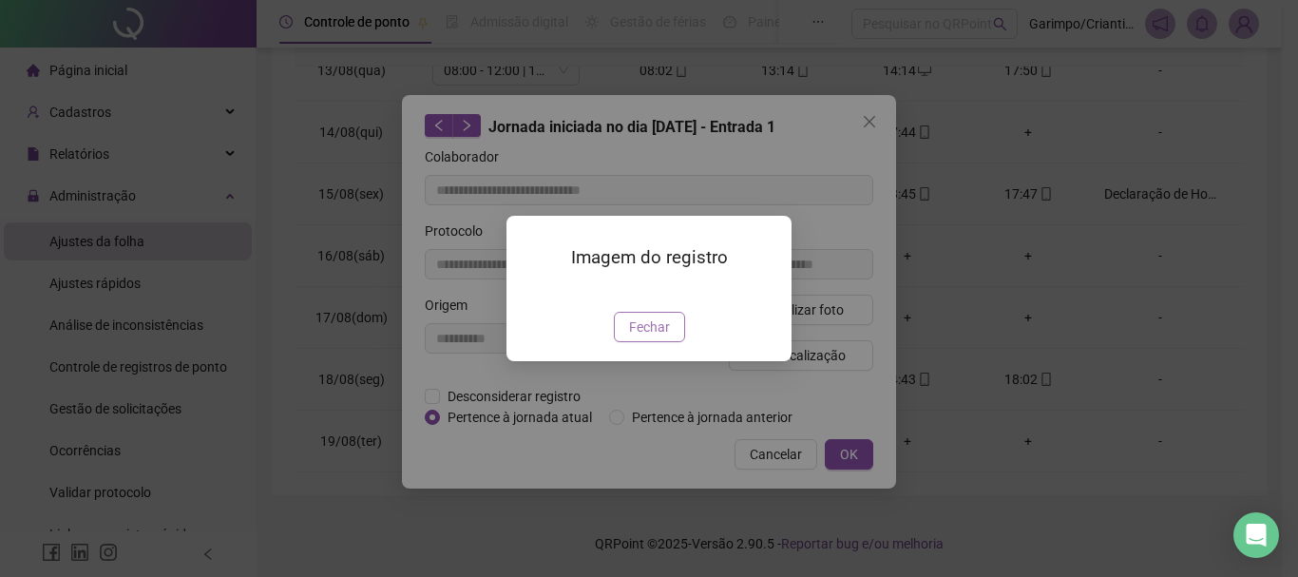
click at [645, 337] on span "Fechar" at bounding box center [649, 326] width 41 height 21
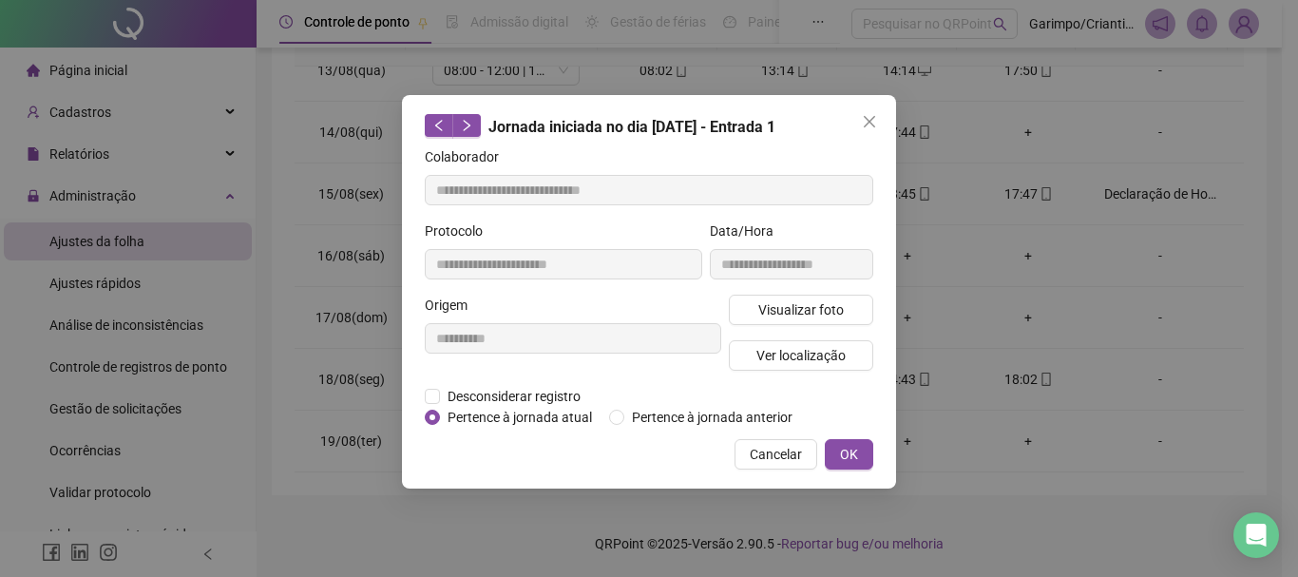
click at [798, 469] on div "**********" at bounding box center [649, 291] width 494 height 393
click at [792, 457] on span "Cancelar" at bounding box center [776, 454] width 52 height 21
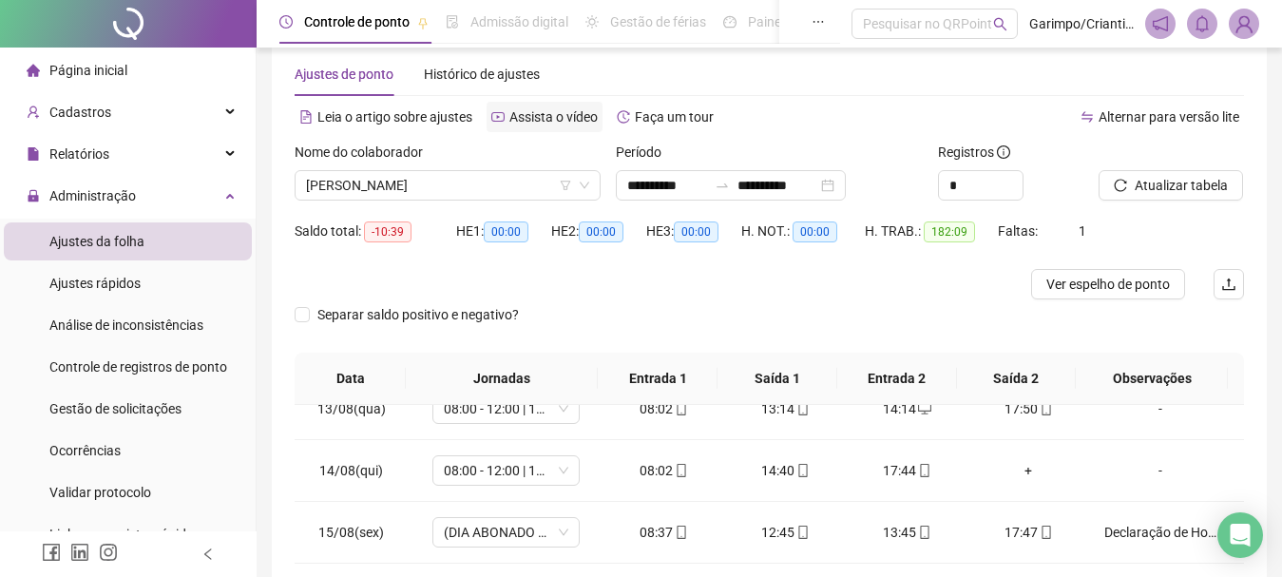
scroll to position [0, 0]
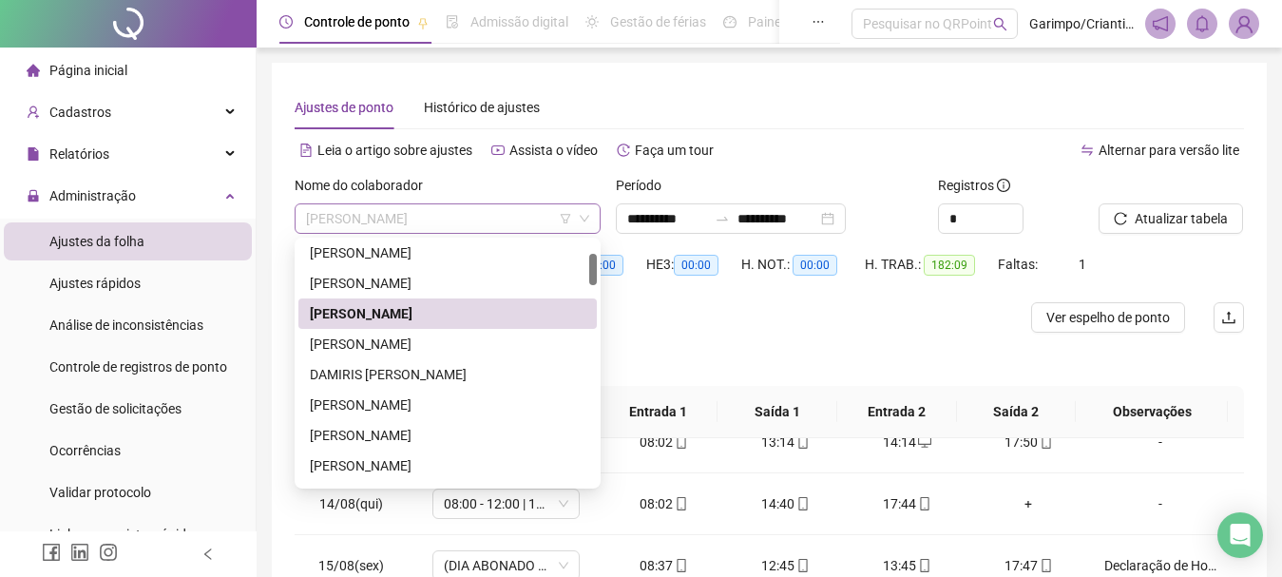
click at [357, 221] on span "[PERSON_NAME]" at bounding box center [447, 218] width 283 height 29
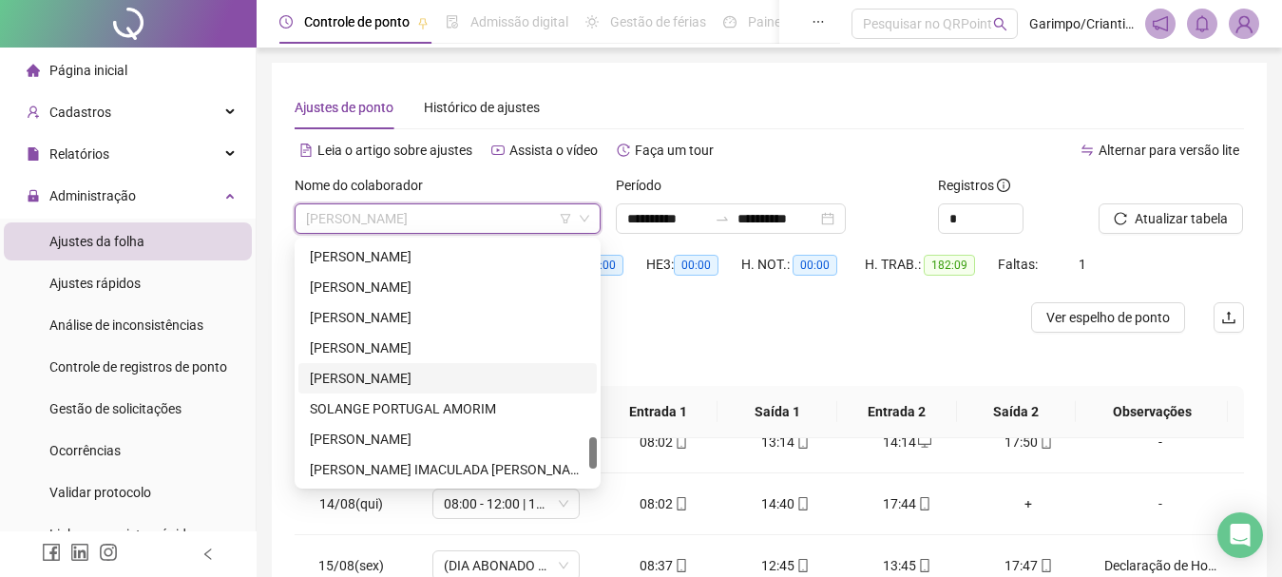
scroll to position [1642, 0]
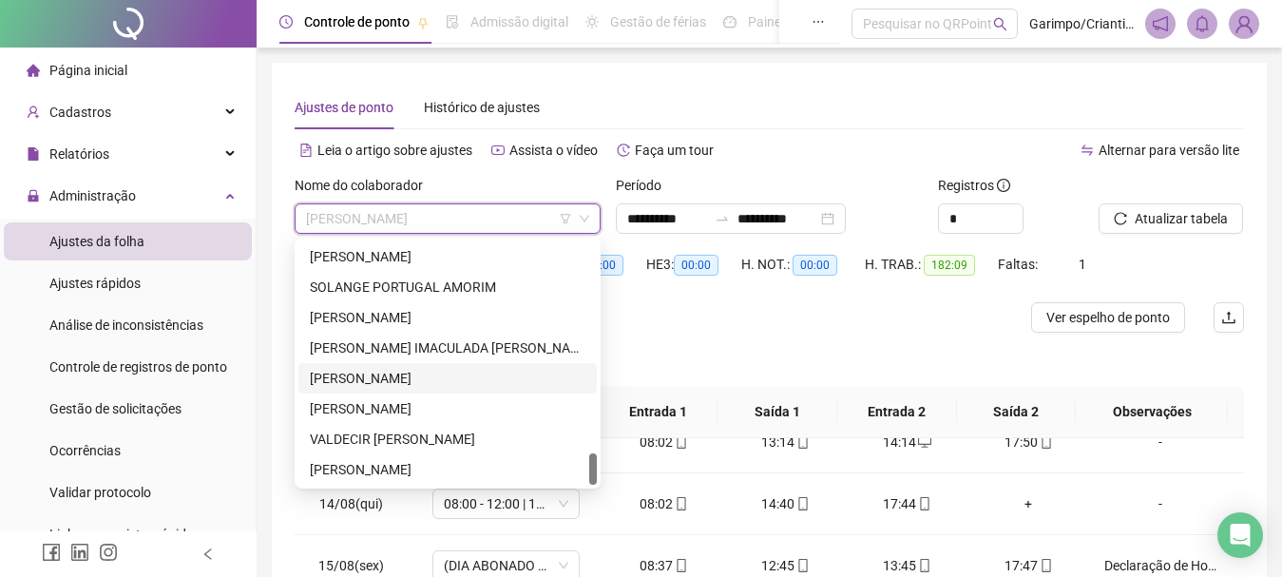
click at [392, 366] on div "[PERSON_NAME]" at bounding box center [447, 378] width 298 height 30
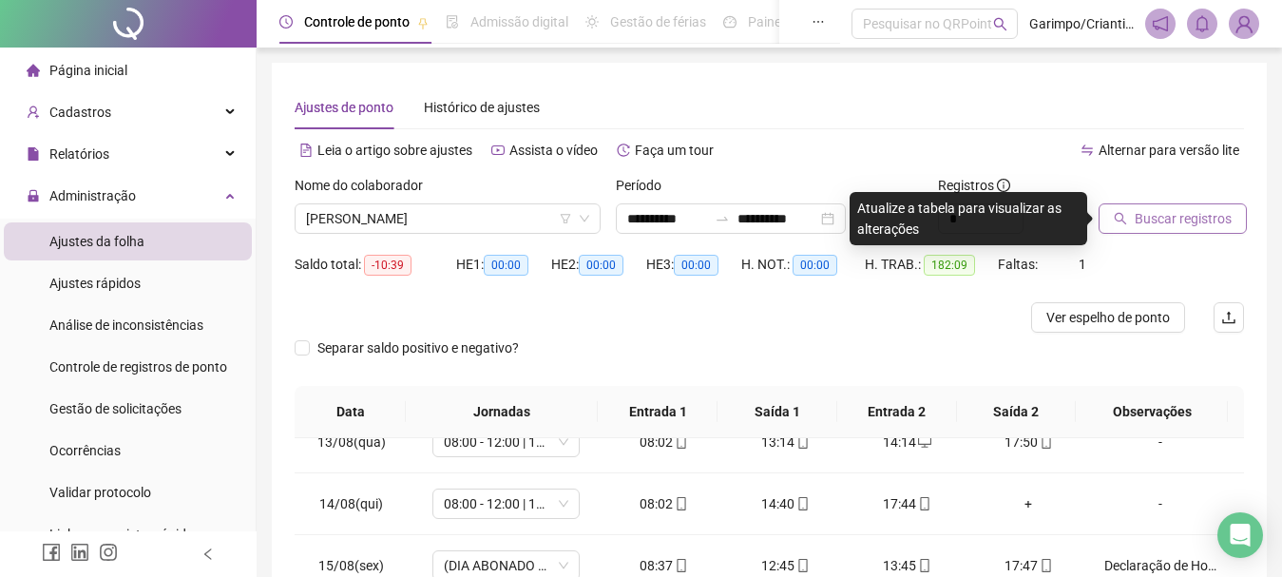
click at [1206, 210] on span "Buscar registros" at bounding box center [1183, 218] width 97 height 21
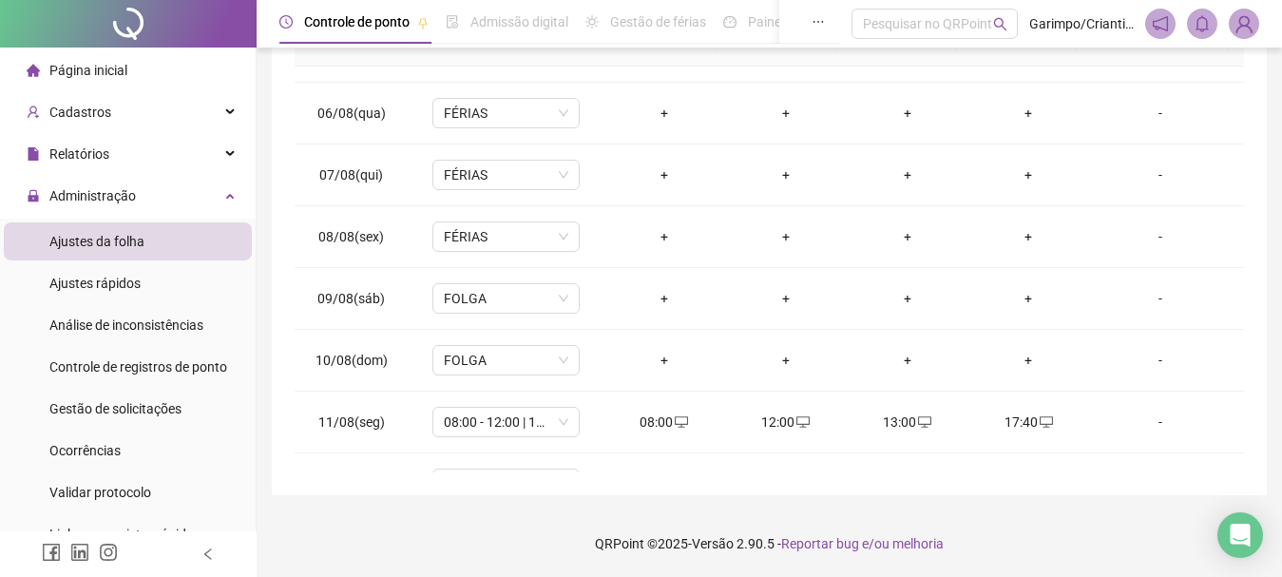
scroll to position [1447, 0]
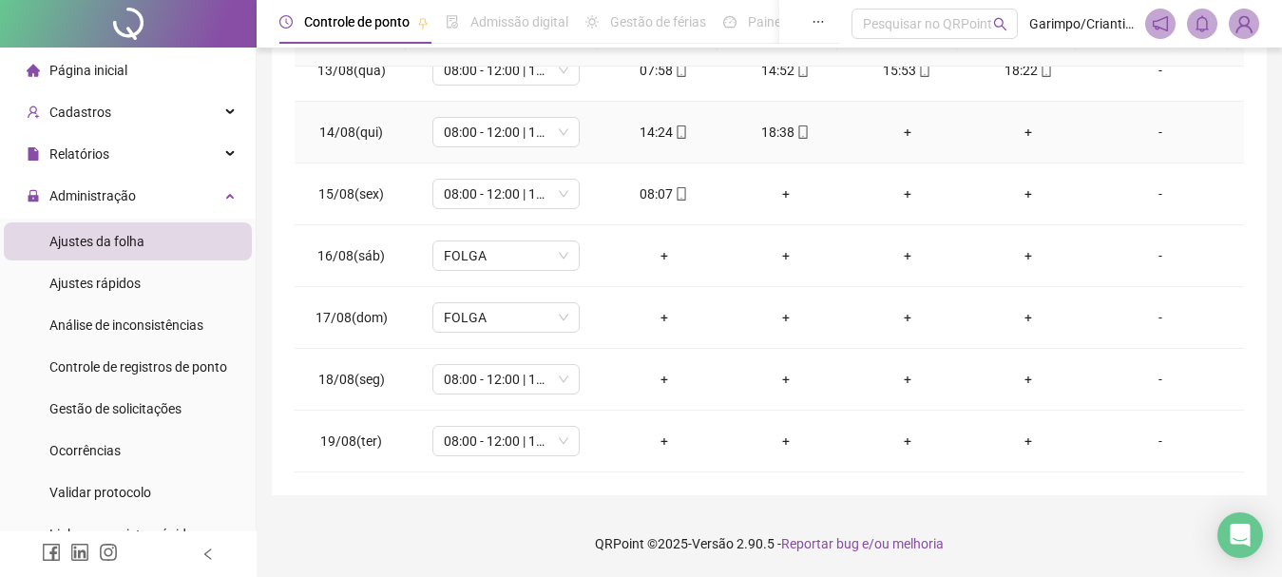
click at [894, 133] on div "+" at bounding box center [907, 132] width 91 height 21
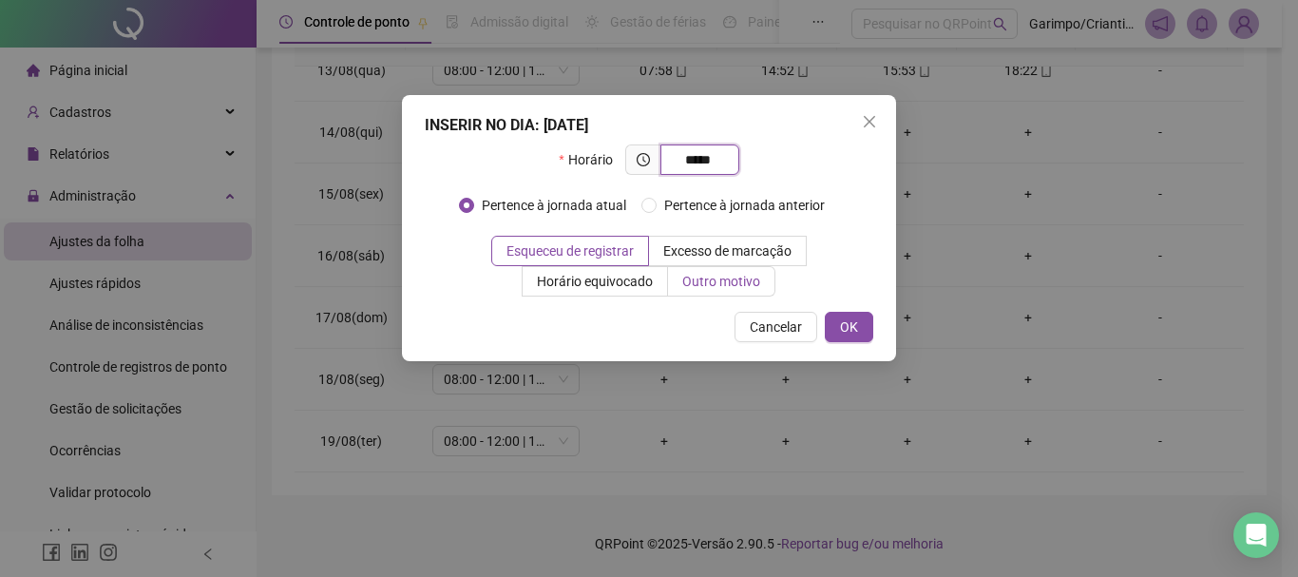
type input "*****"
click at [722, 280] on span "Outro motivo" at bounding box center [721, 281] width 78 height 15
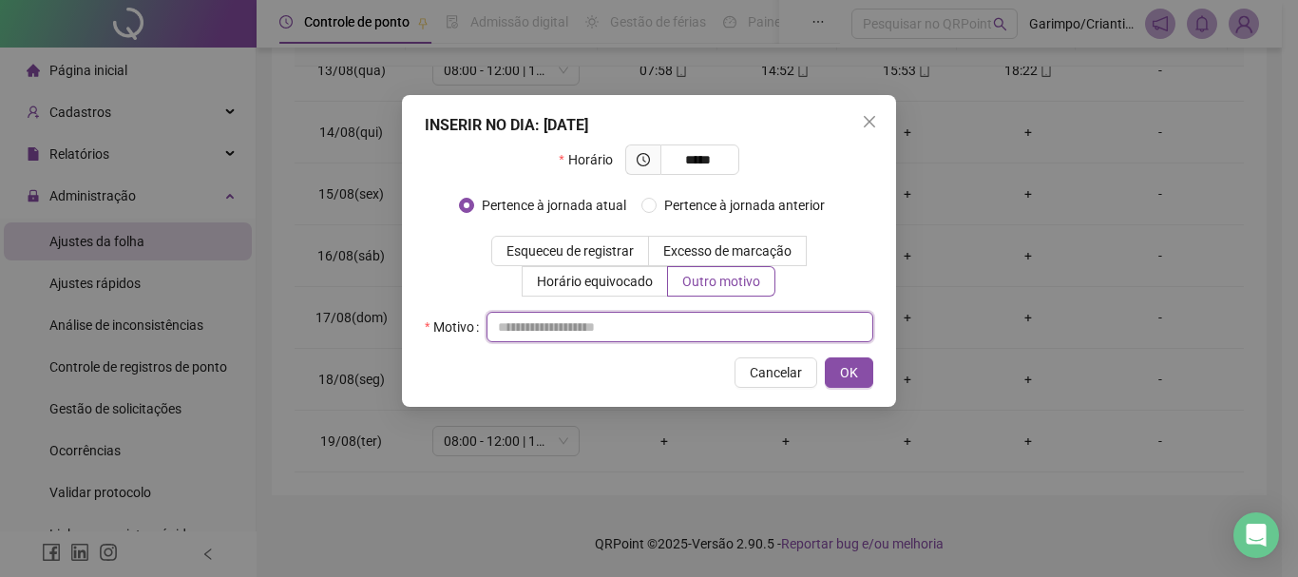
click at [699, 324] on input "text" at bounding box center [680, 327] width 387 height 30
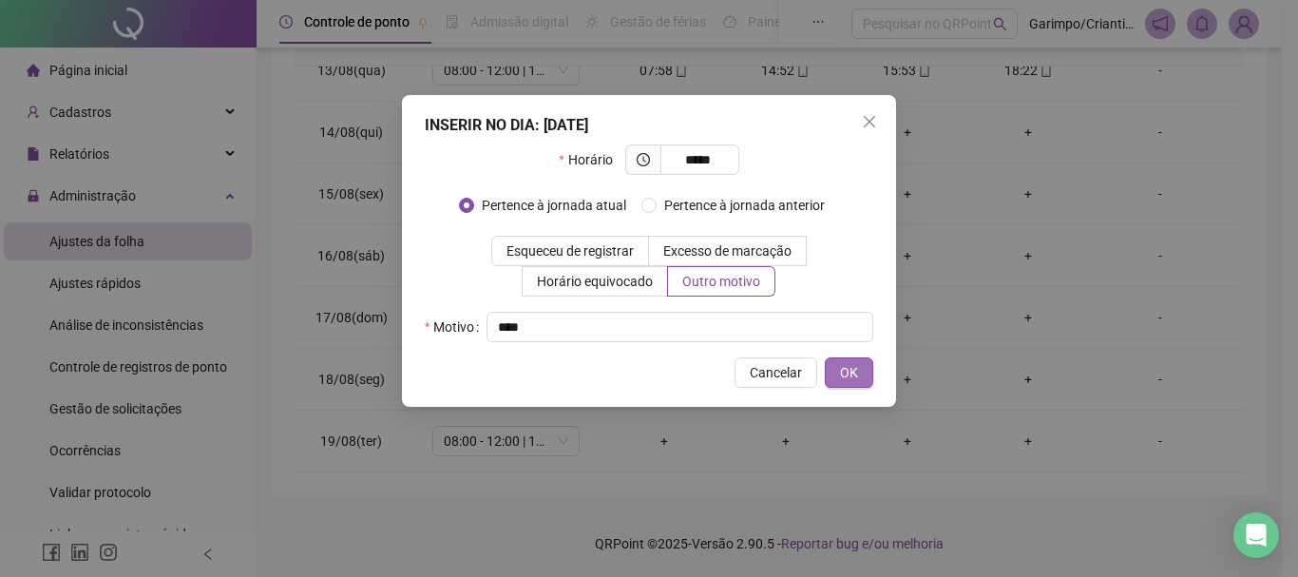
click at [859, 381] on button "OK" at bounding box center [849, 372] width 48 height 30
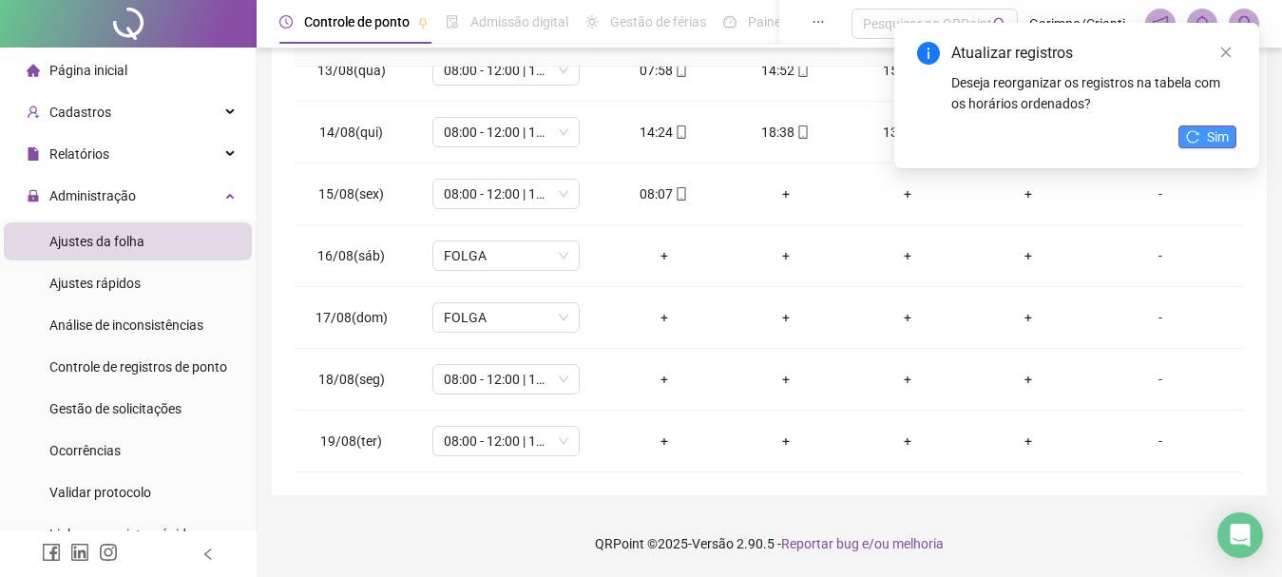
click at [1203, 135] on button "Sim" at bounding box center [1207, 136] width 58 height 23
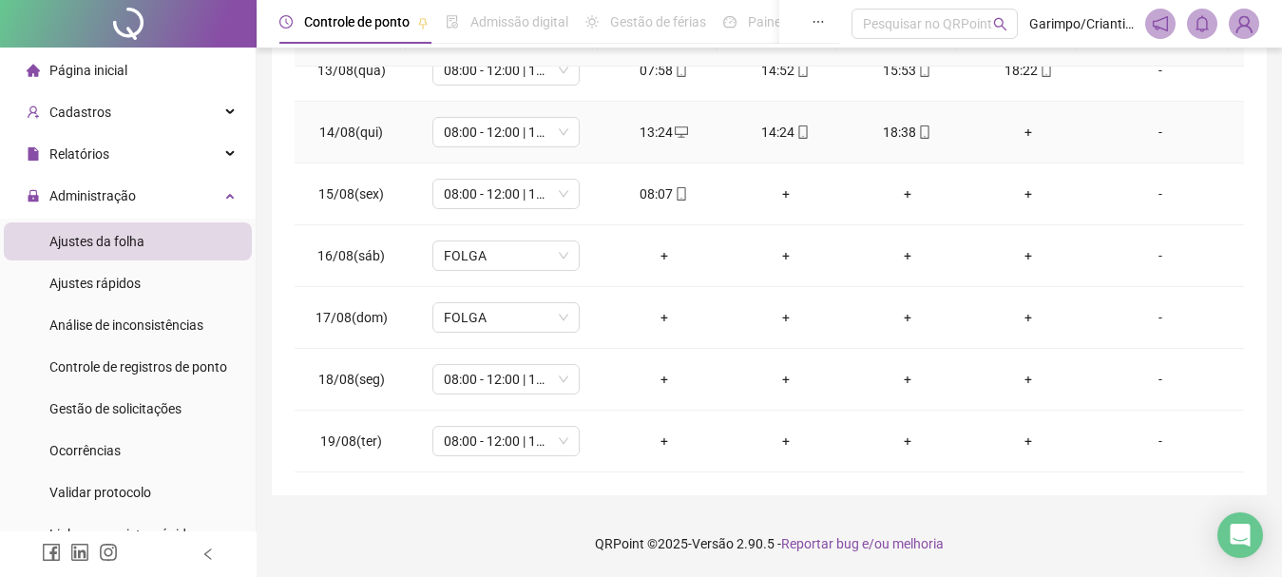
click at [1012, 133] on div "+" at bounding box center [1029, 132] width 91 height 21
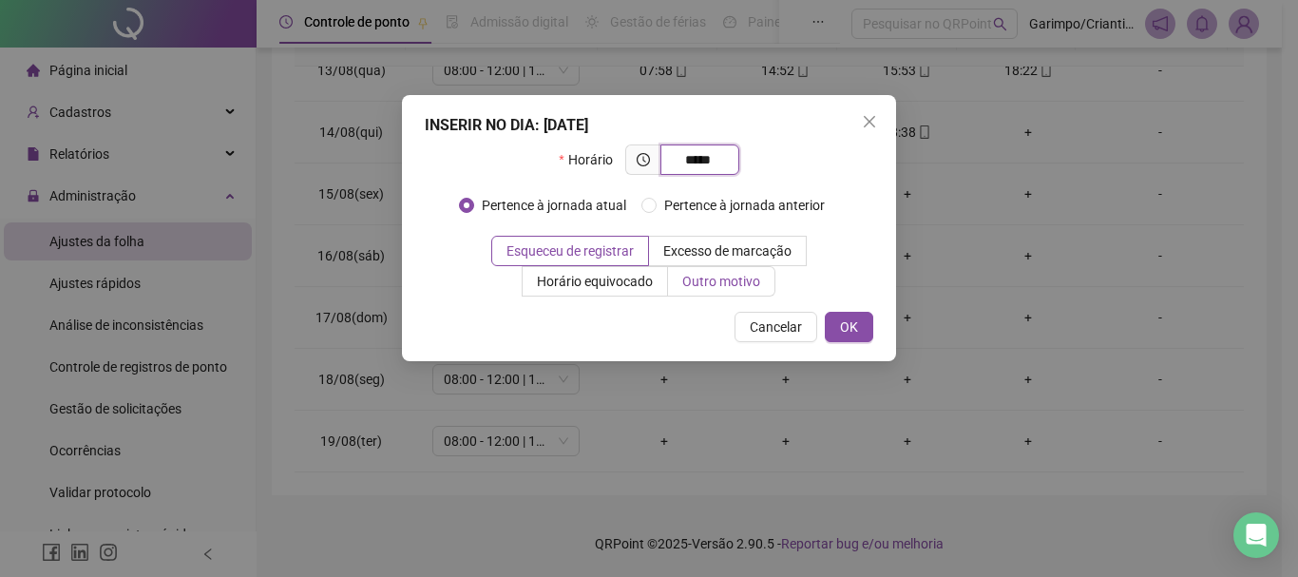
type input "*****"
click at [715, 277] on span "Outro motivo" at bounding box center [721, 281] width 78 height 15
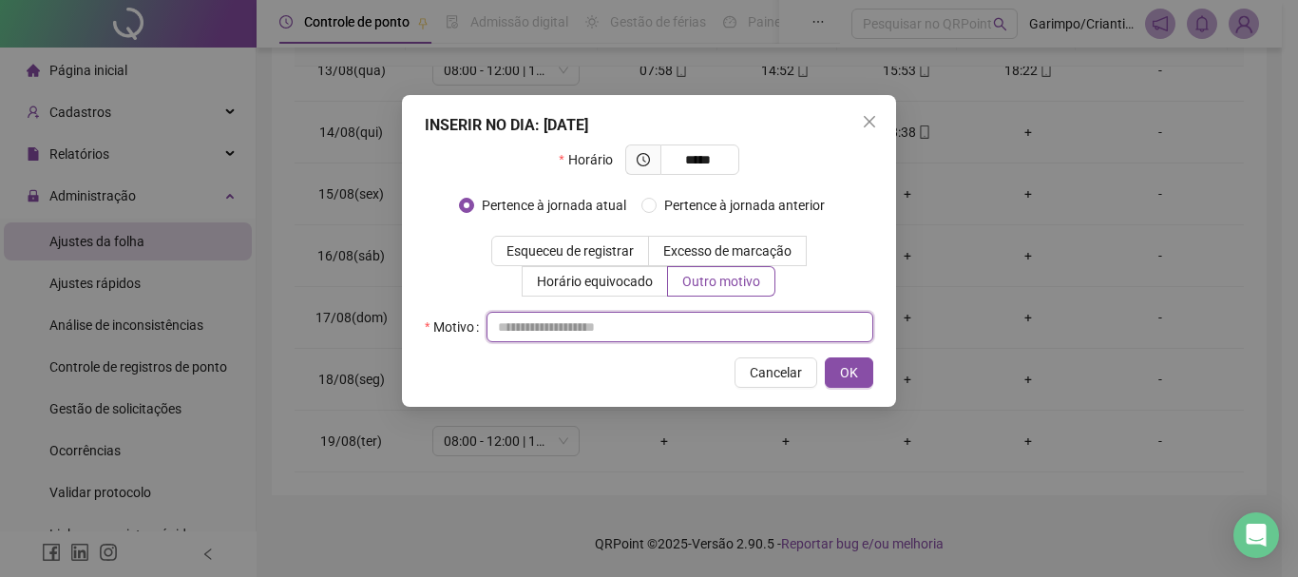
drag, startPoint x: 718, startPoint y: 316, endPoint x: 724, endPoint y: 325, distance: 11.6
click at [720, 321] on input "text" at bounding box center [680, 327] width 387 height 30
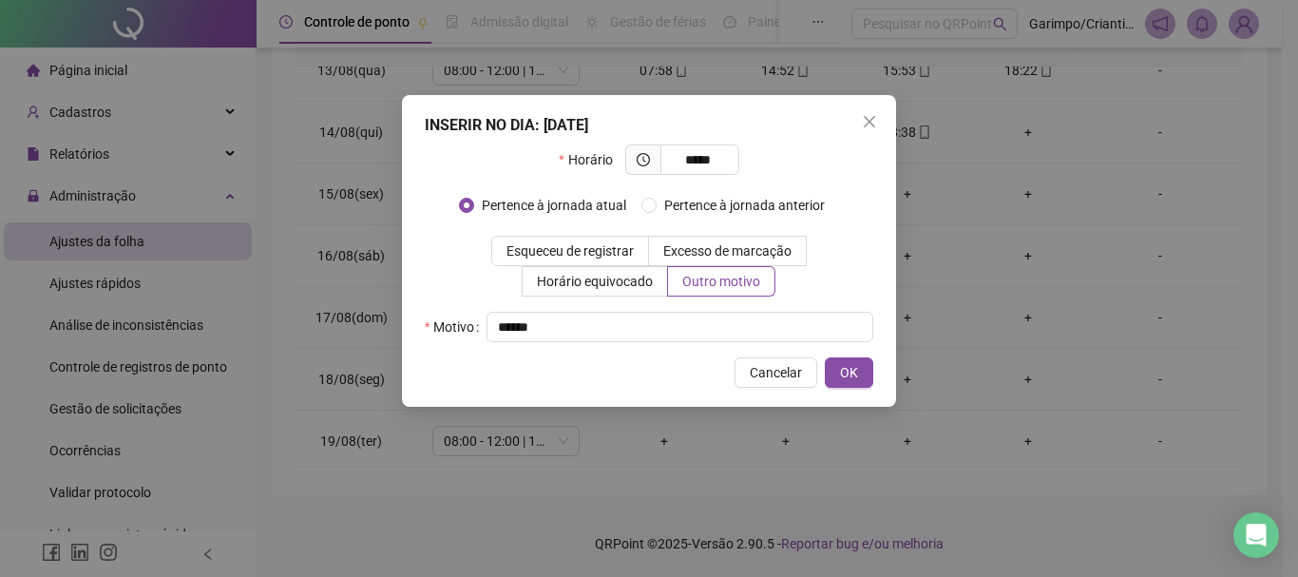
drag, startPoint x: 845, startPoint y: 370, endPoint x: 884, endPoint y: 312, distance: 69.8
click at [846, 370] on span "OK" at bounding box center [849, 372] width 18 height 21
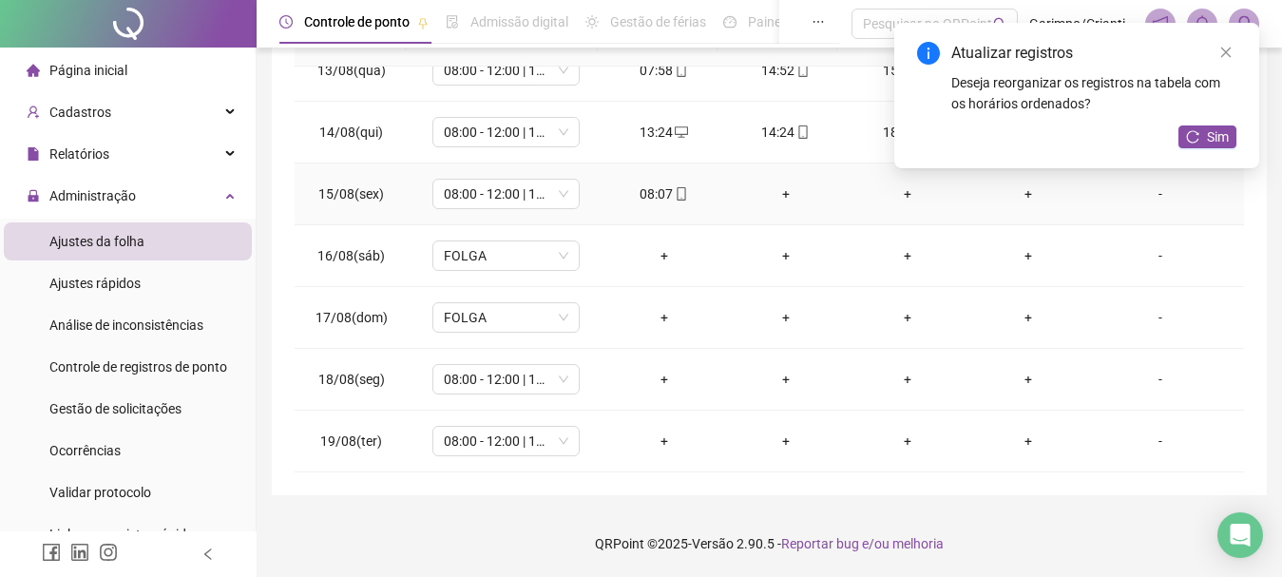
click at [775, 198] on div "+" at bounding box center [785, 193] width 91 height 21
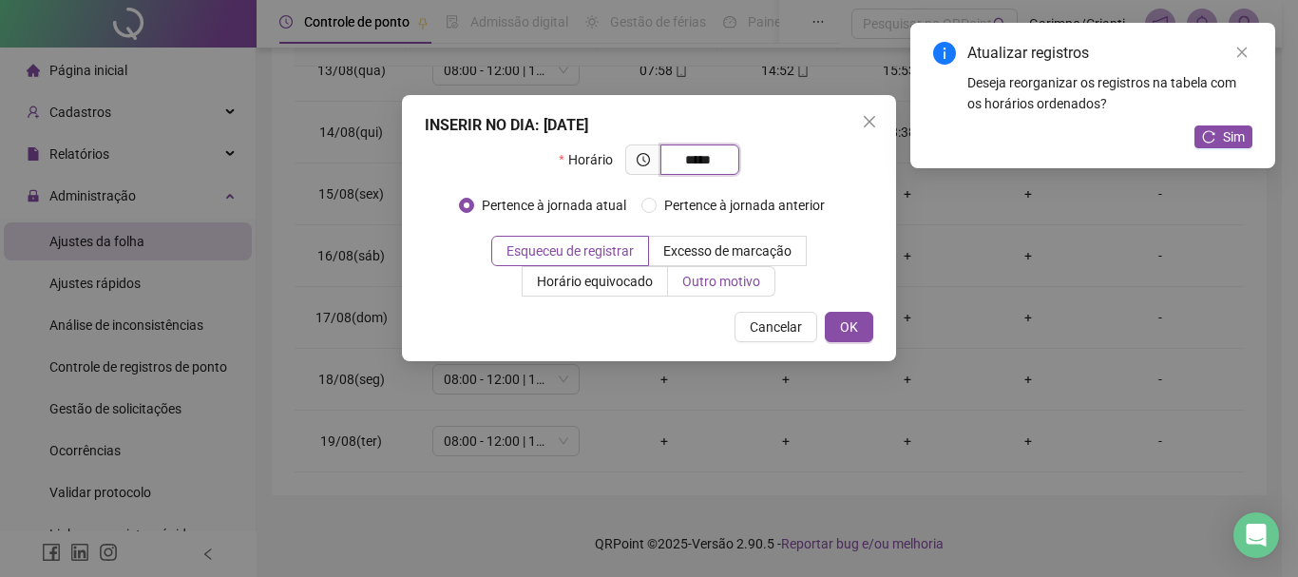
type input "*****"
click at [717, 278] on span "Outro motivo" at bounding box center [721, 281] width 78 height 15
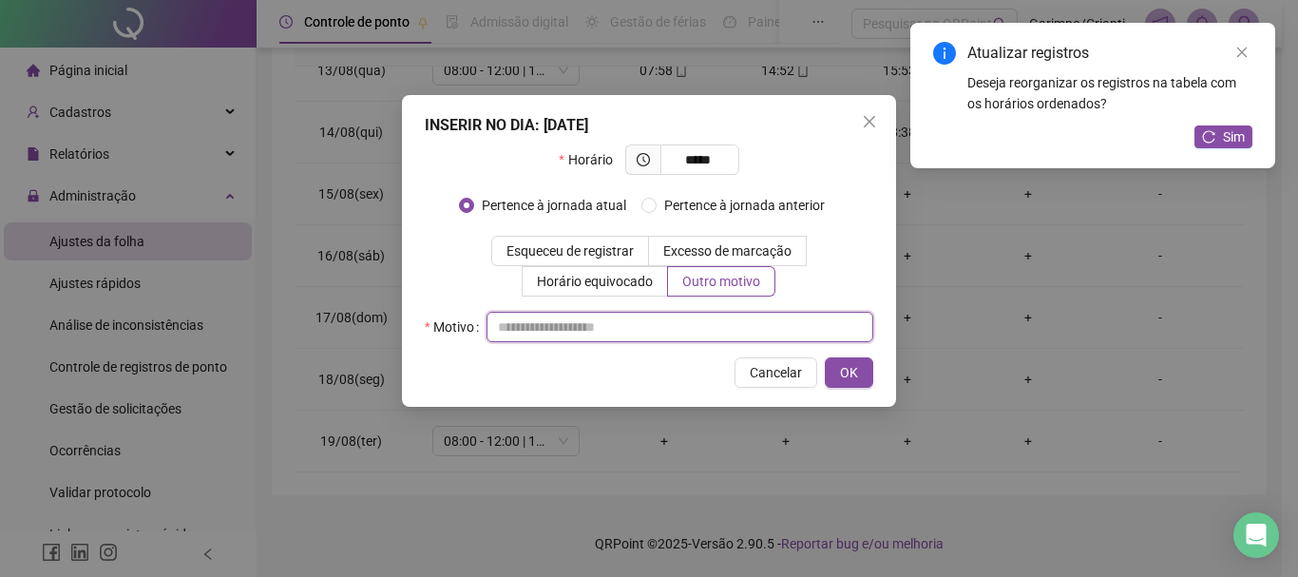
click at [679, 317] on input "text" at bounding box center [680, 327] width 387 height 30
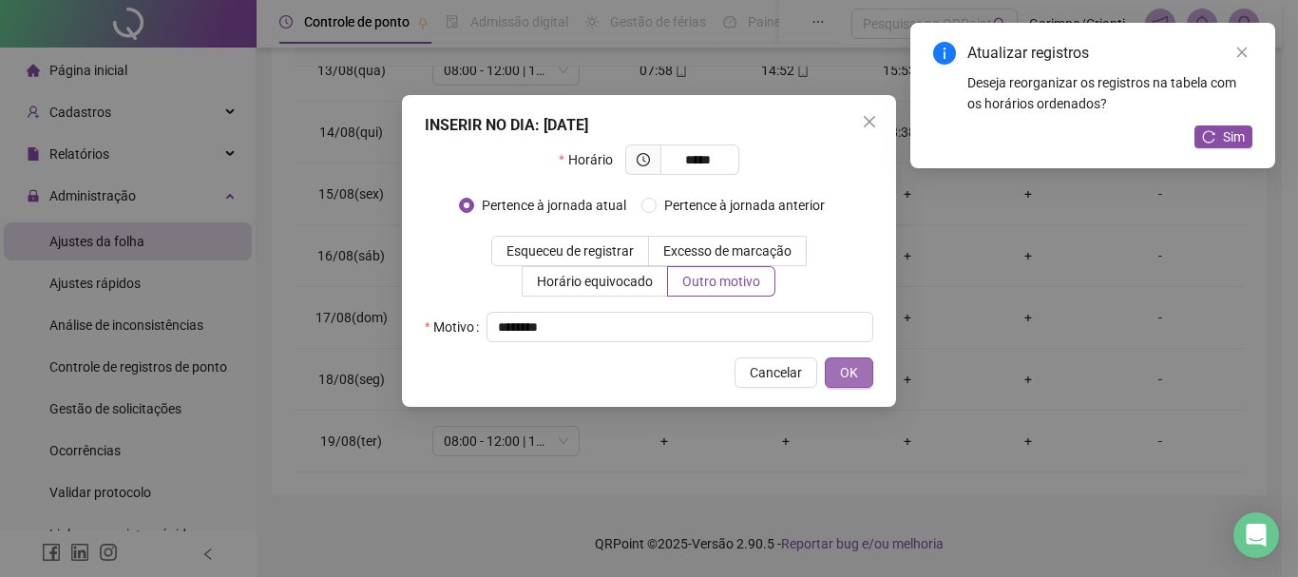
click at [825, 357] on button "OK" at bounding box center [849, 372] width 48 height 30
click at [845, 370] on button "OK" at bounding box center [838, 372] width 69 height 30
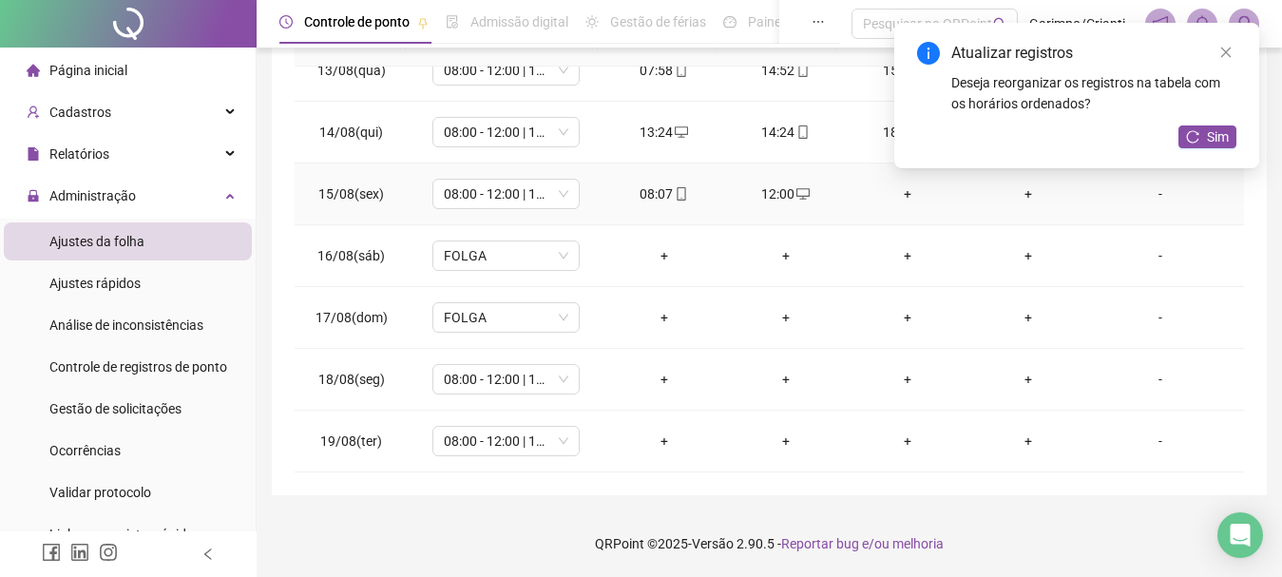
click at [890, 201] on div "+" at bounding box center [907, 193] width 91 height 21
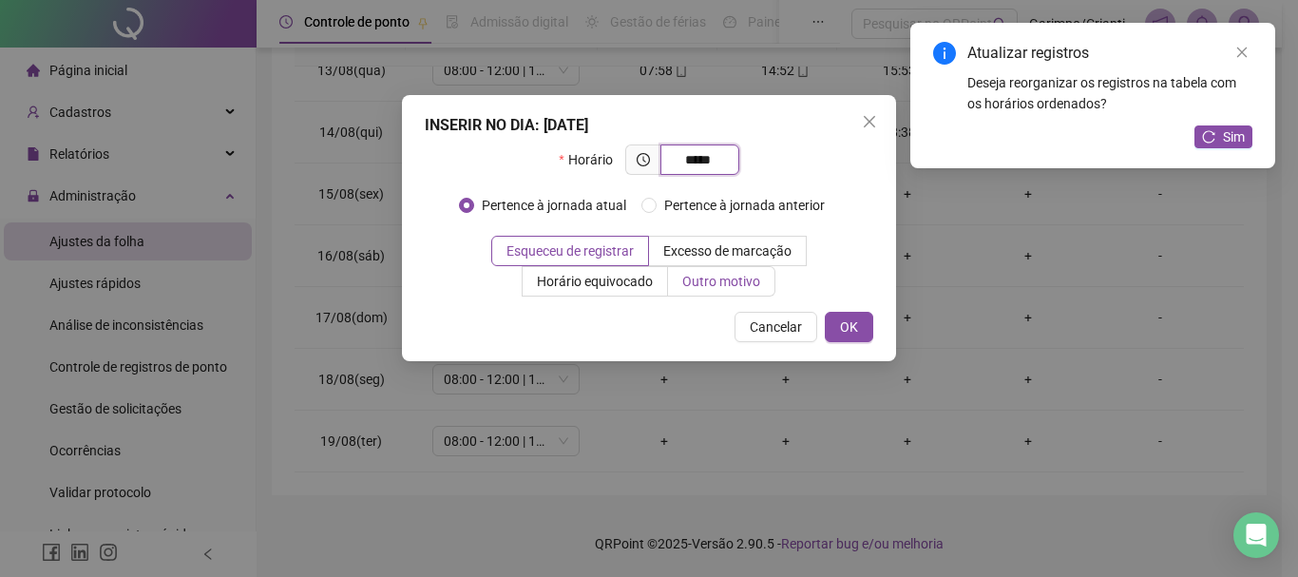
type input "*****"
click at [713, 286] on span "Outro motivo" at bounding box center [721, 281] width 78 height 15
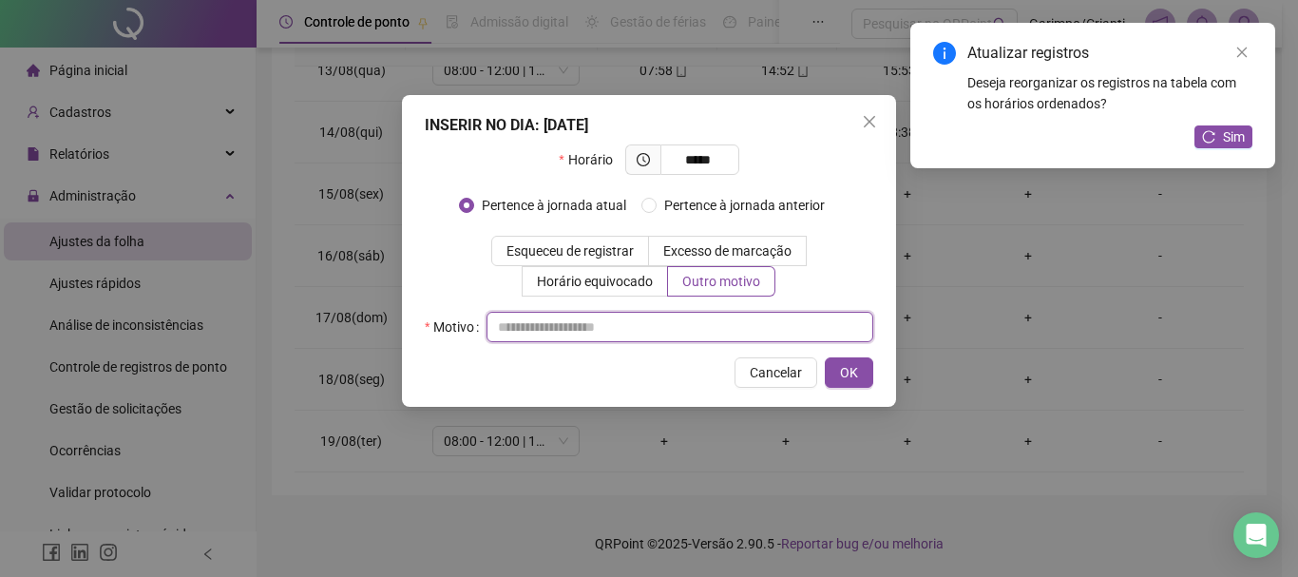
click at [693, 321] on input "text" at bounding box center [680, 327] width 387 height 30
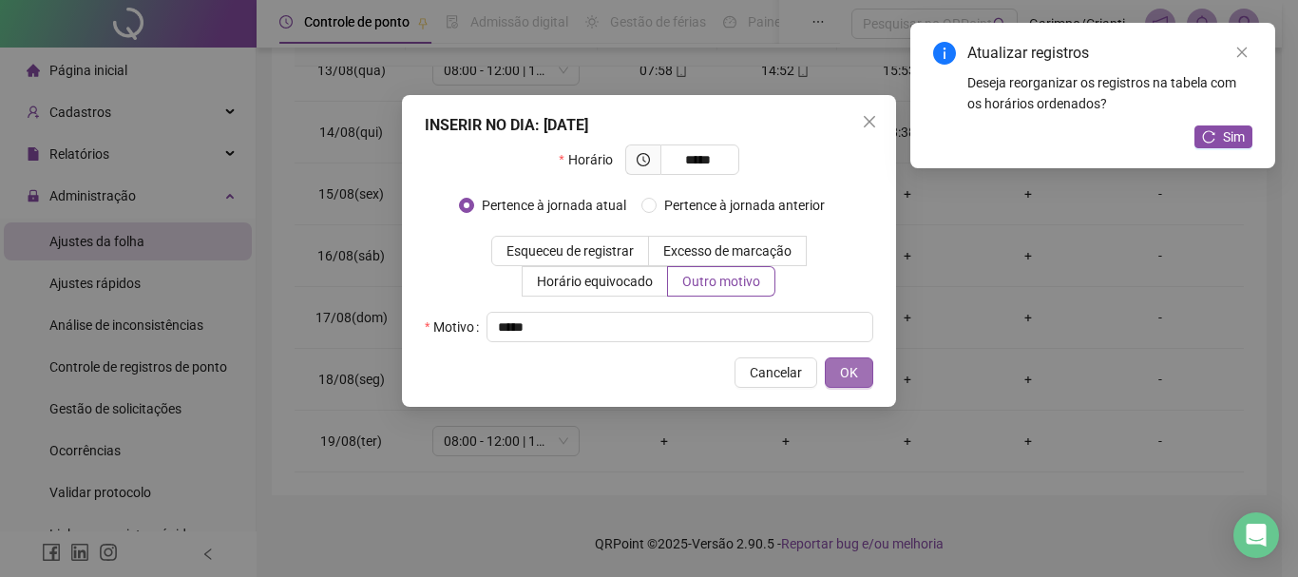
click at [825, 357] on button "OK" at bounding box center [849, 372] width 48 height 30
click at [854, 365] on span "OK" at bounding box center [849, 372] width 18 height 21
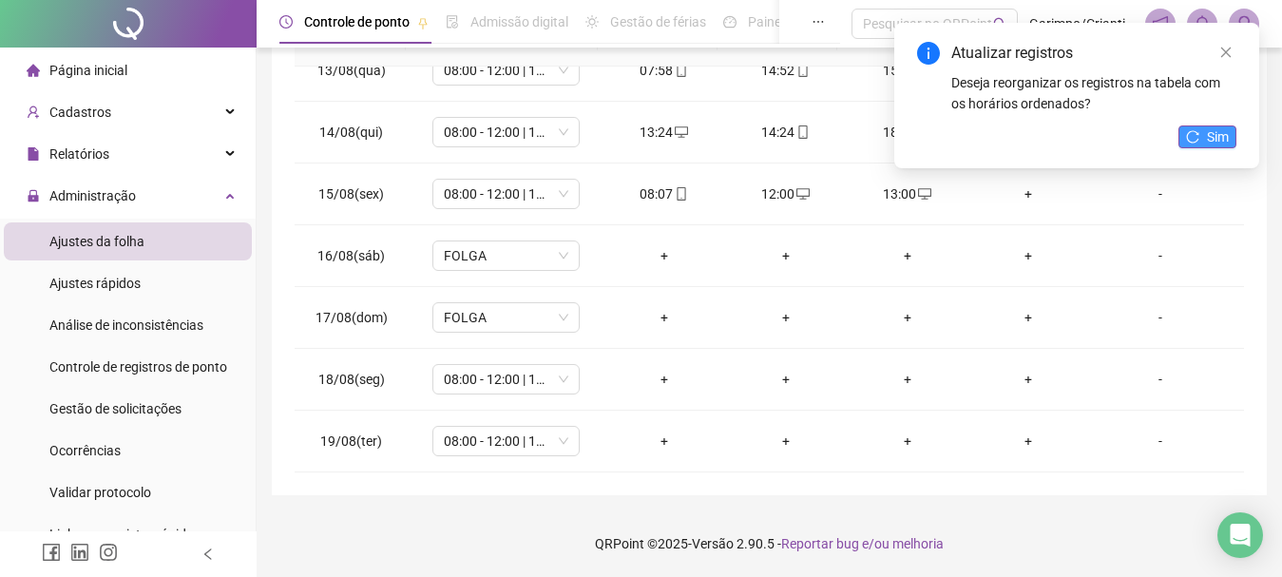
click at [1217, 127] on span "Sim" at bounding box center [1218, 136] width 22 height 21
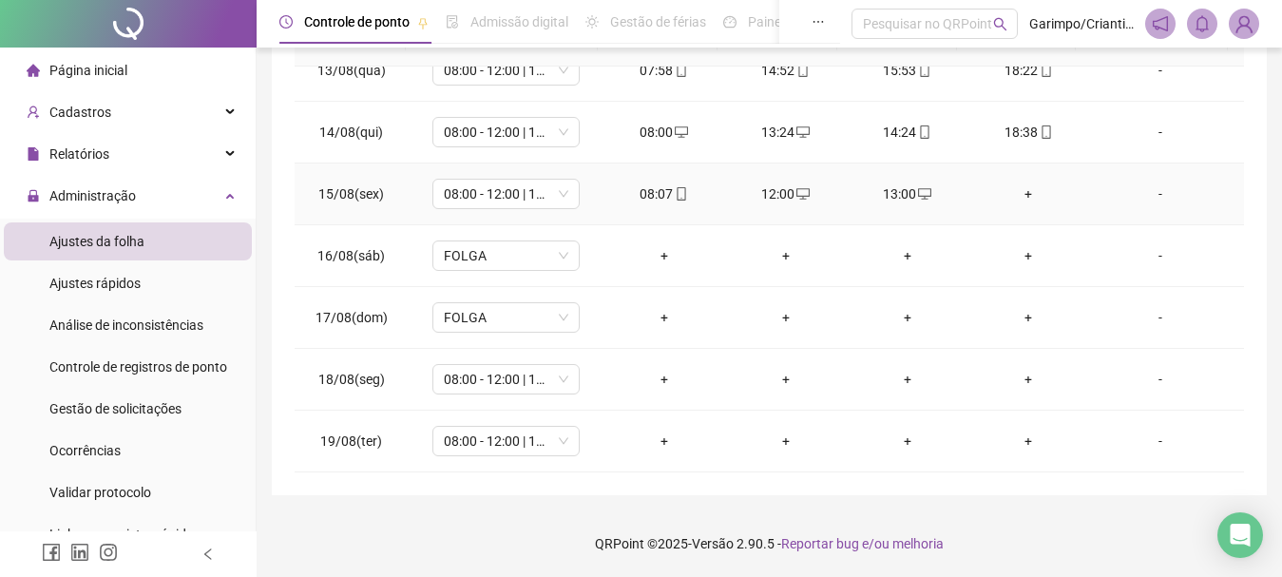
click at [1013, 192] on div "+" at bounding box center [1029, 193] width 91 height 21
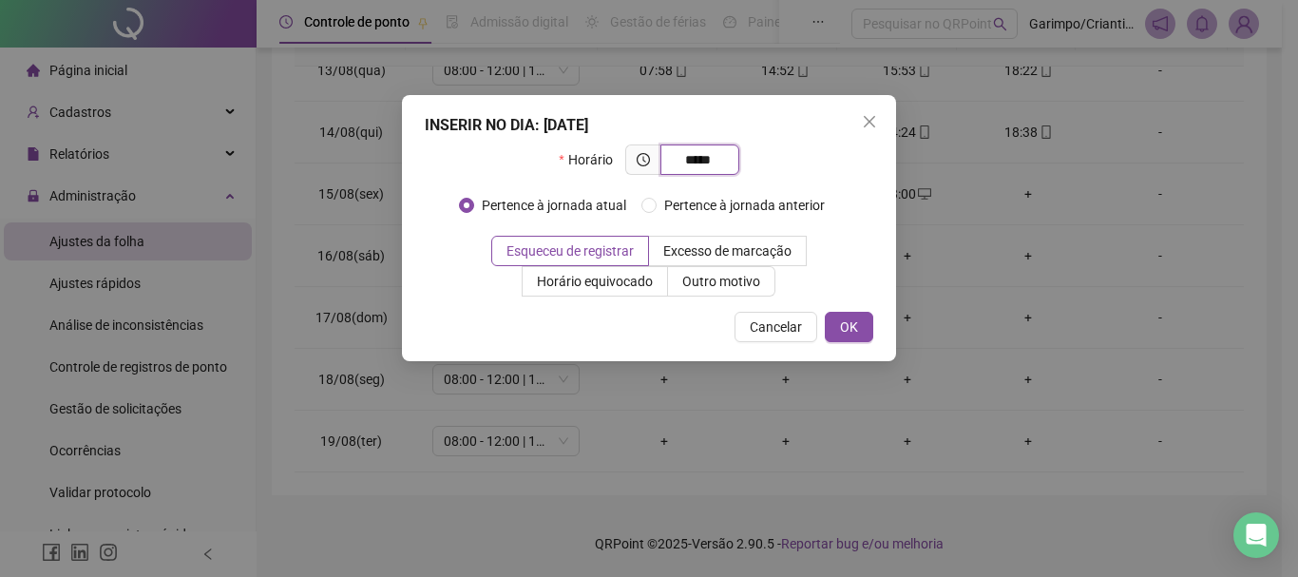
type input "*****"
click at [712, 299] on div "INSERIR NO DIA : [DATE] Horário ***** Pertence à jornada atual Pertence à jorna…" at bounding box center [649, 228] width 494 height 266
click at [713, 288] on span "Outro motivo" at bounding box center [721, 281] width 78 height 15
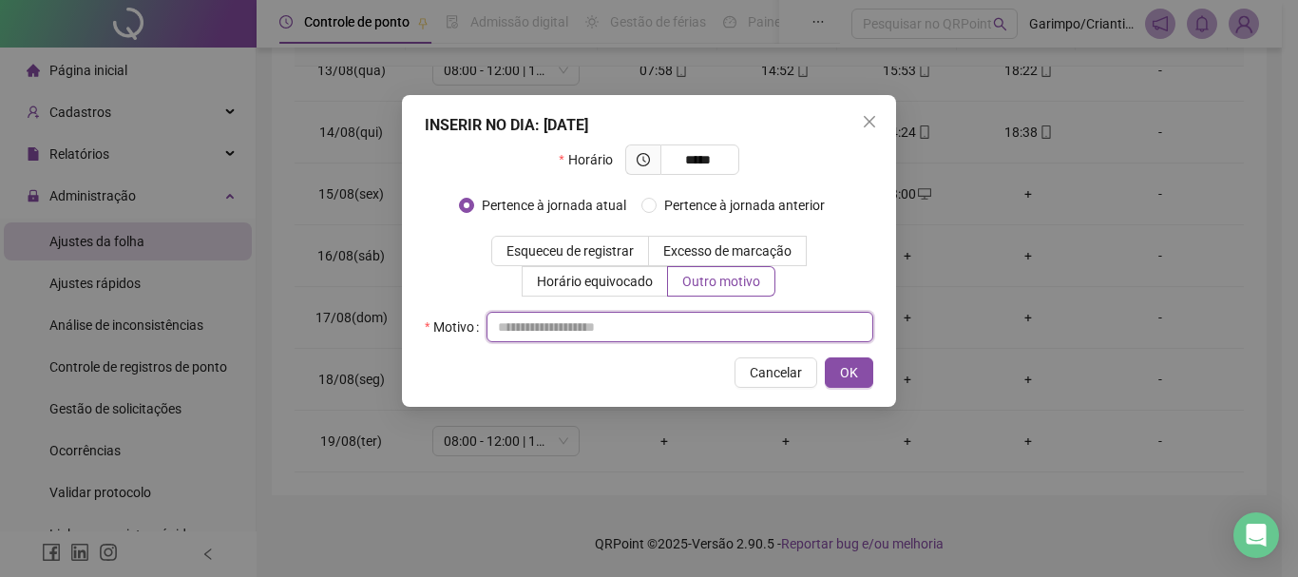
click at [704, 329] on input "text" at bounding box center [680, 327] width 387 height 30
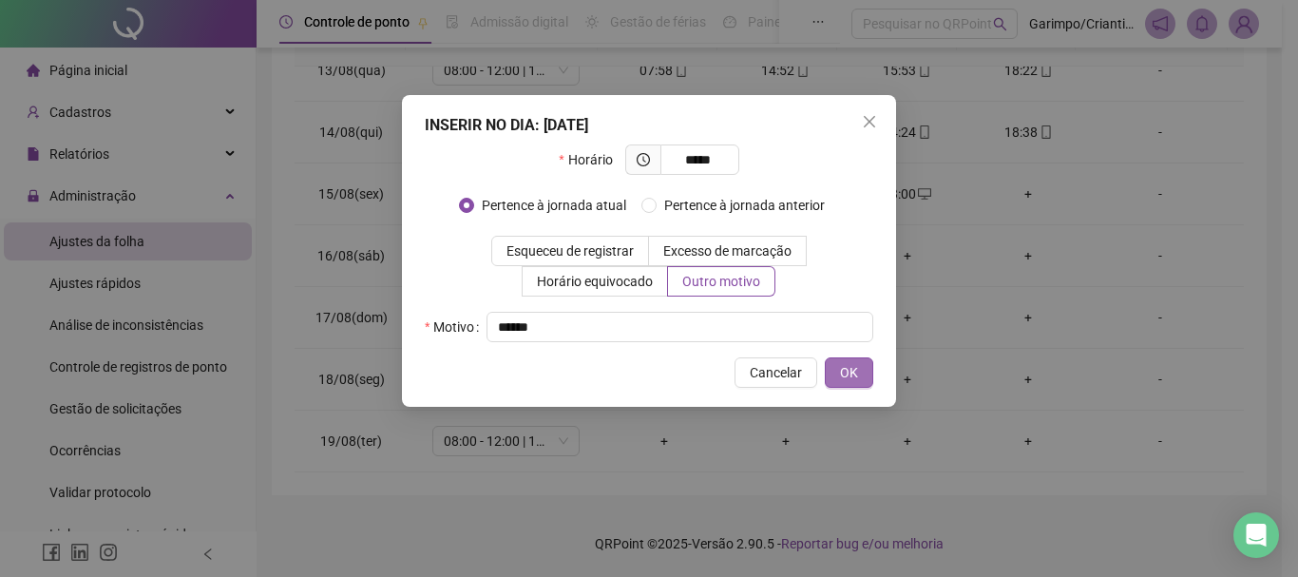
click at [868, 380] on button "OK" at bounding box center [849, 372] width 48 height 30
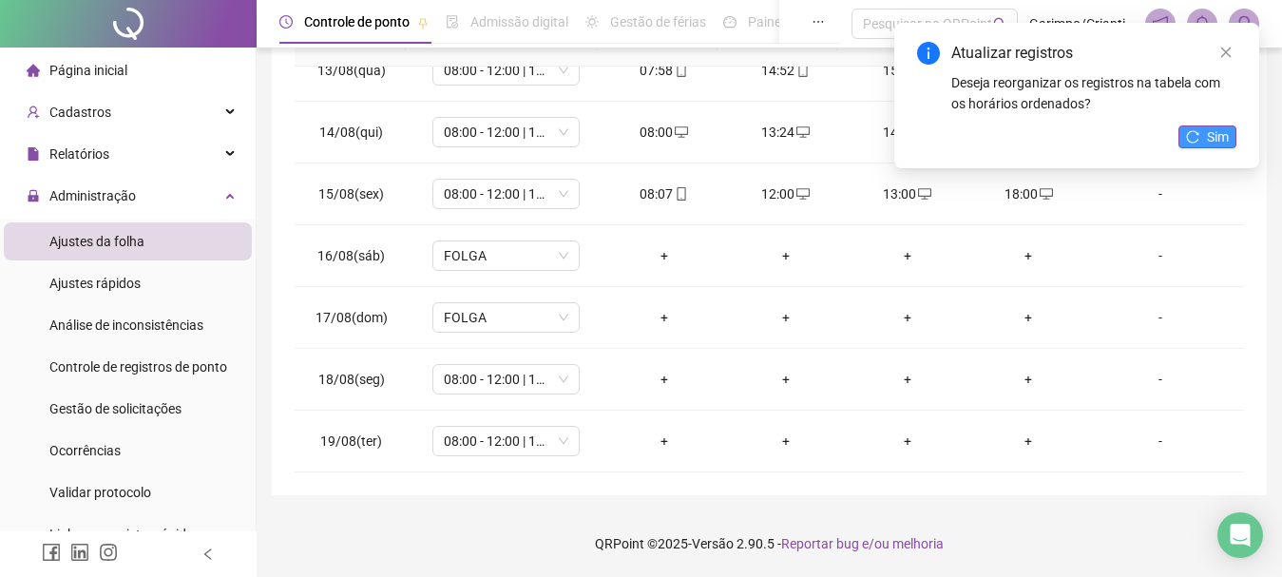
click at [1223, 134] on span "Sim" at bounding box center [1218, 136] width 22 height 21
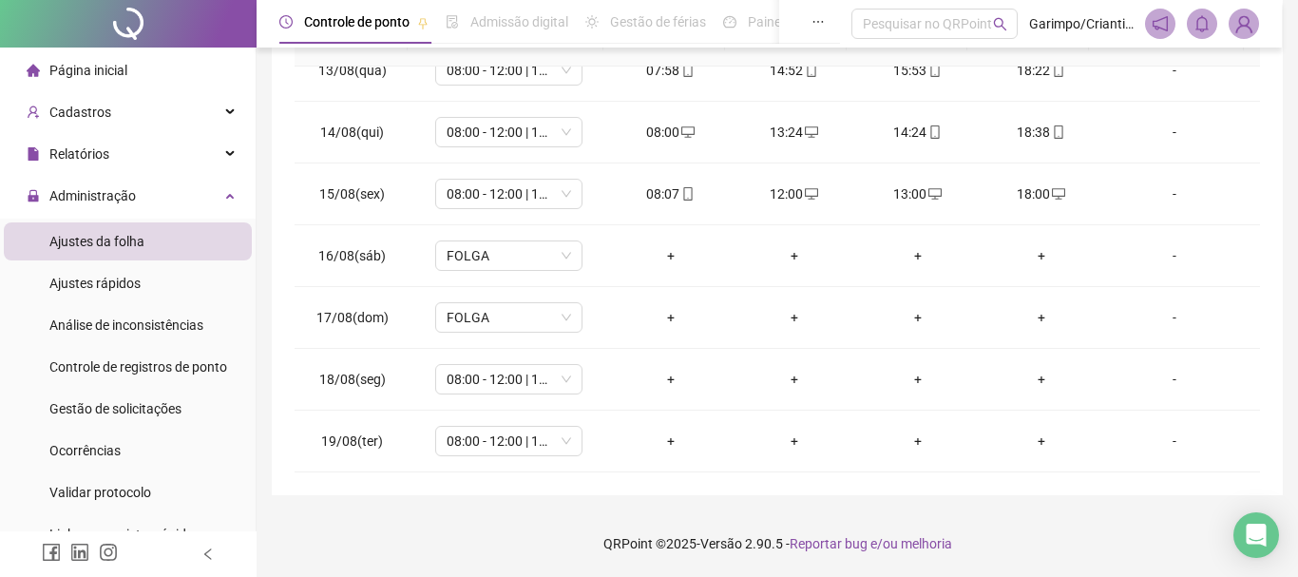
click at [660, 382] on div "+" at bounding box center [670, 379] width 93 height 21
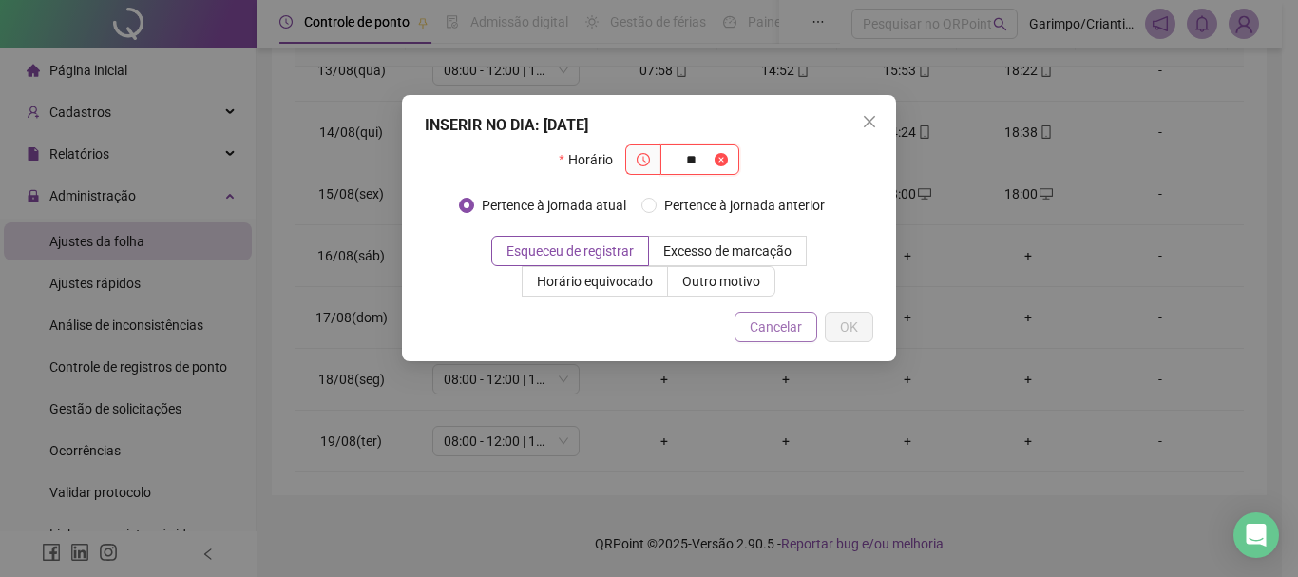
type input "**"
click at [767, 327] on span "Cancelar" at bounding box center [776, 326] width 52 height 21
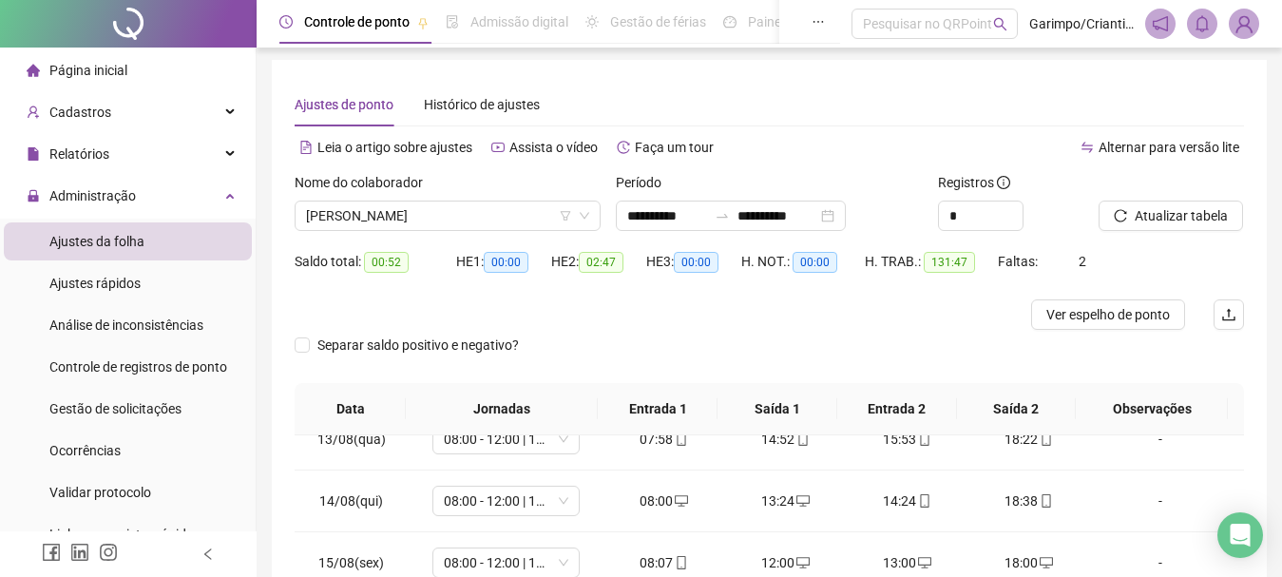
scroll to position [0, 0]
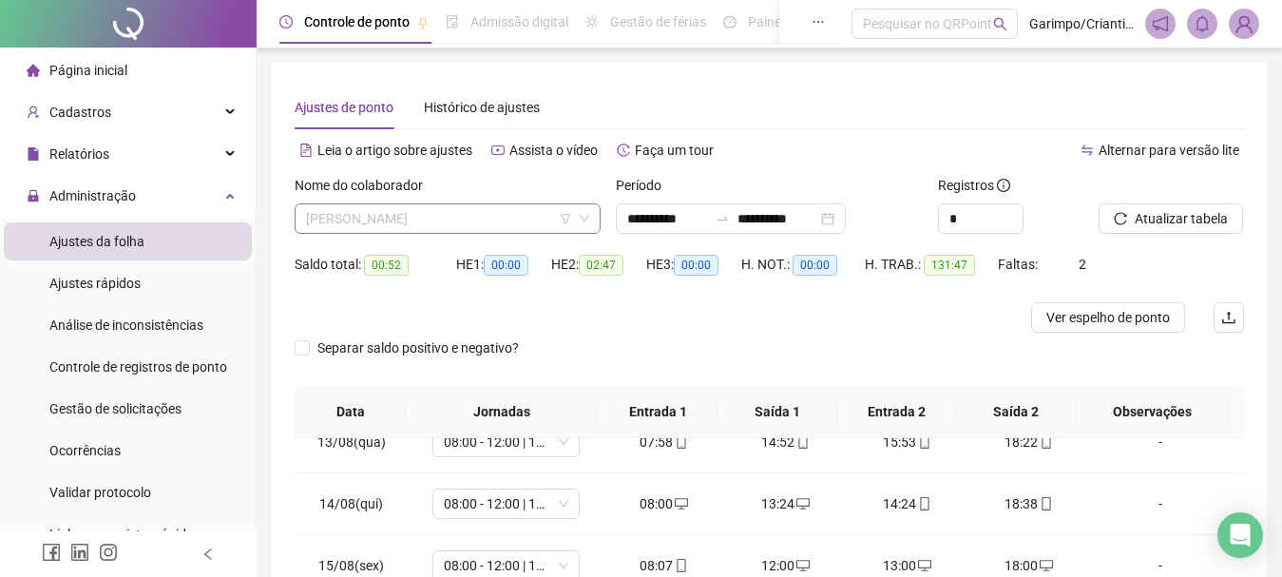
click at [436, 224] on span "[PERSON_NAME]" at bounding box center [447, 218] width 283 height 29
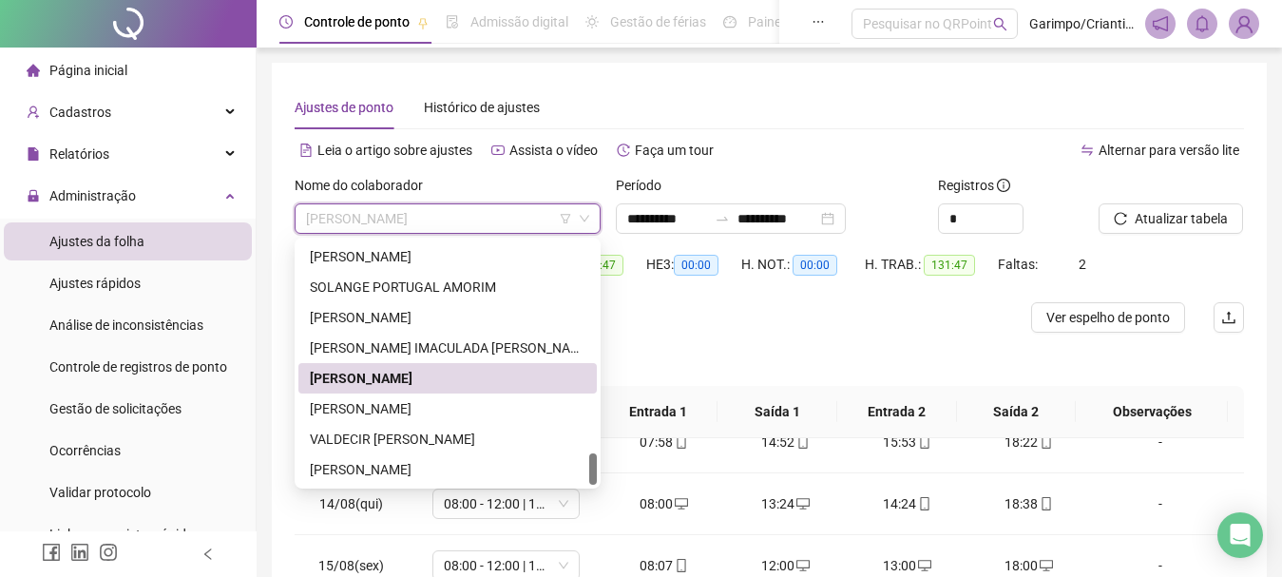
click at [423, 223] on span "[PERSON_NAME]" at bounding box center [447, 218] width 283 height 29
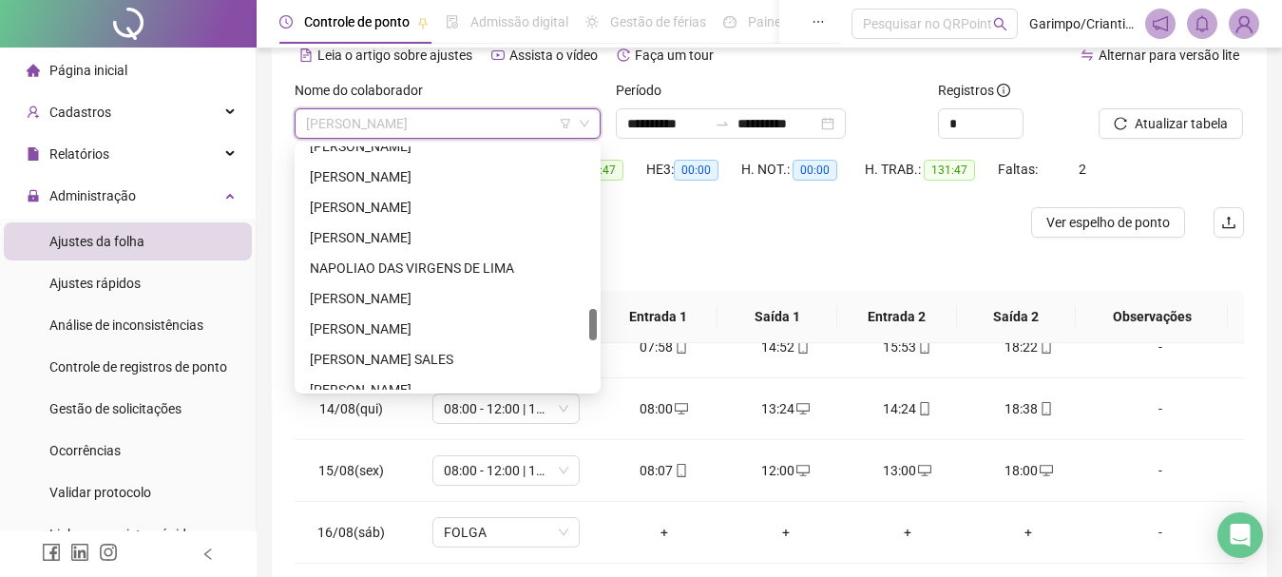
scroll to position [1167, 0]
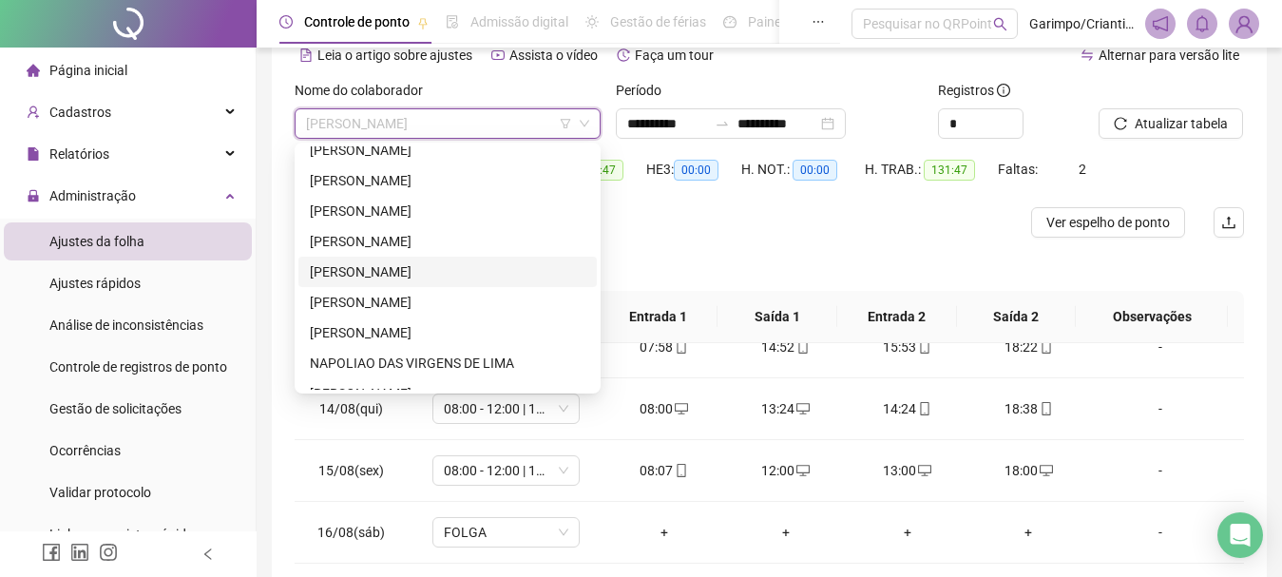
click at [671, 235] on div at bounding box center [651, 222] width 712 height 30
